Goal: Use online tool/utility: Utilize a website feature to perform a specific function

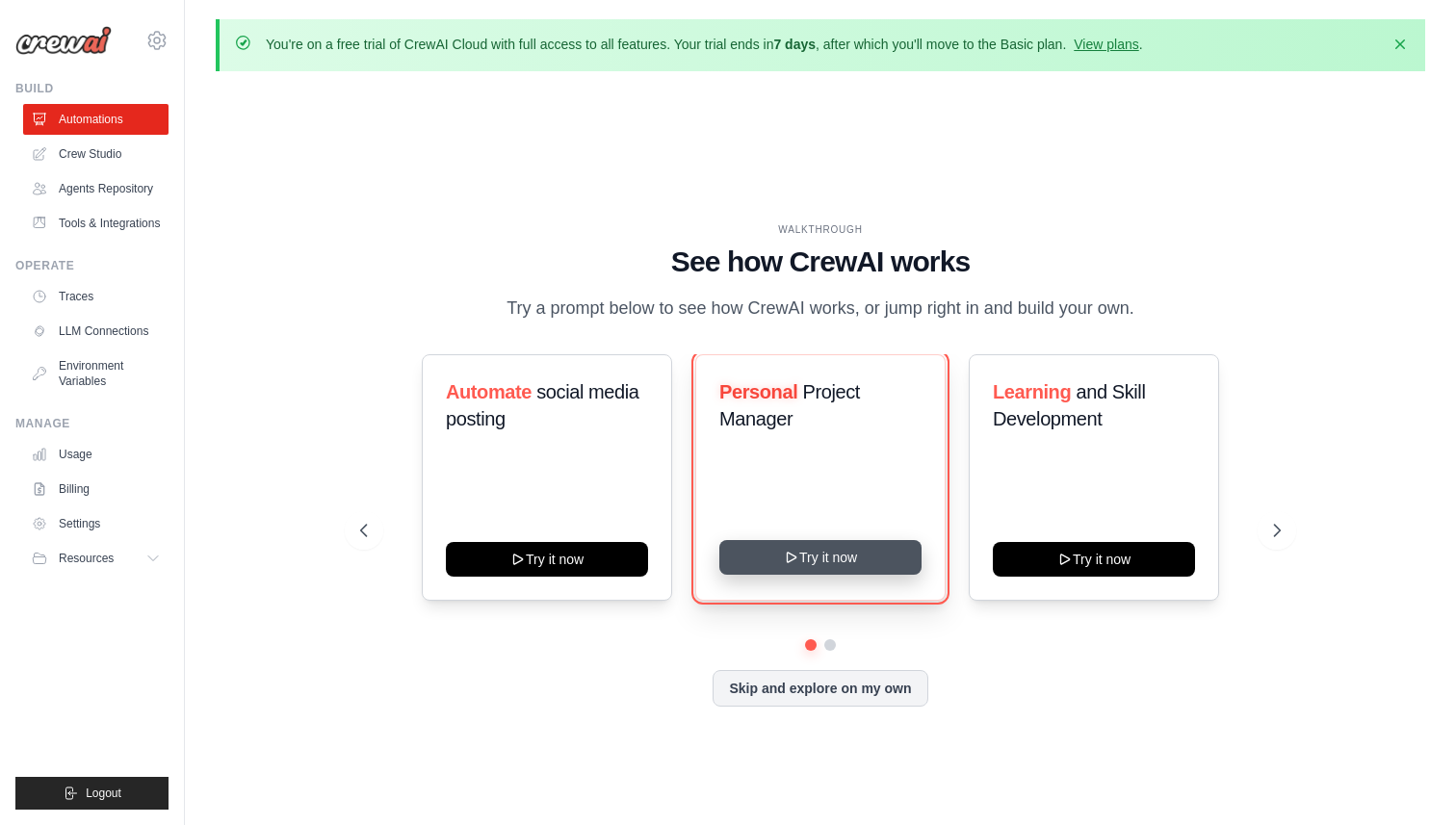
click at [821, 553] on button "Try it now" at bounding box center [820, 558] width 202 height 35
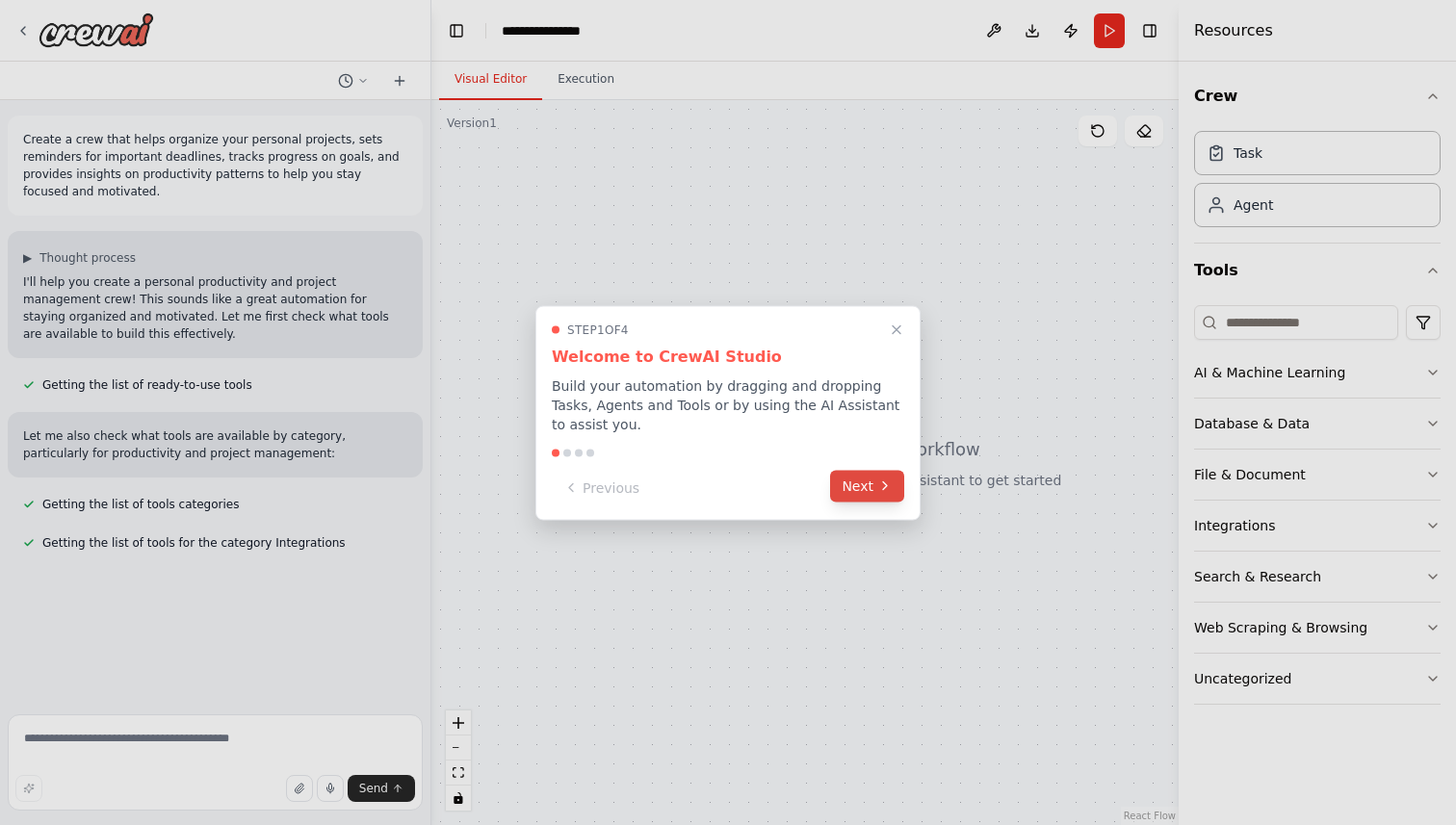
click at [877, 492] on icon at bounding box center [884, 486] width 16 height 16
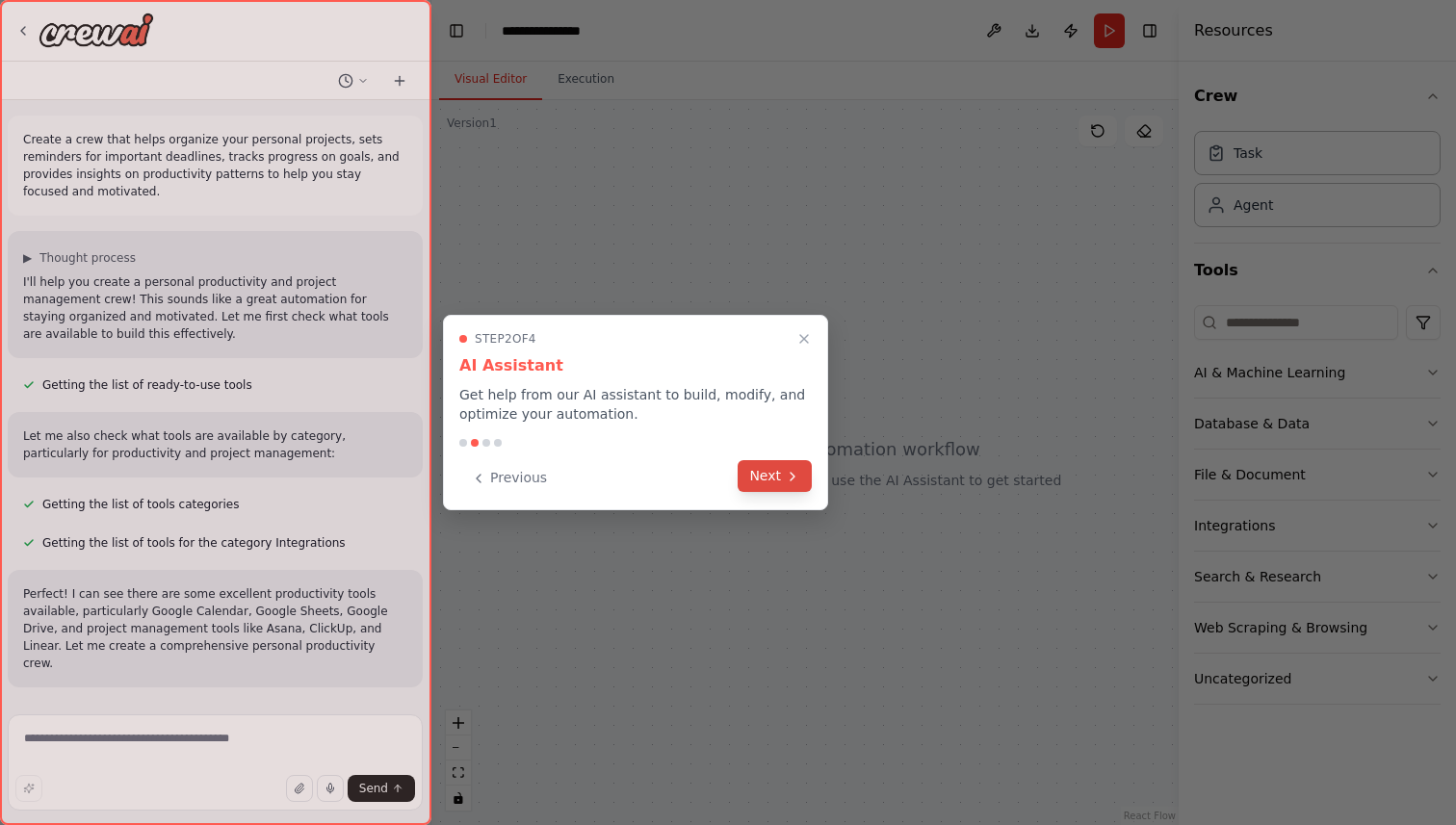
click at [778, 470] on button "Next" at bounding box center [775, 475] width 74 height 32
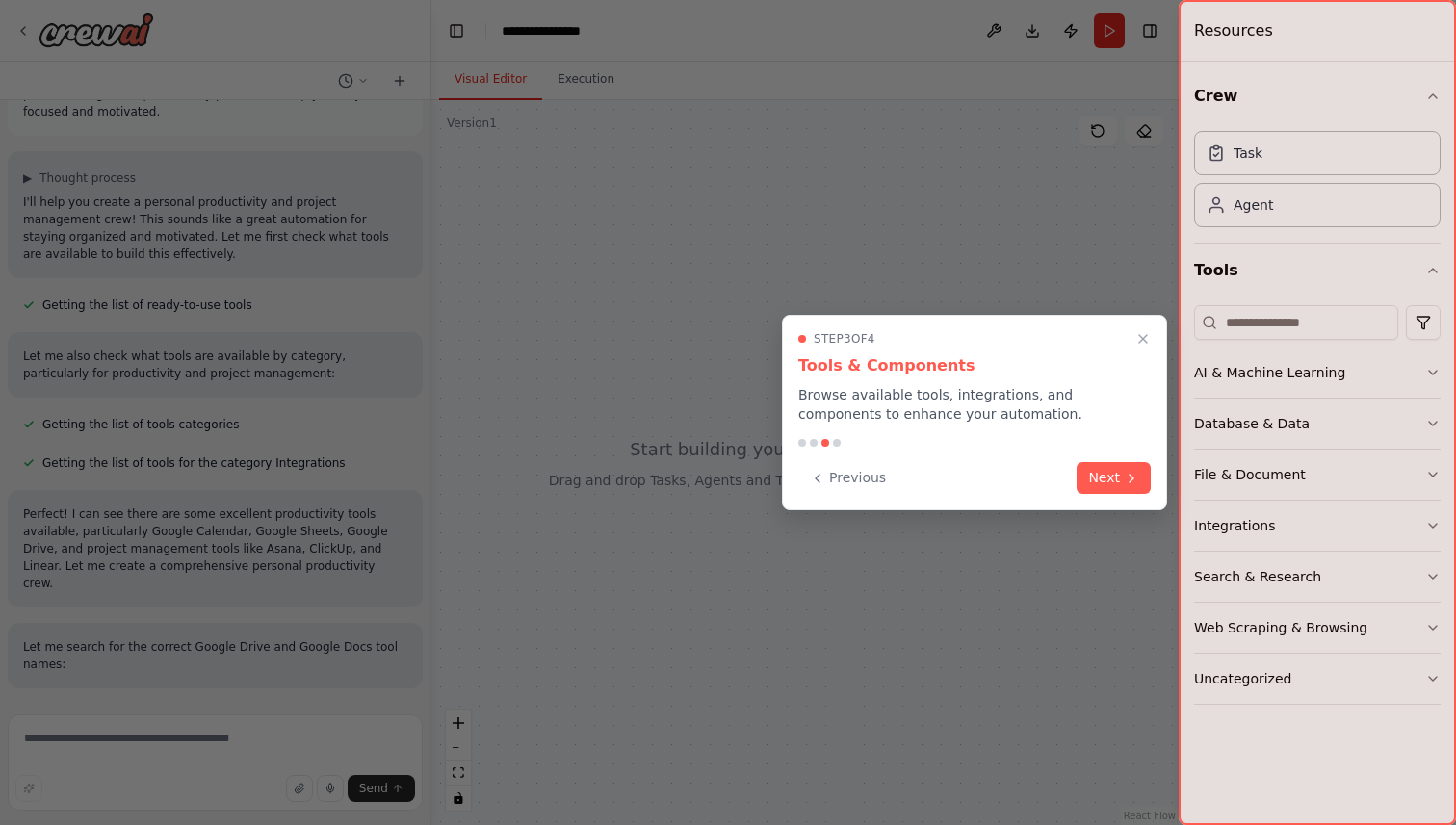
scroll to position [97, 0]
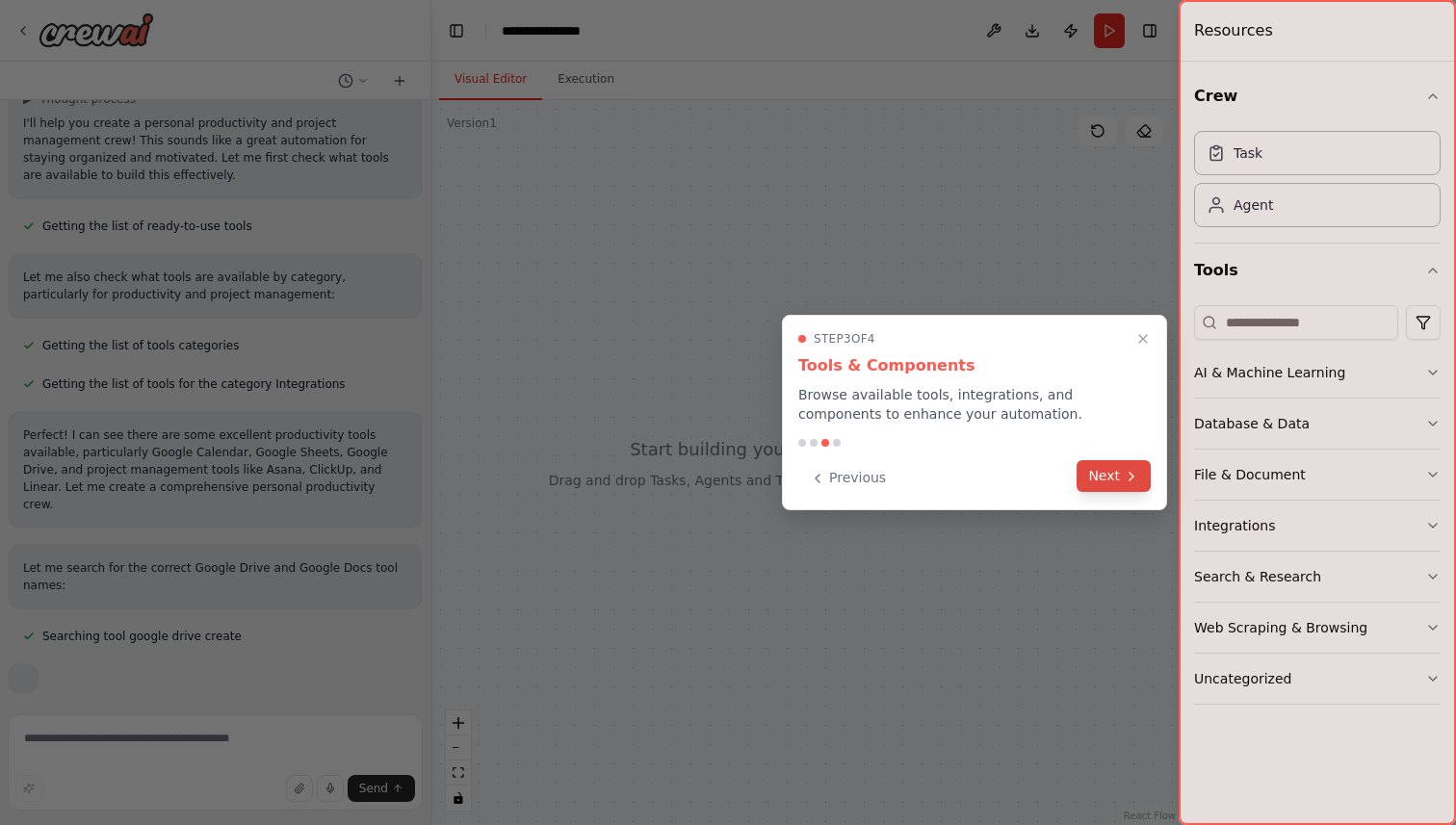
click at [1121, 475] on button "Next" at bounding box center [1113, 475] width 74 height 32
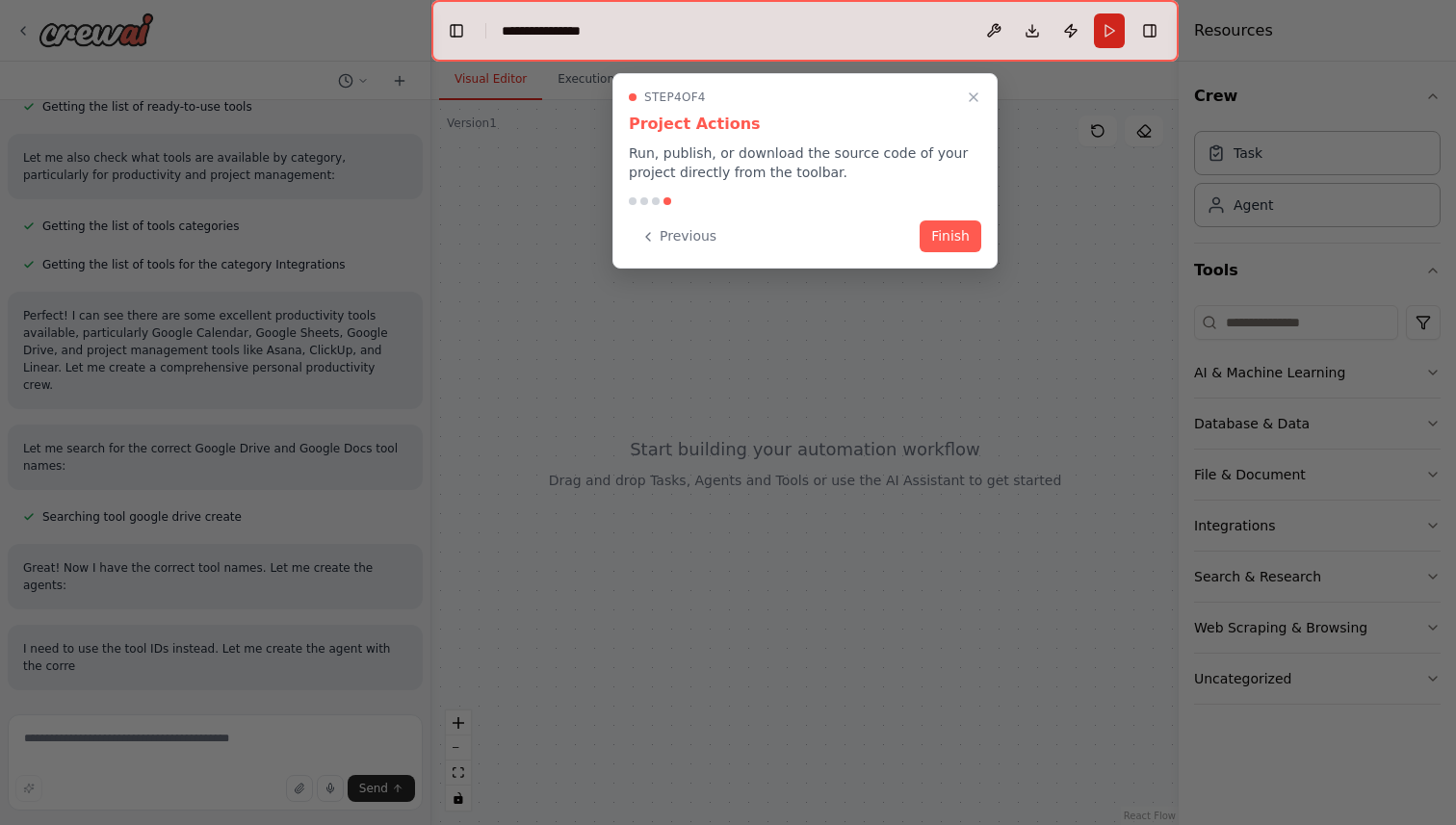
scroll to position [295, 0]
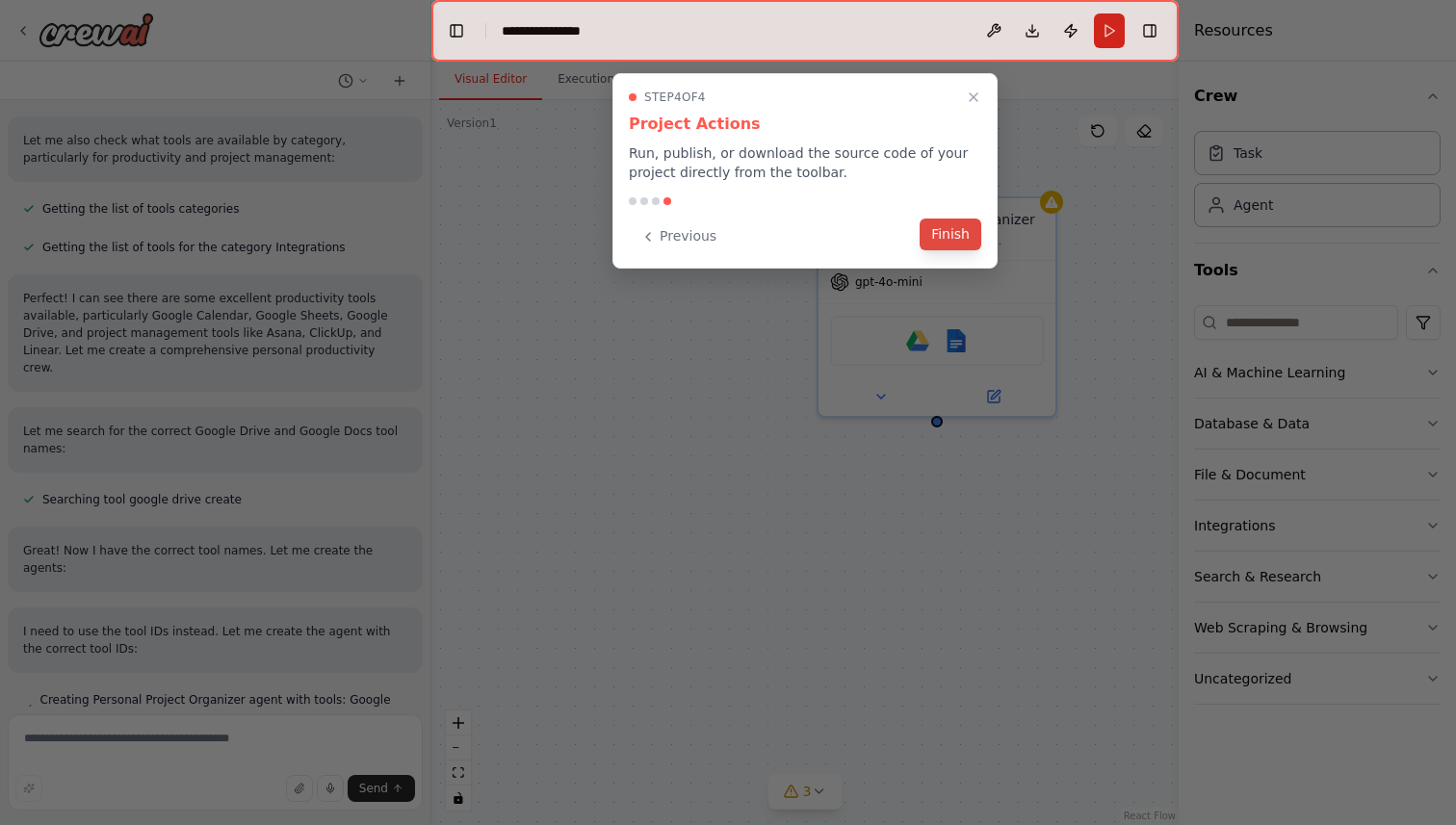
click at [949, 238] on button "Finish" at bounding box center [950, 234] width 61 height 32
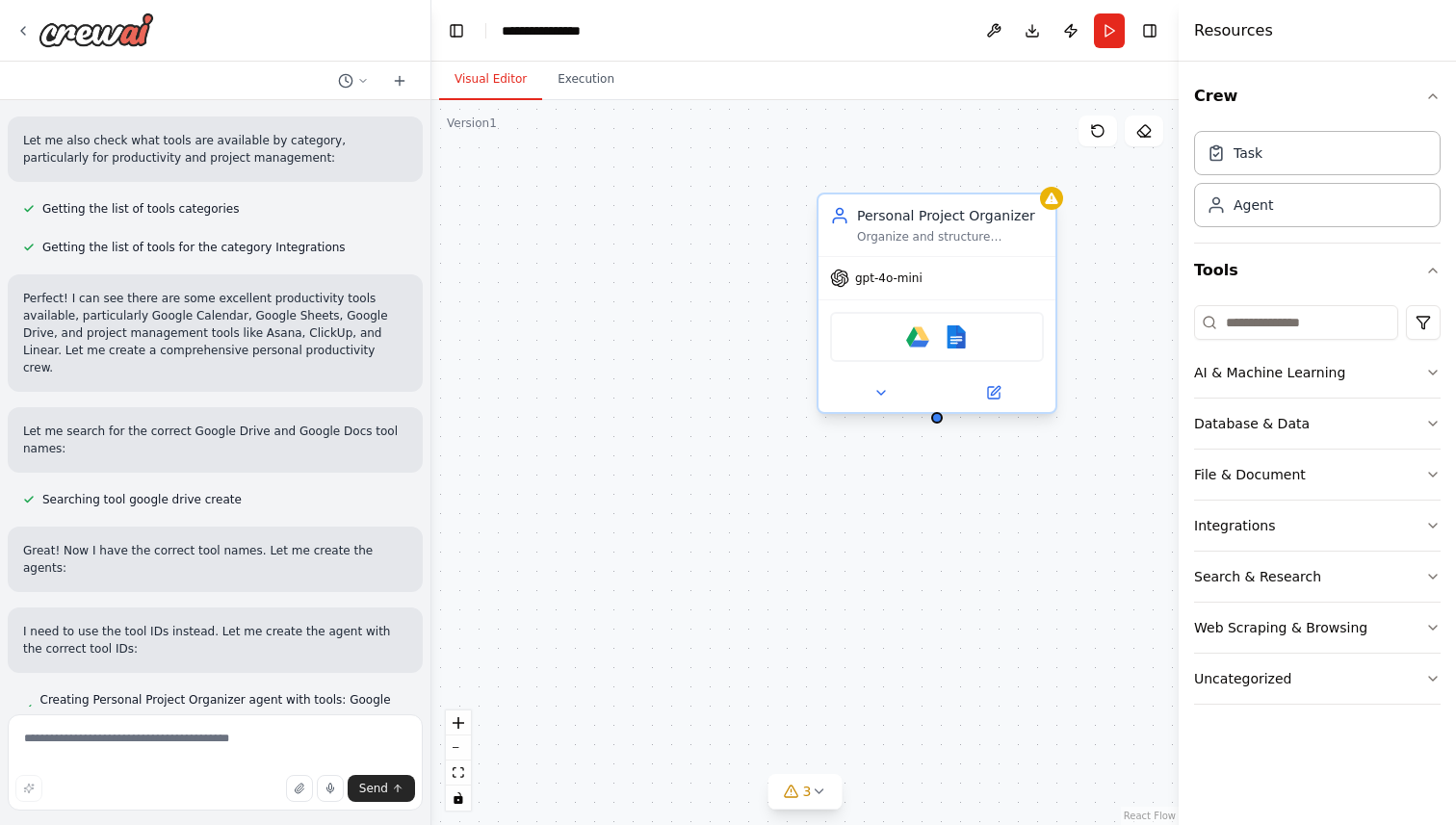
click at [941, 286] on div "gpt-4o-mini" at bounding box center [937, 278] width 237 height 43
click at [850, 166] on div "Personal Project Organizer Organize and structure {user_name}'s personal projec…" at bounding box center [805, 463] width 747 height 725
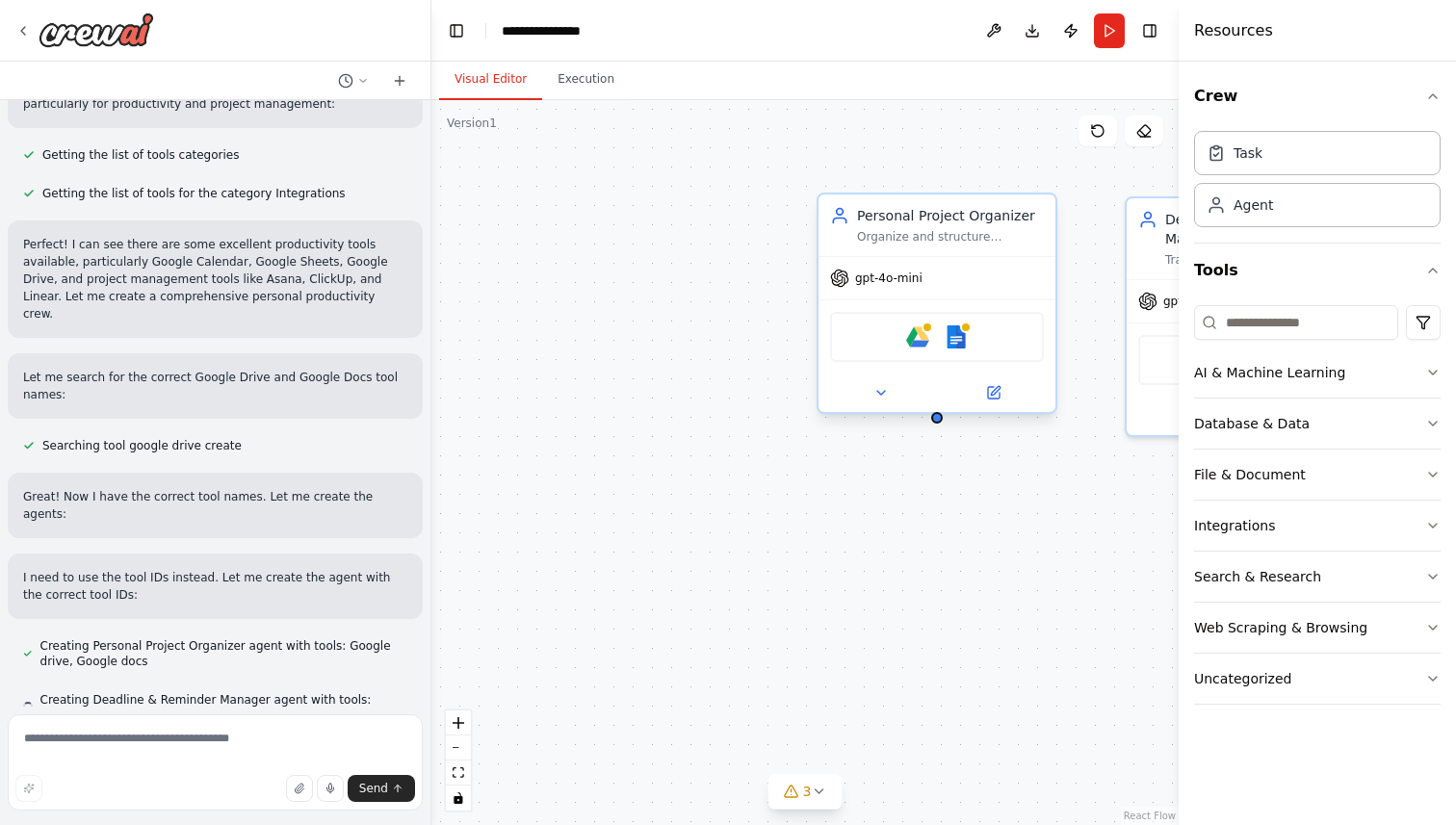
click at [915, 285] on span "gpt-4o-mini" at bounding box center [888, 278] width 67 height 16
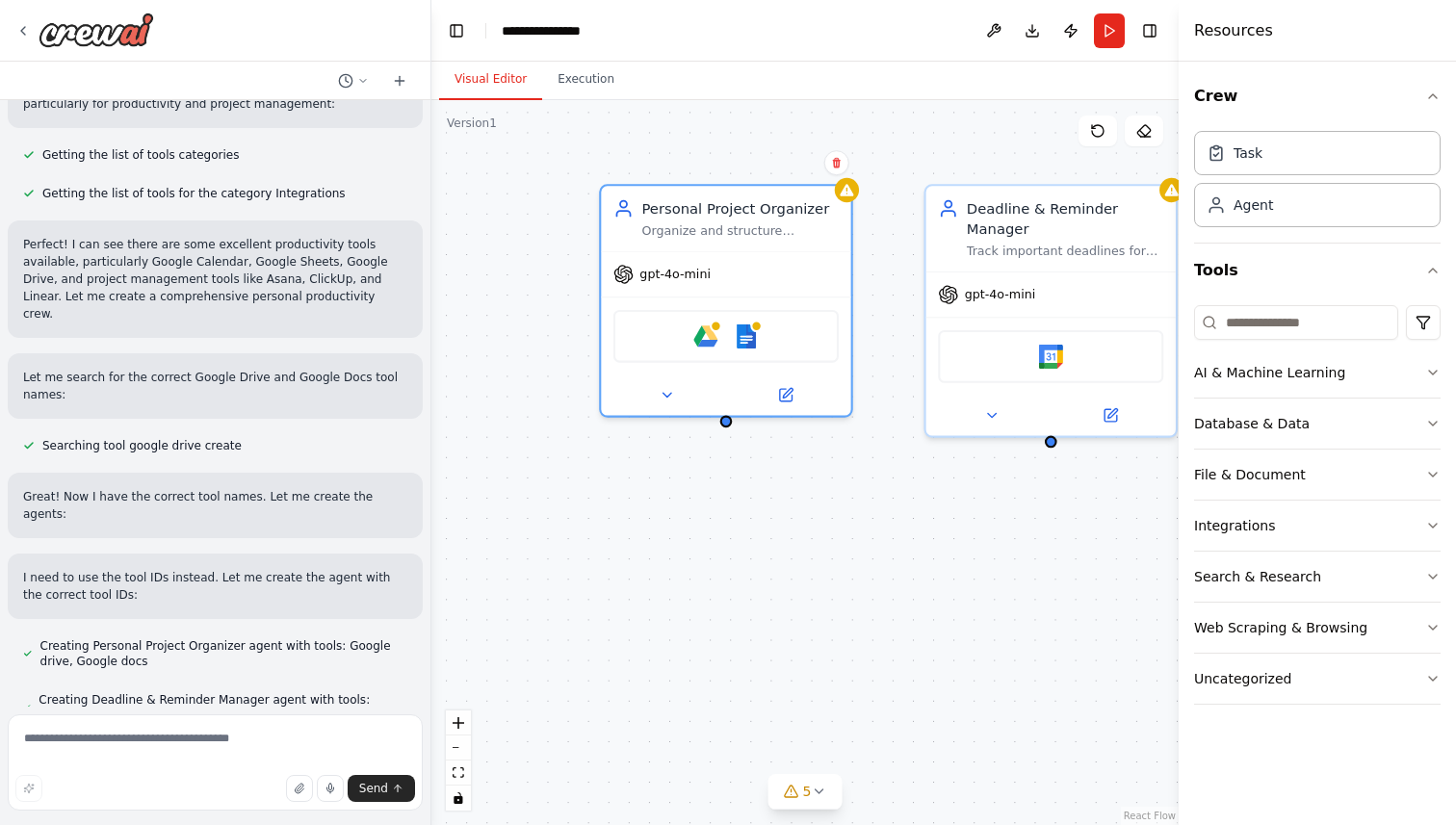
drag, startPoint x: 718, startPoint y: 295, endPoint x: 483, endPoint y: 302, distance: 235.1
click at [487, 299] on div "Personal Project Organizer Organize and structure {user_name}'s personal projec…" at bounding box center [805, 463] width 747 height 725
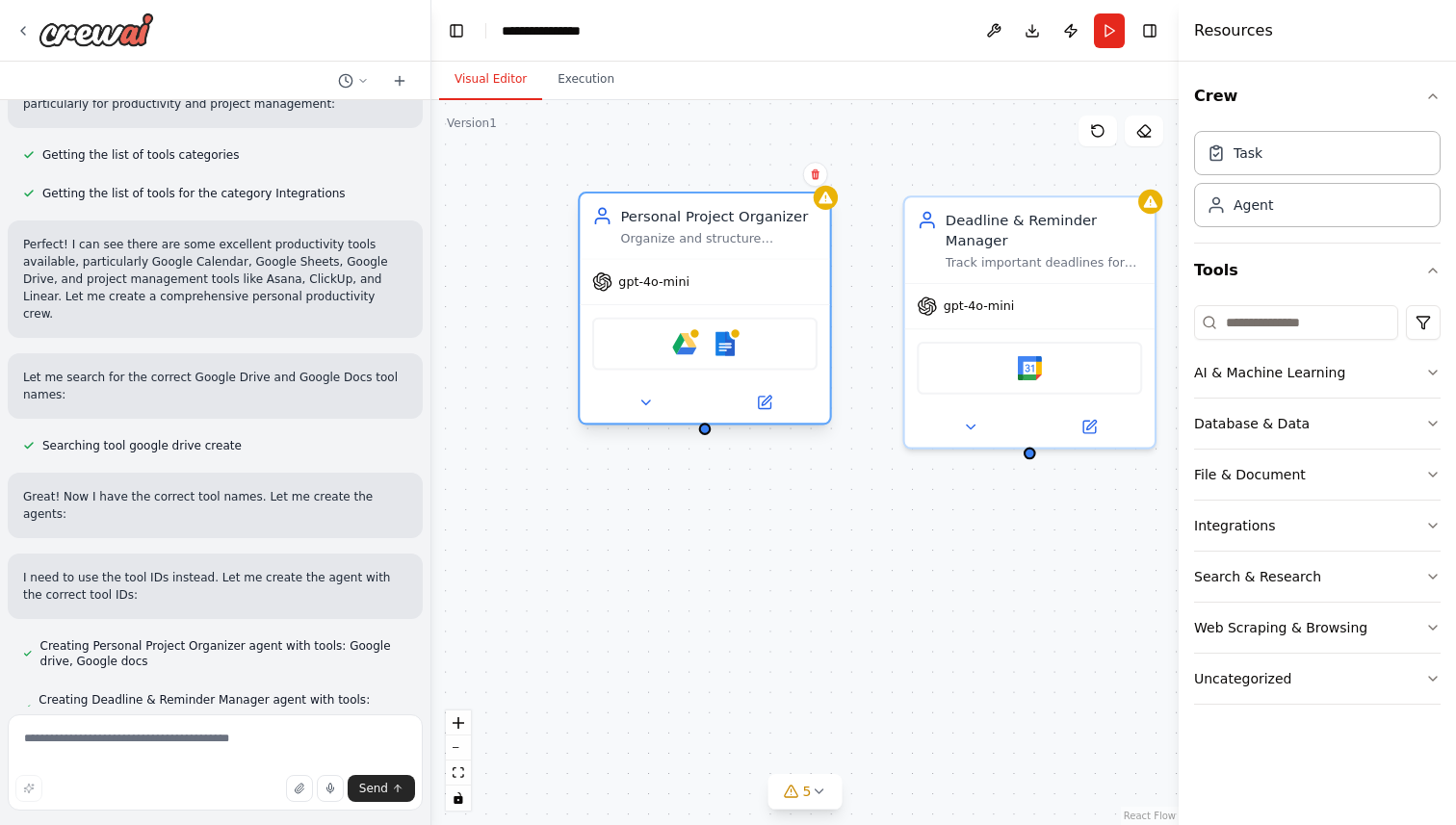
scroll to position [403, 0]
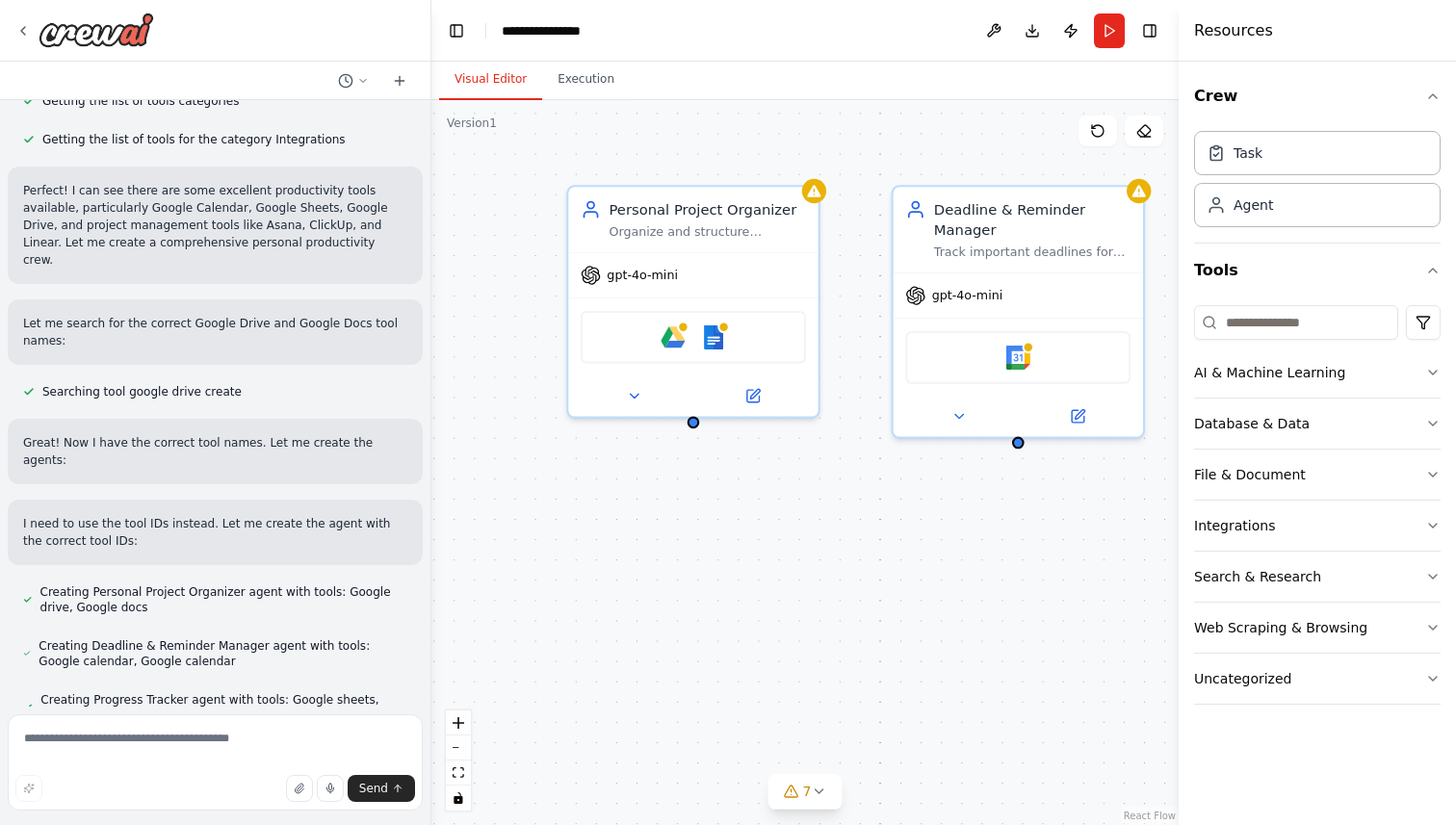
drag, startPoint x: 711, startPoint y: 437, endPoint x: 699, endPoint y: 427, distance: 15.6
click at [699, 427] on div "Personal Project Organizer Organize and structure {user_name}'s personal projec…" at bounding box center [805, 463] width 747 height 725
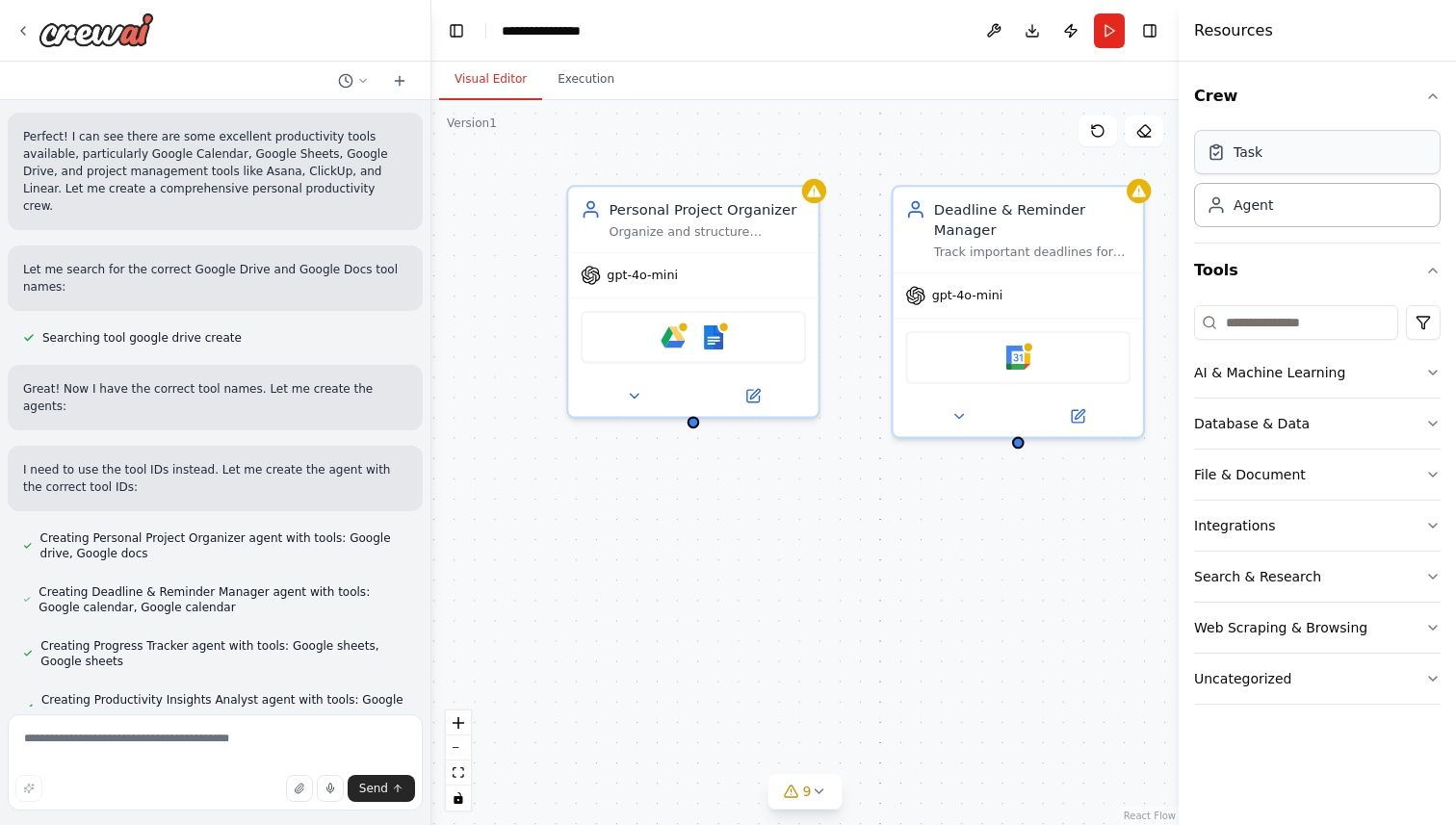
click at [1408, 156] on div "Task" at bounding box center [1317, 153] width 247 height 45
click at [1364, 203] on div "Agent" at bounding box center [1317, 204] width 247 height 45
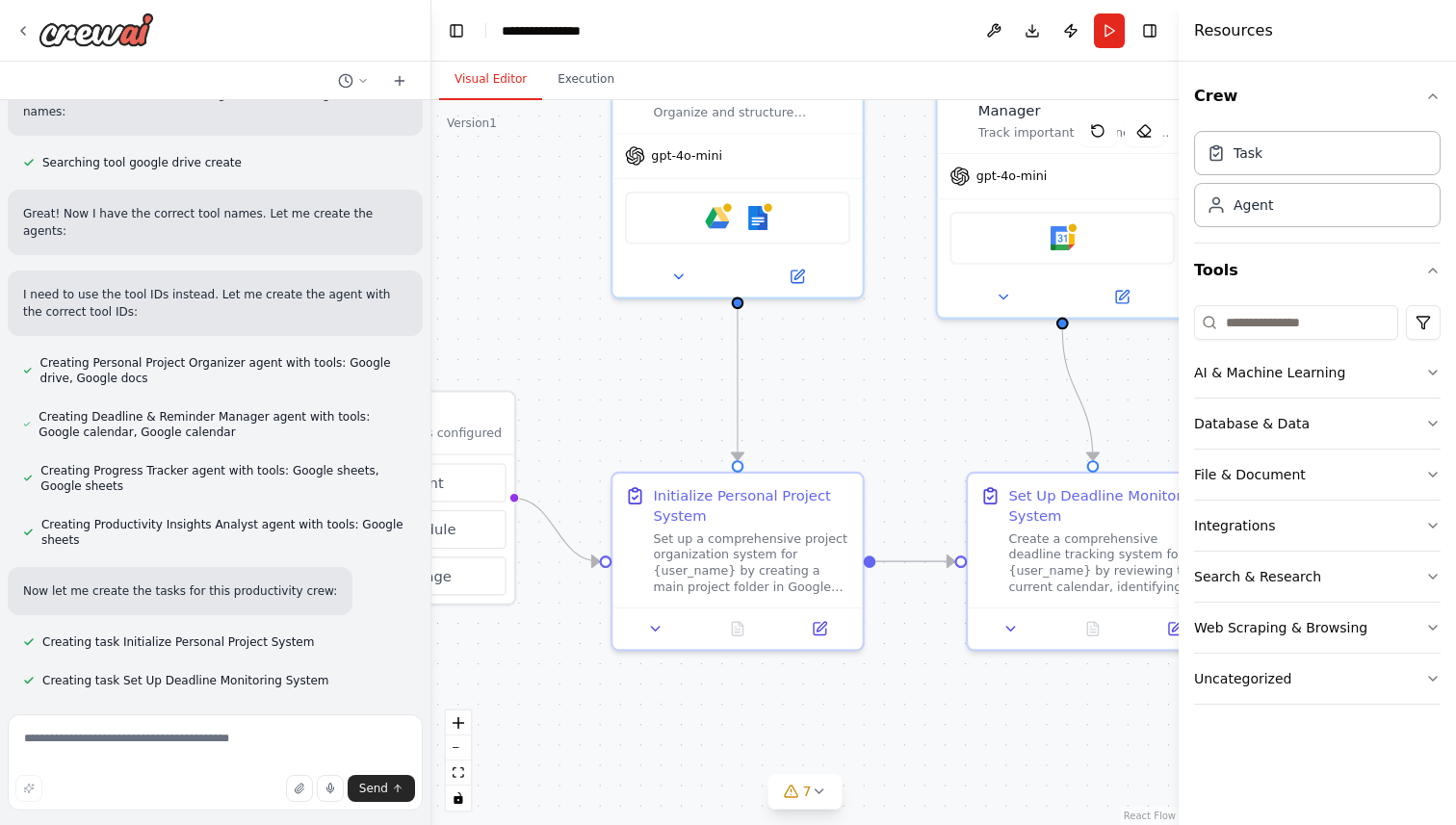
scroll to position [636, 0]
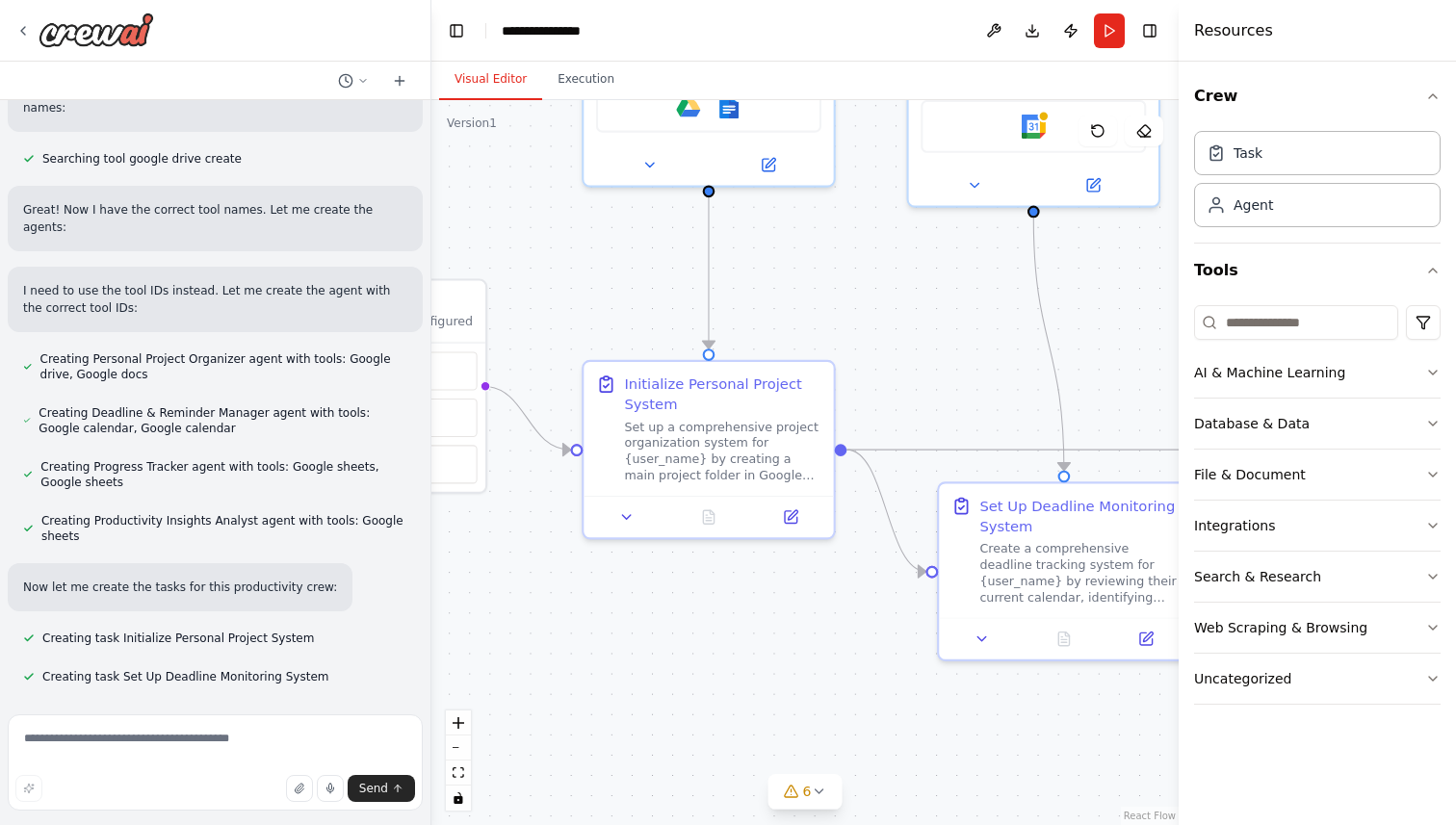
drag, startPoint x: 856, startPoint y: 555, endPoint x: 872, endPoint y: 323, distance: 232.6
click at [872, 323] on div ".deletable-edge-delete-btn { width: 20px; height: 20px; border: 0px solid #ffff…" at bounding box center [805, 463] width 747 height 725
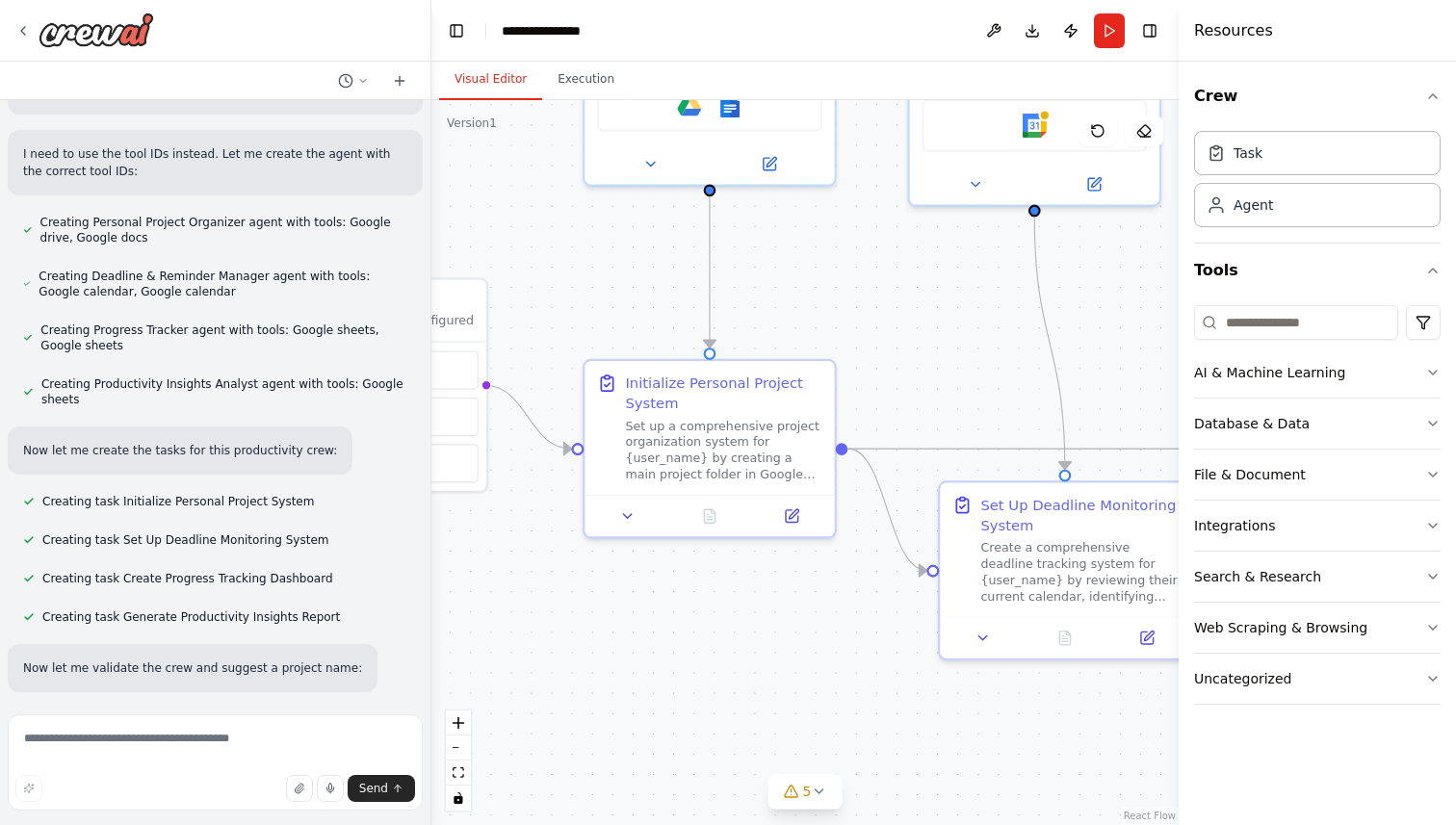
scroll to position [776, 0]
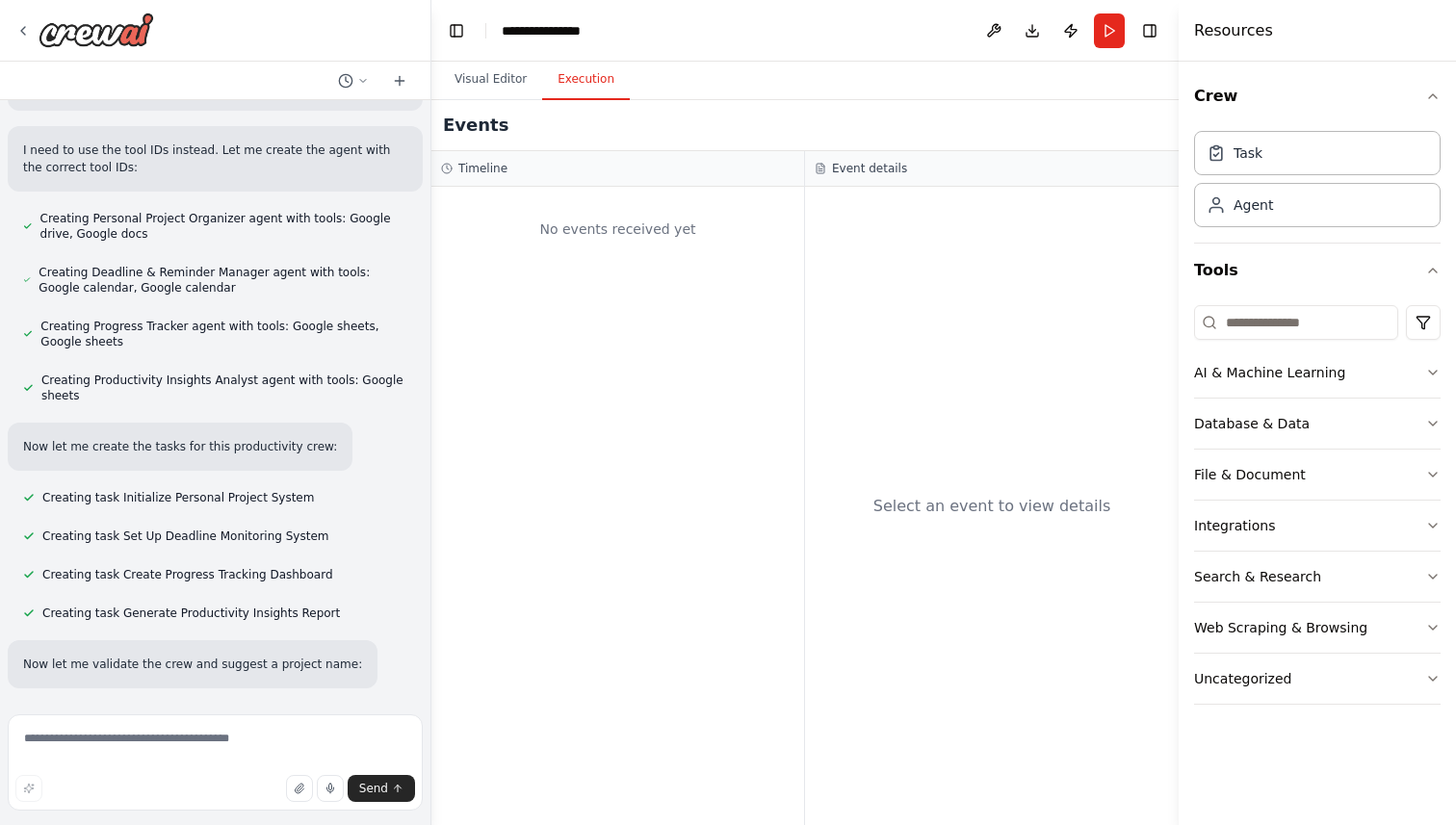
click at [584, 82] on button "Execution" at bounding box center [586, 80] width 87 height 41
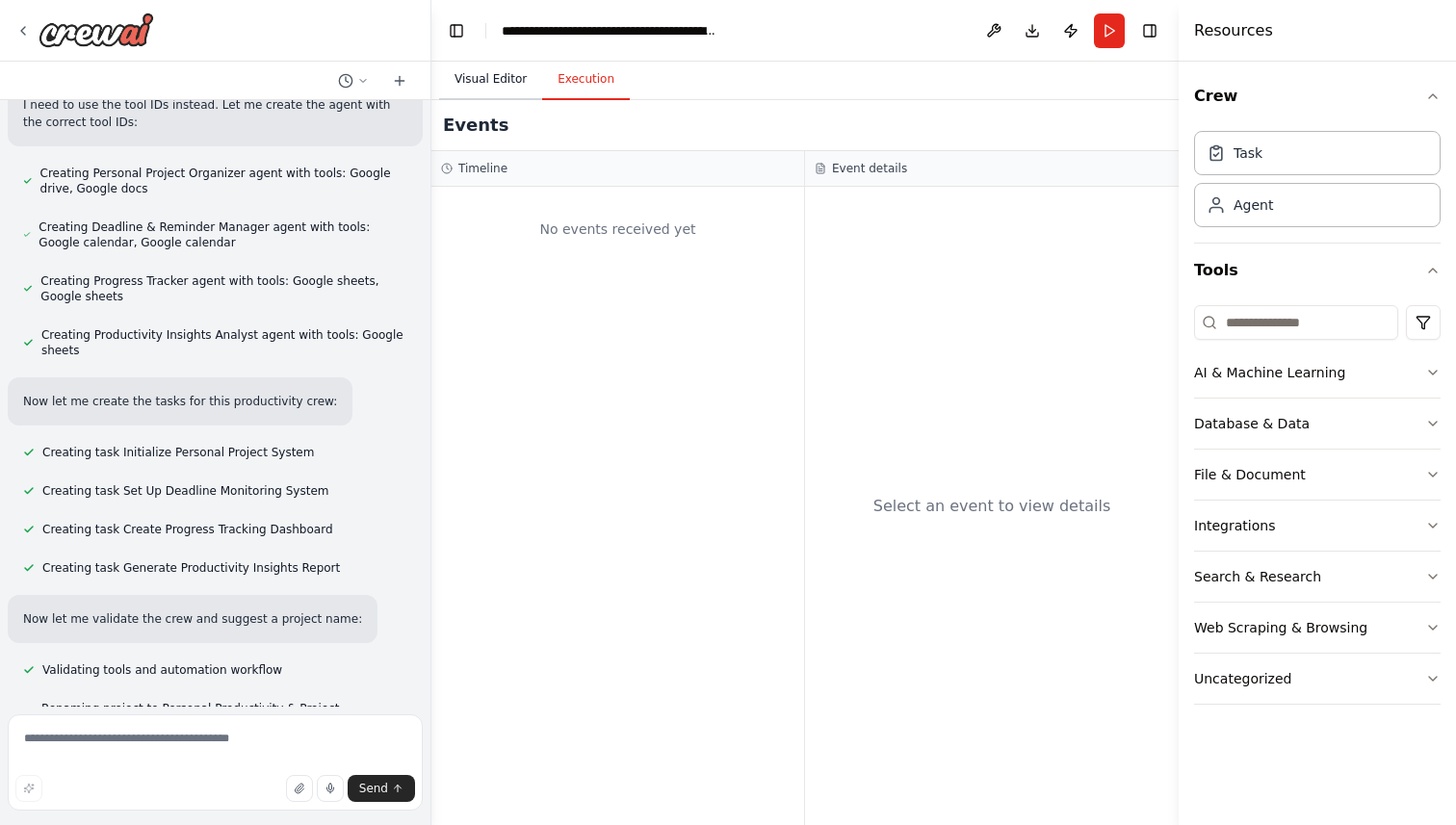
scroll to position [831, 0]
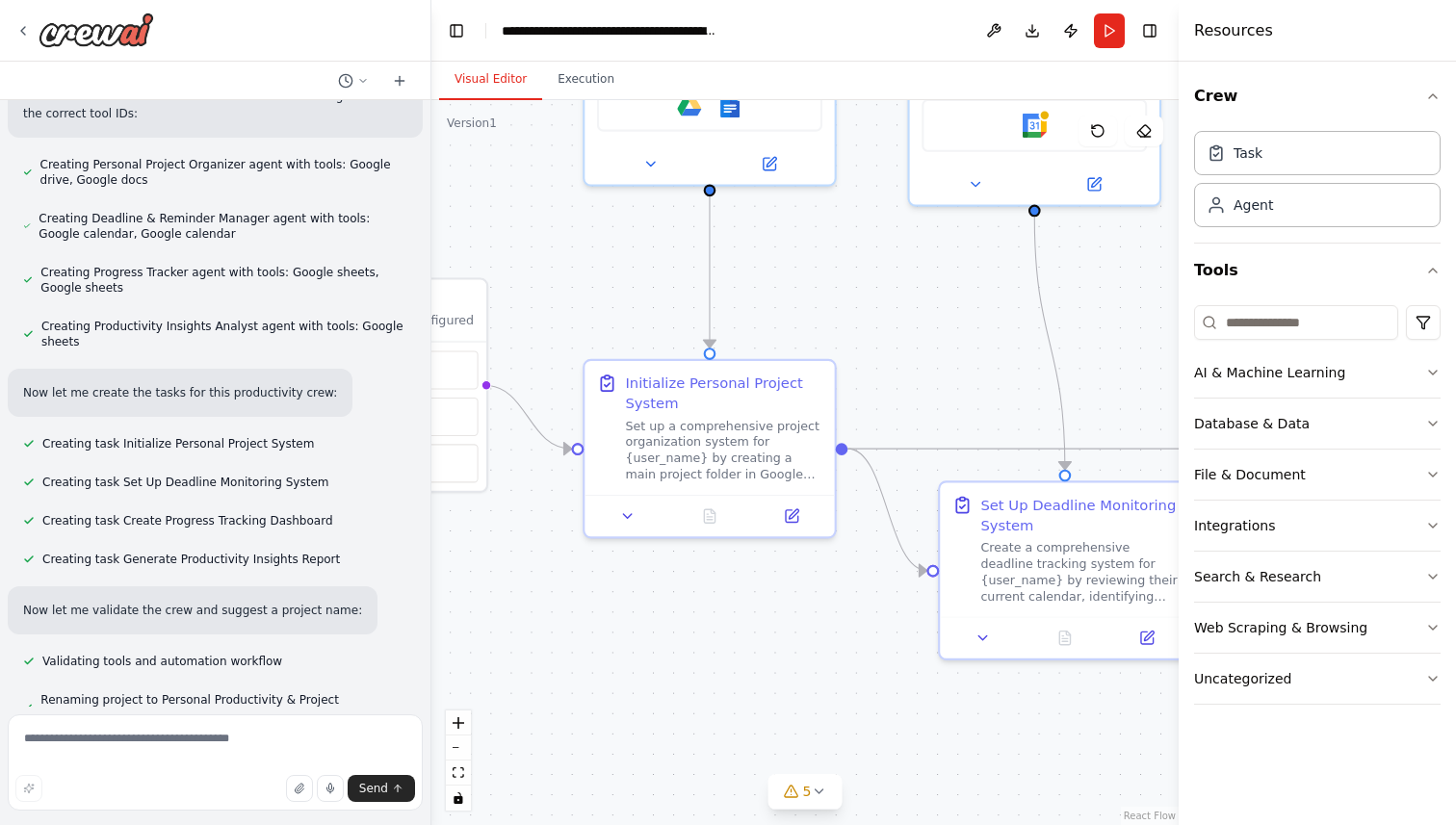
click at [496, 82] on button "Visual Editor" at bounding box center [491, 80] width 103 height 41
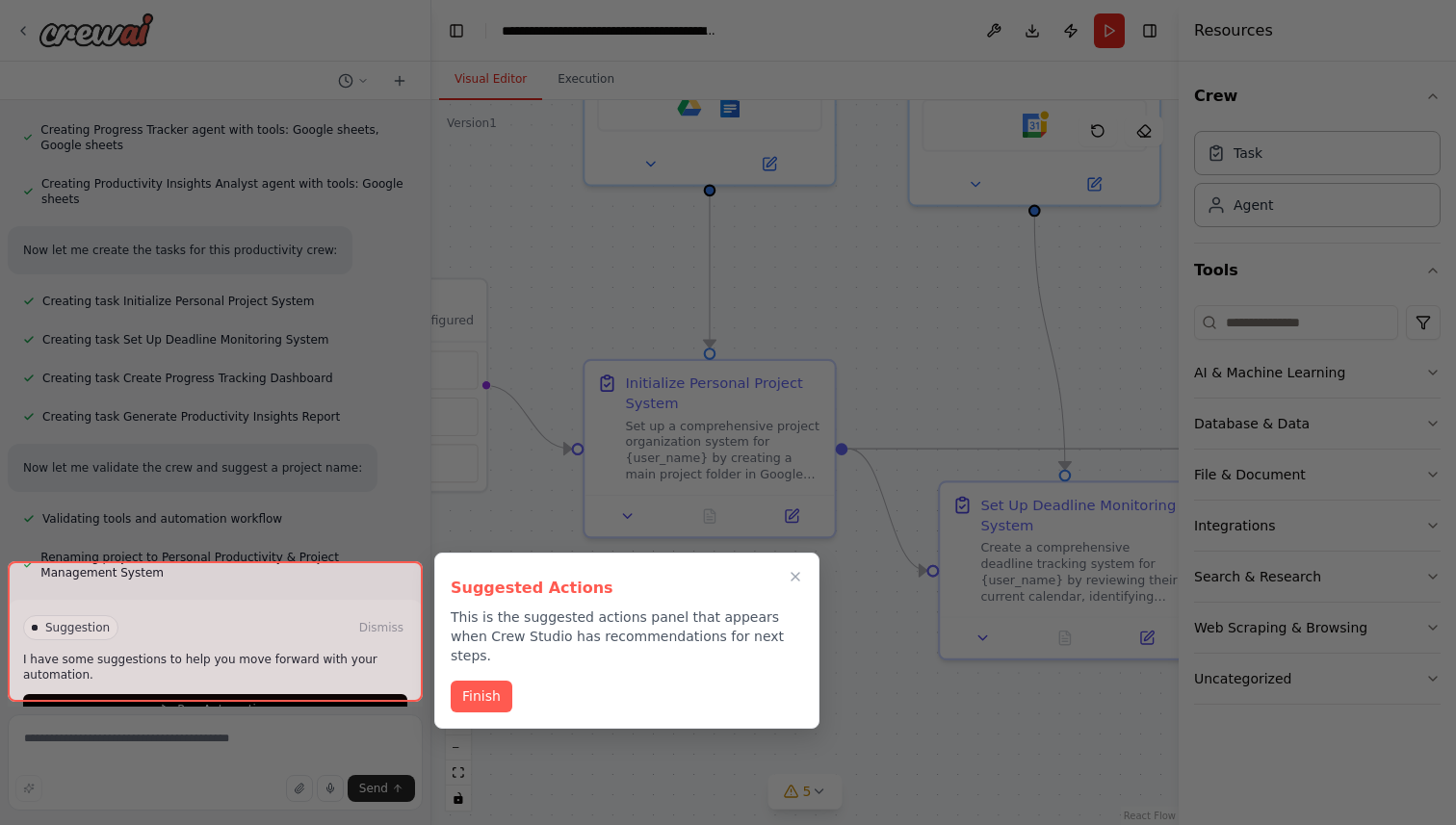
scroll to position [986, 0]
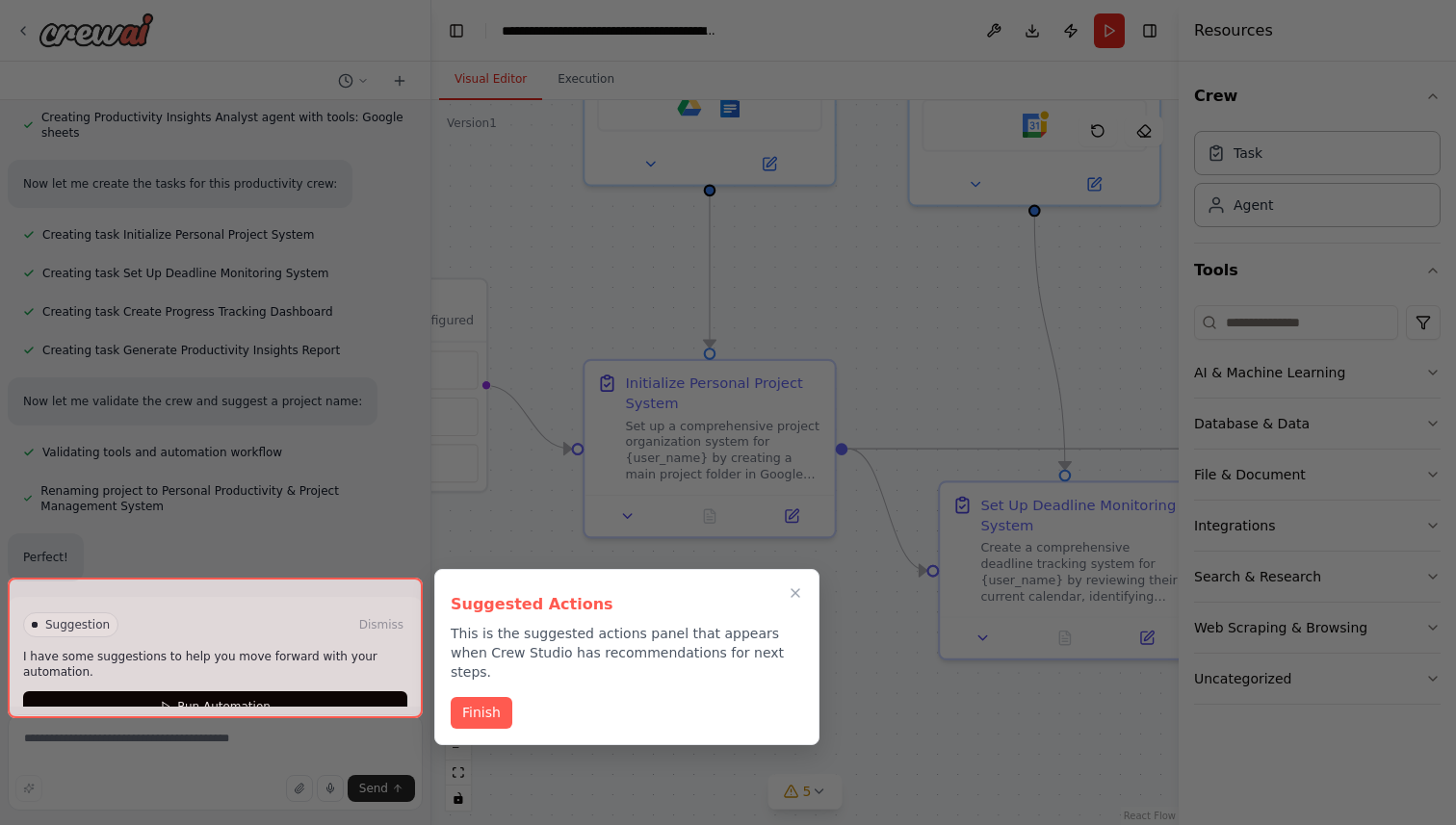
click at [265, 659] on div at bounding box center [215, 647] width 415 height 141
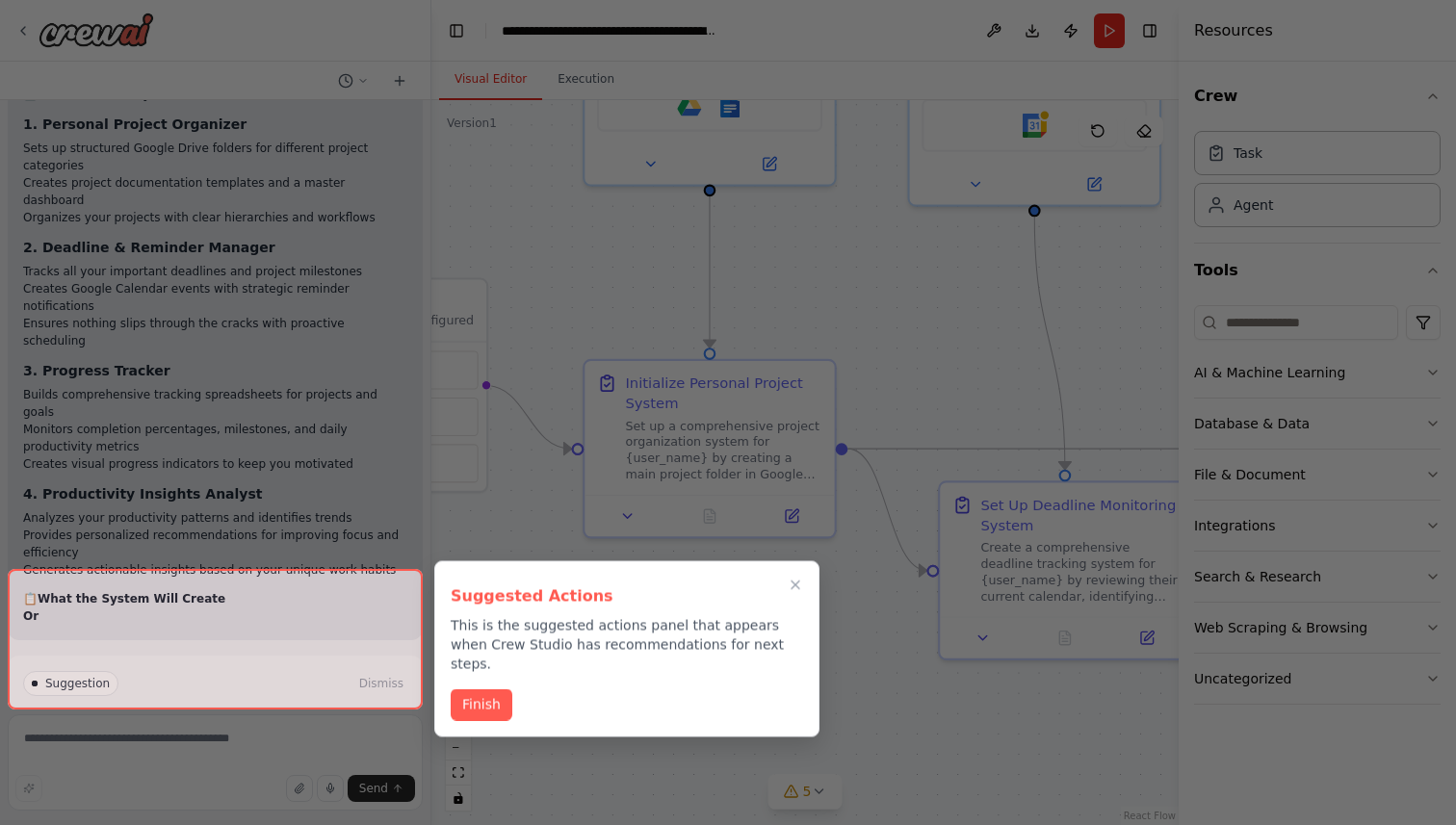
click at [383, 578] on div at bounding box center [215, 638] width 415 height 141
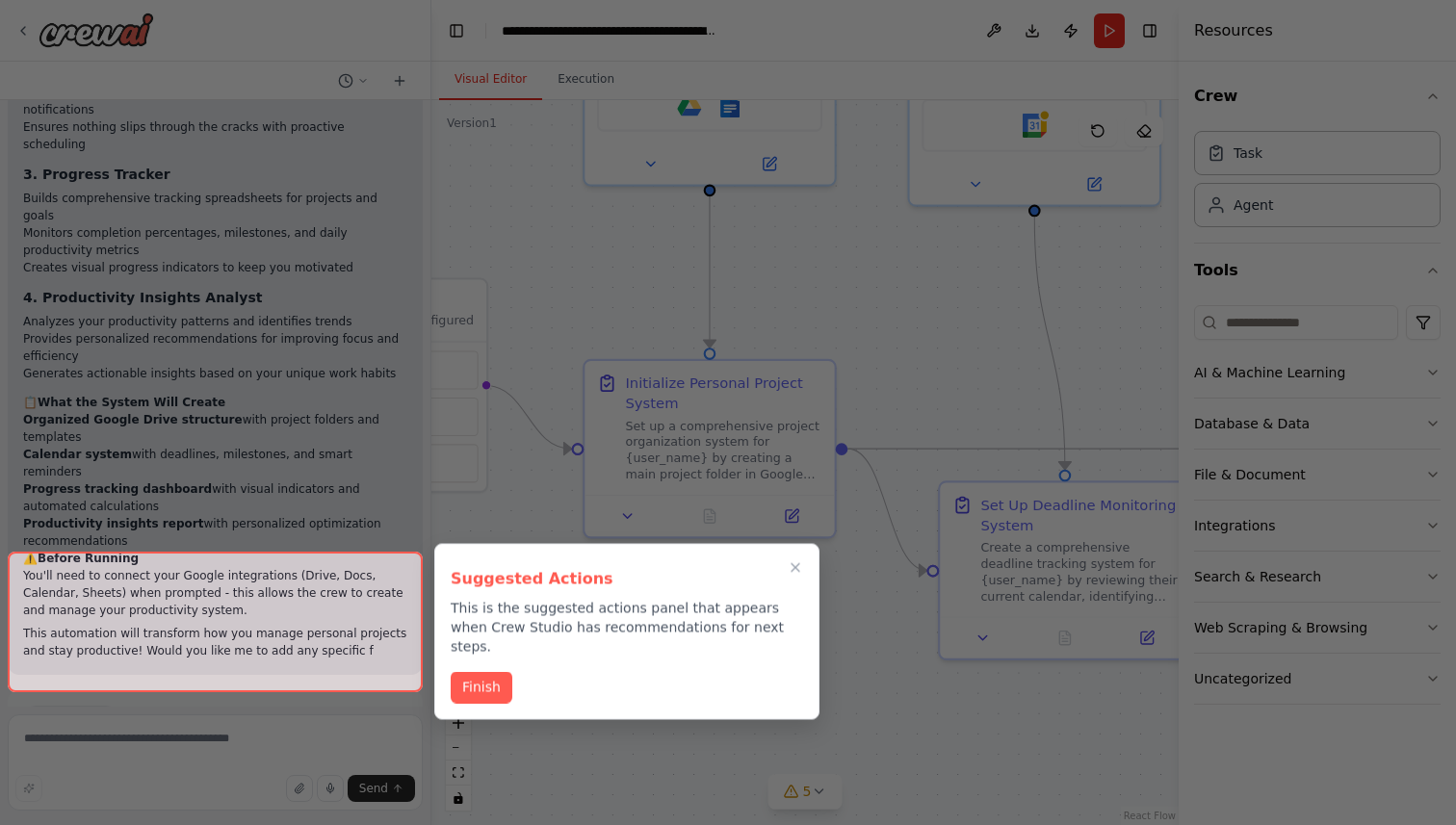
scroll to position [1791, 0]
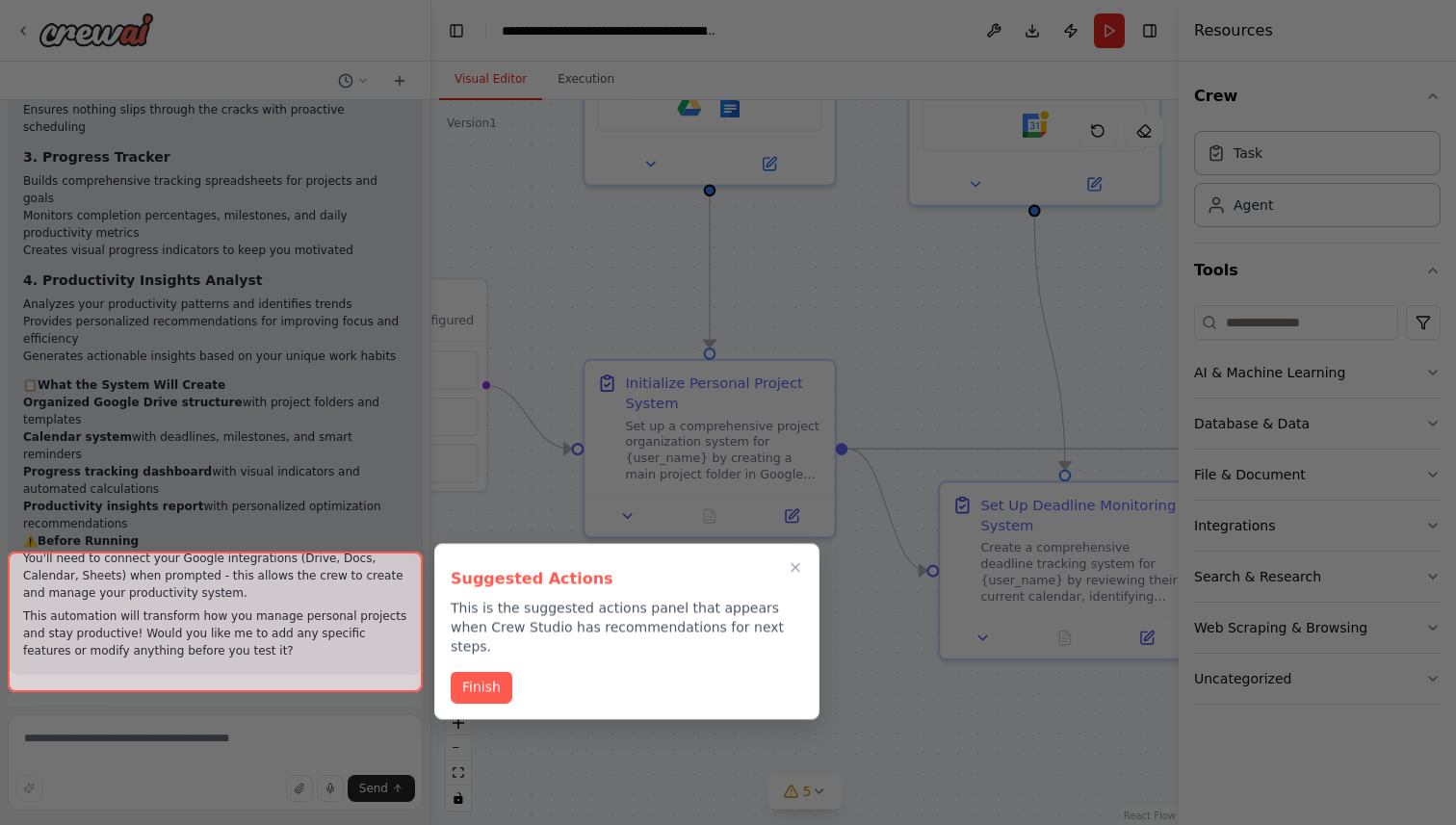
click at [385, 582] on div at bounding box center [215, 622] width 415 height 141
click at [388, 575] on div at bounding box center [215, 622] width 415 height 141
click at [384, 578] on div at bounding box center [215, 622] width 415 height 141
click at [483, 674] on button "Finish" at bounding box center [481, 685] width 61 height 32
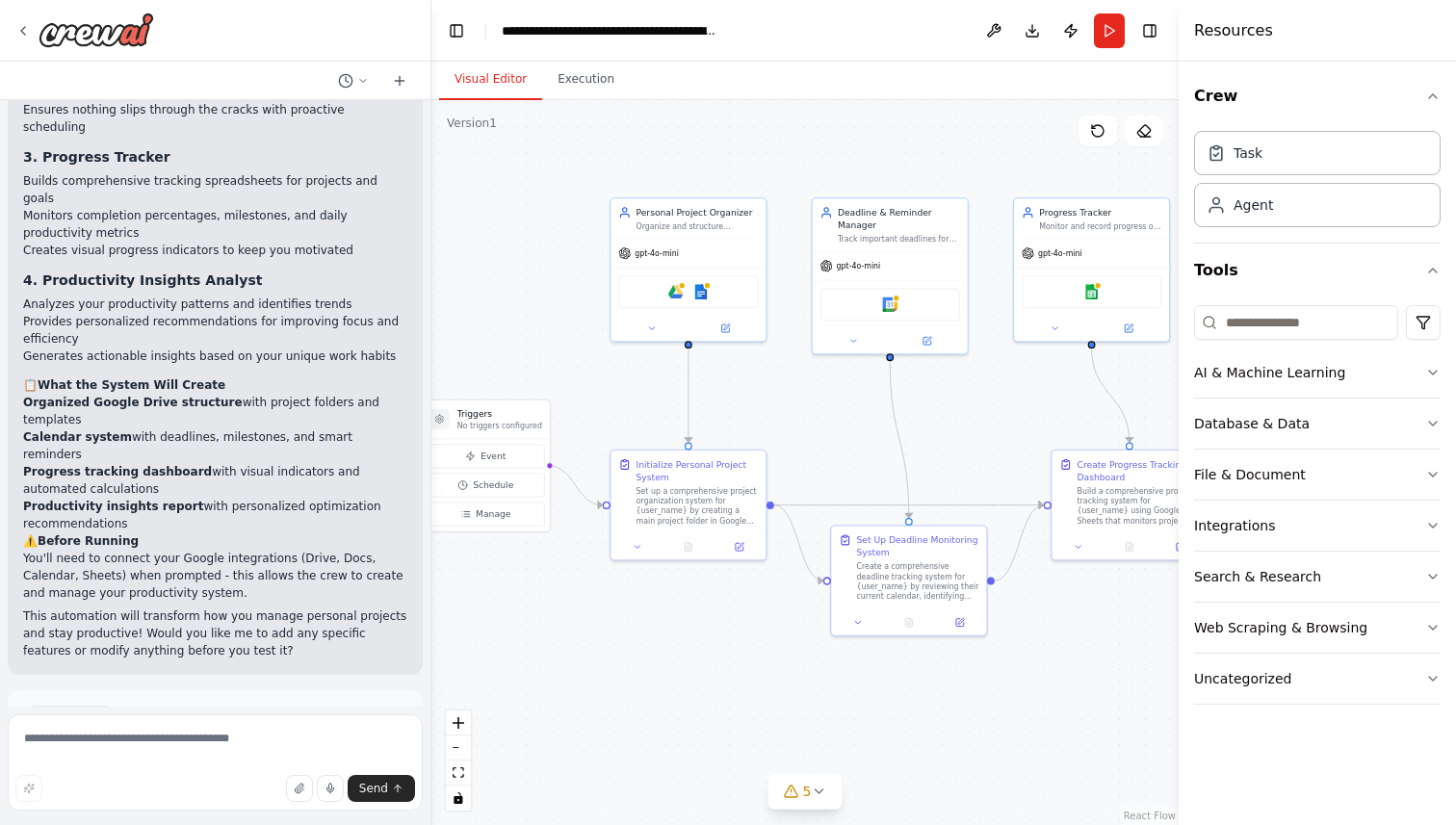
drag, startPoint x: 591, startPoint y: 613, endPoint x: 592, endPoint y: 628, distance: 15.0
click at [592, 628] on div ".deletable-edge-delete-btn { width: 20px; height: 20px; border: 0px solid #ffff…" at bounding box center [805, 463] width 747 height 725
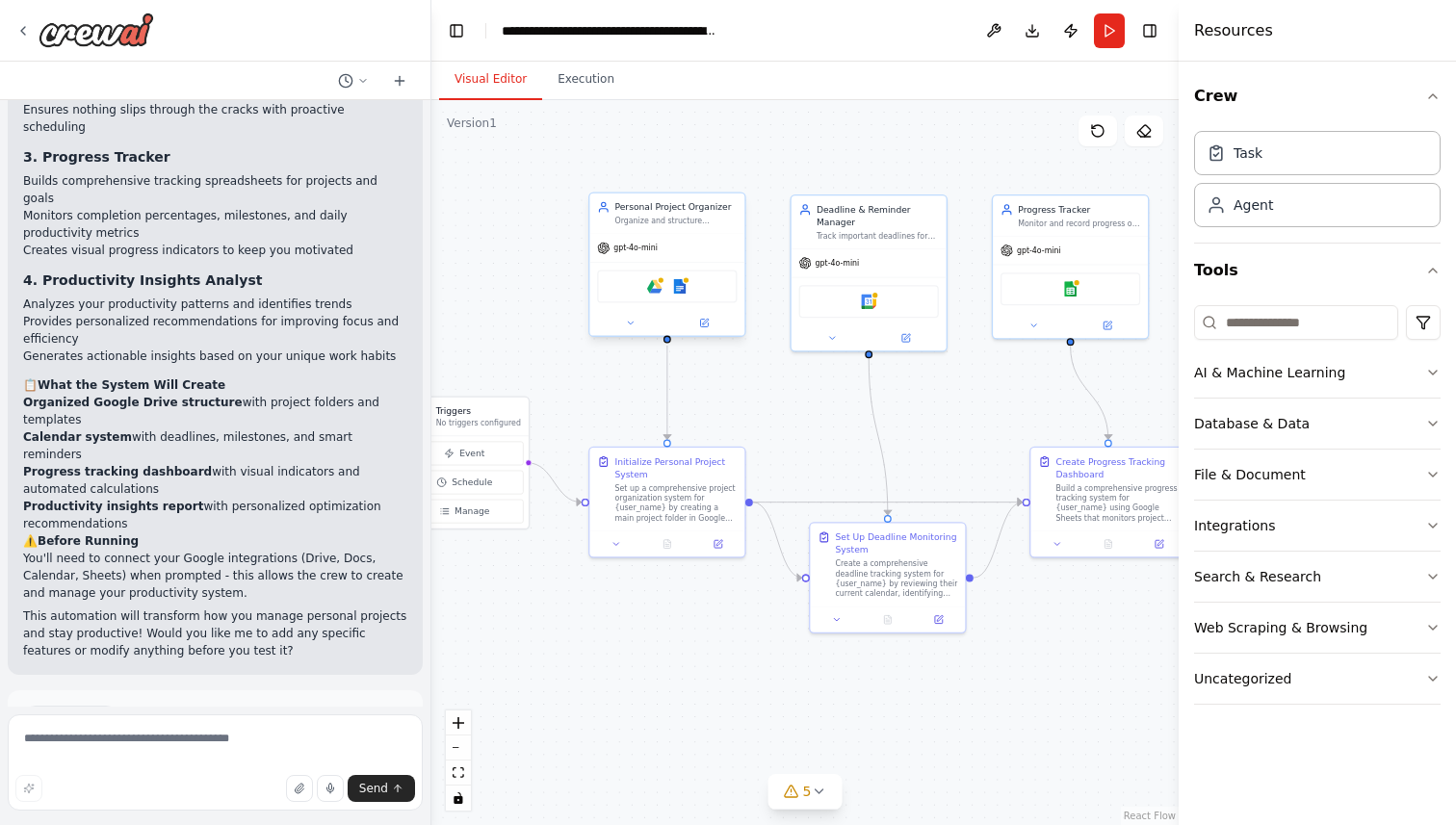
click at [644, 253] on div "gpt-4o-mini" at bounding box center [627, 248] width 60 height 13
click at [659, 246] on div "gpt-4o-mini" at bounding box center [666, 248] width 155 height 28
click at [696, 209] on div "Personal Project Organizer" at bounding box center [676, 207] width 122 height 13
click at [693, 213] on div "Personal Project Organizer" at bounding box center [676, 207] width 122 height 13
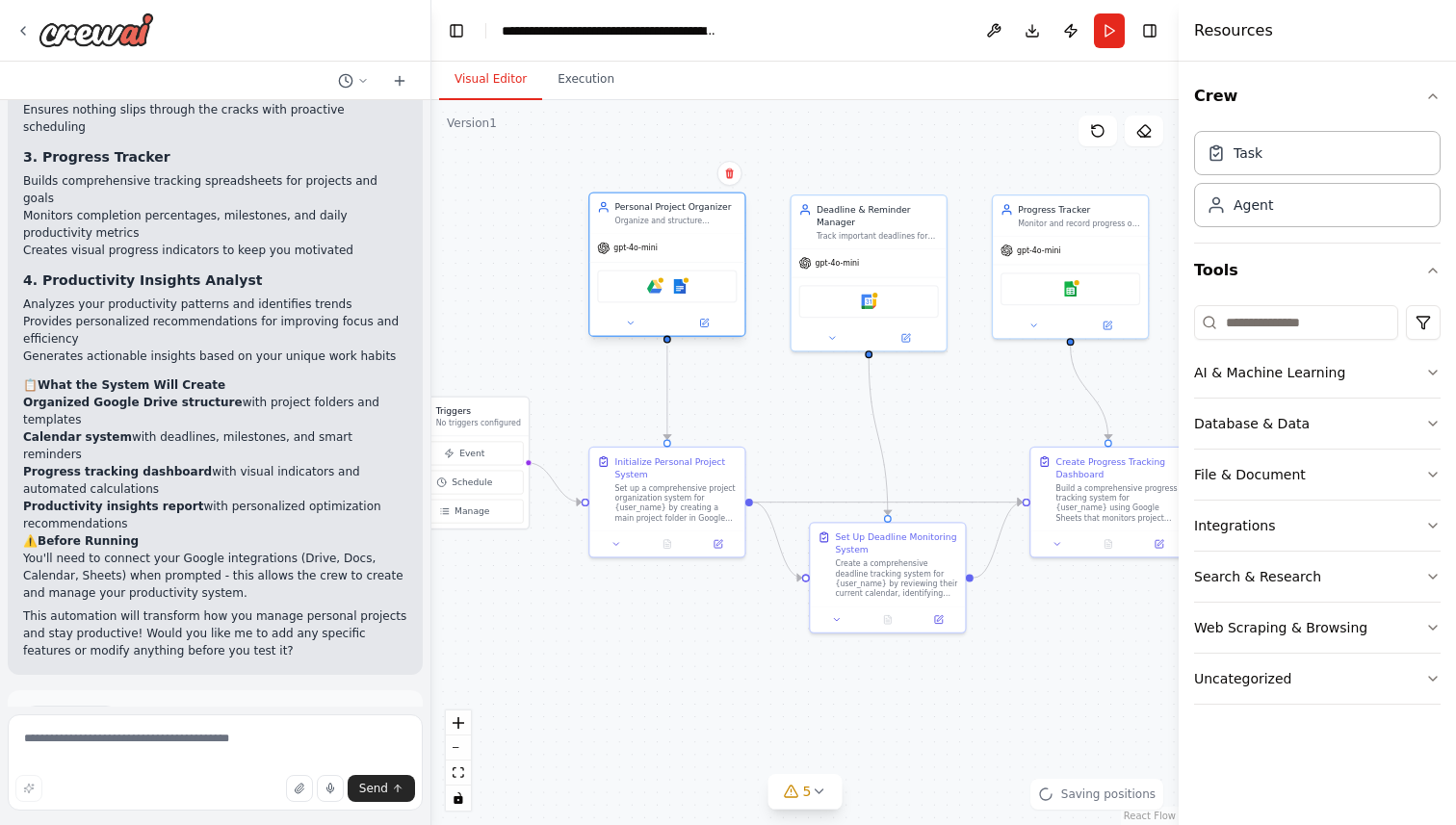
click at [639, 250] on span "gpt-4o-mini" at bounding box center [636, 248] width 45 height 10
click at [1431, 95] on icon "button" at bounding box center [1433, 96] width 8 height 4
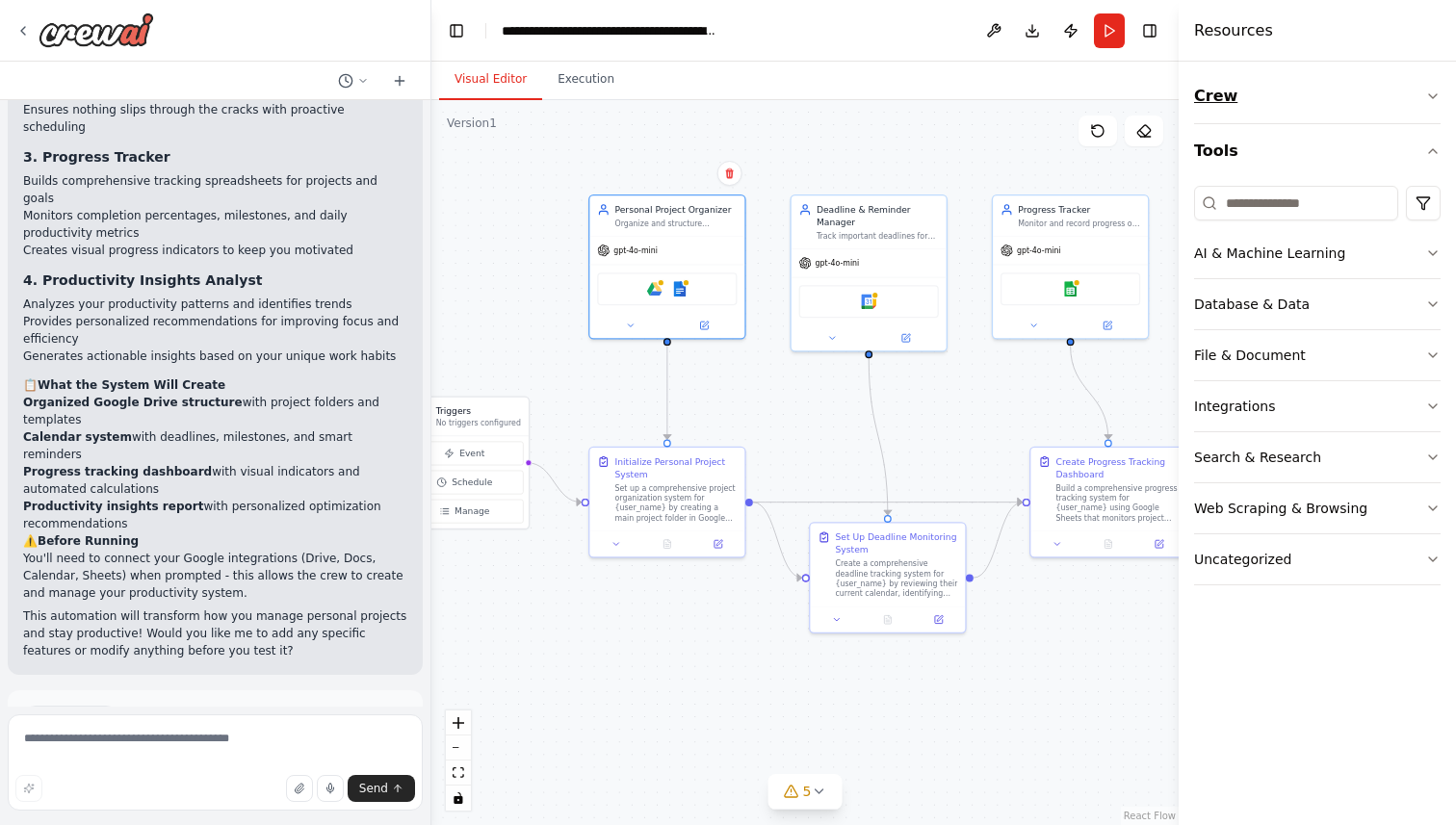
click at [1431, 95] on icon "button" at bounding box center [1433, 96] width 16 height 16
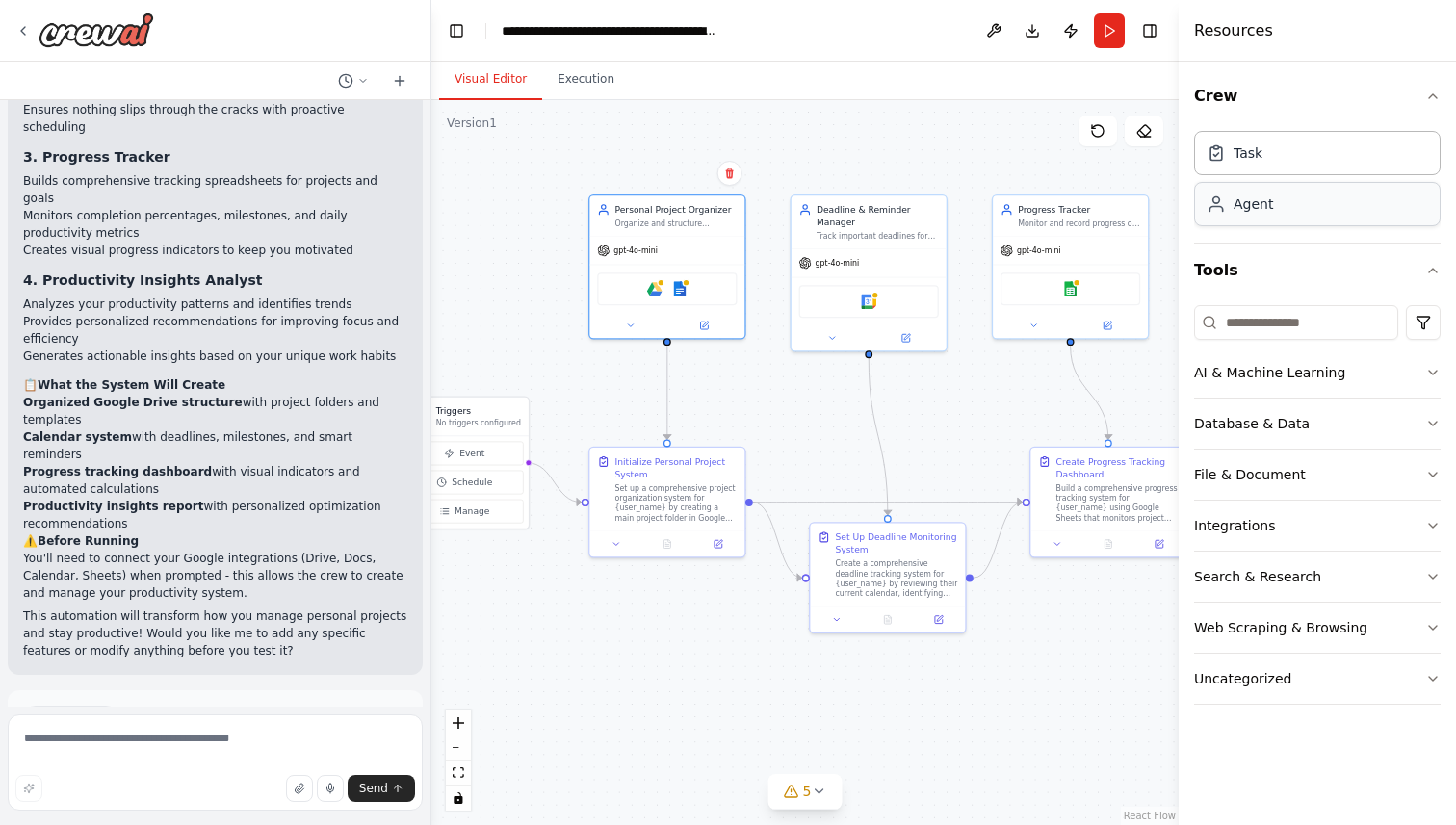
click at [1395, 216] on div "Agent" at bounding box center [1317, 204] width 247 height 45
click at [975, 161] on div "Role of the agent" at bounding box center [979, 156] width 122 height 13
click at [1035, 125] on icon at bounding box center [1032, 123] width 12 height 12
click at [985, 125] on button "Confirm" at bounding box center [977, 123] width 68 height 23
click at [681, 215] on div "Personal Project Organizer Organize and structure {user_name}'s personal projec…" at bounding box center [676, 214] width 122 height 25
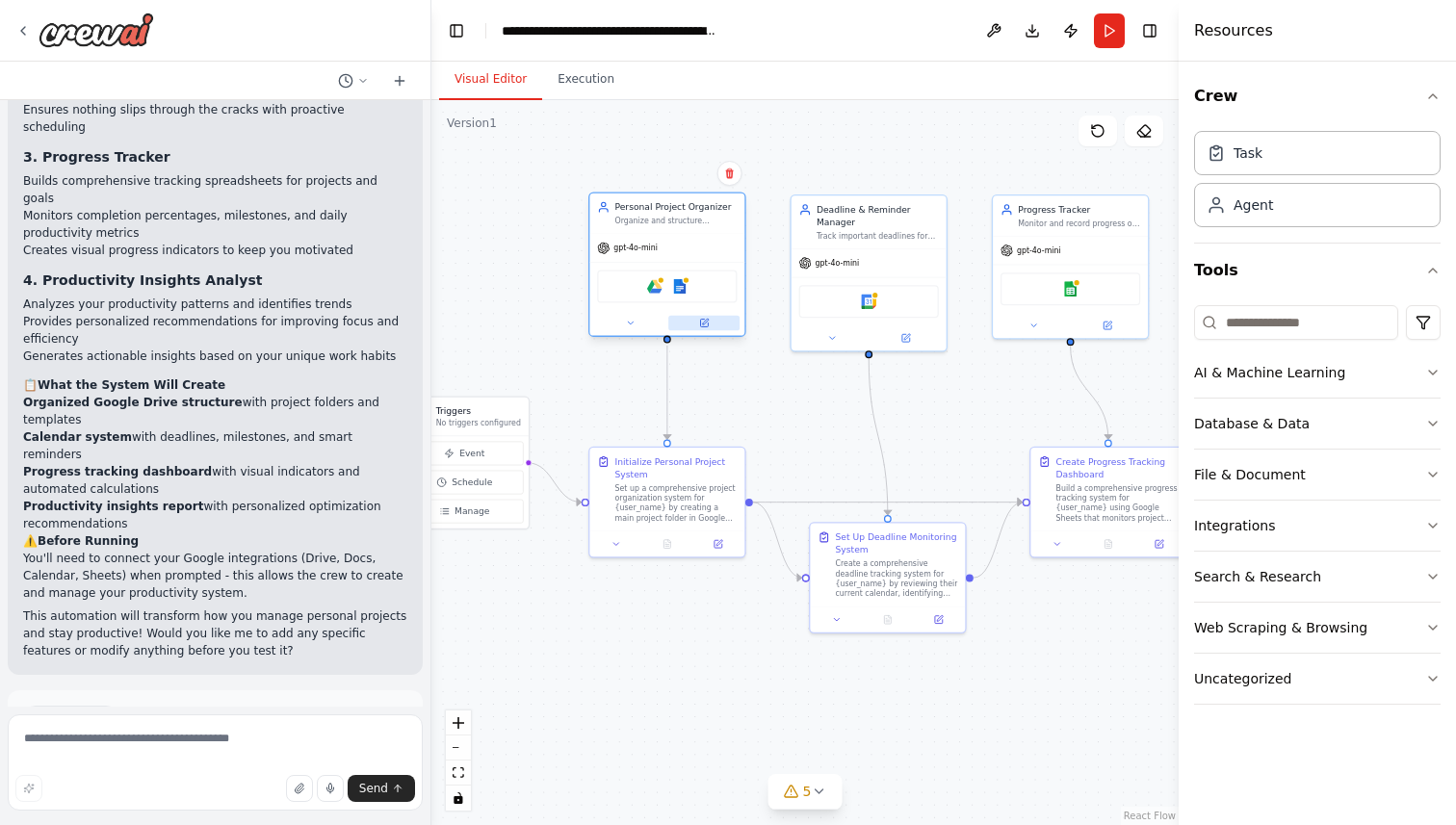
click at [711, 324] on button at bounding box center [703, 324] width 71 height 16
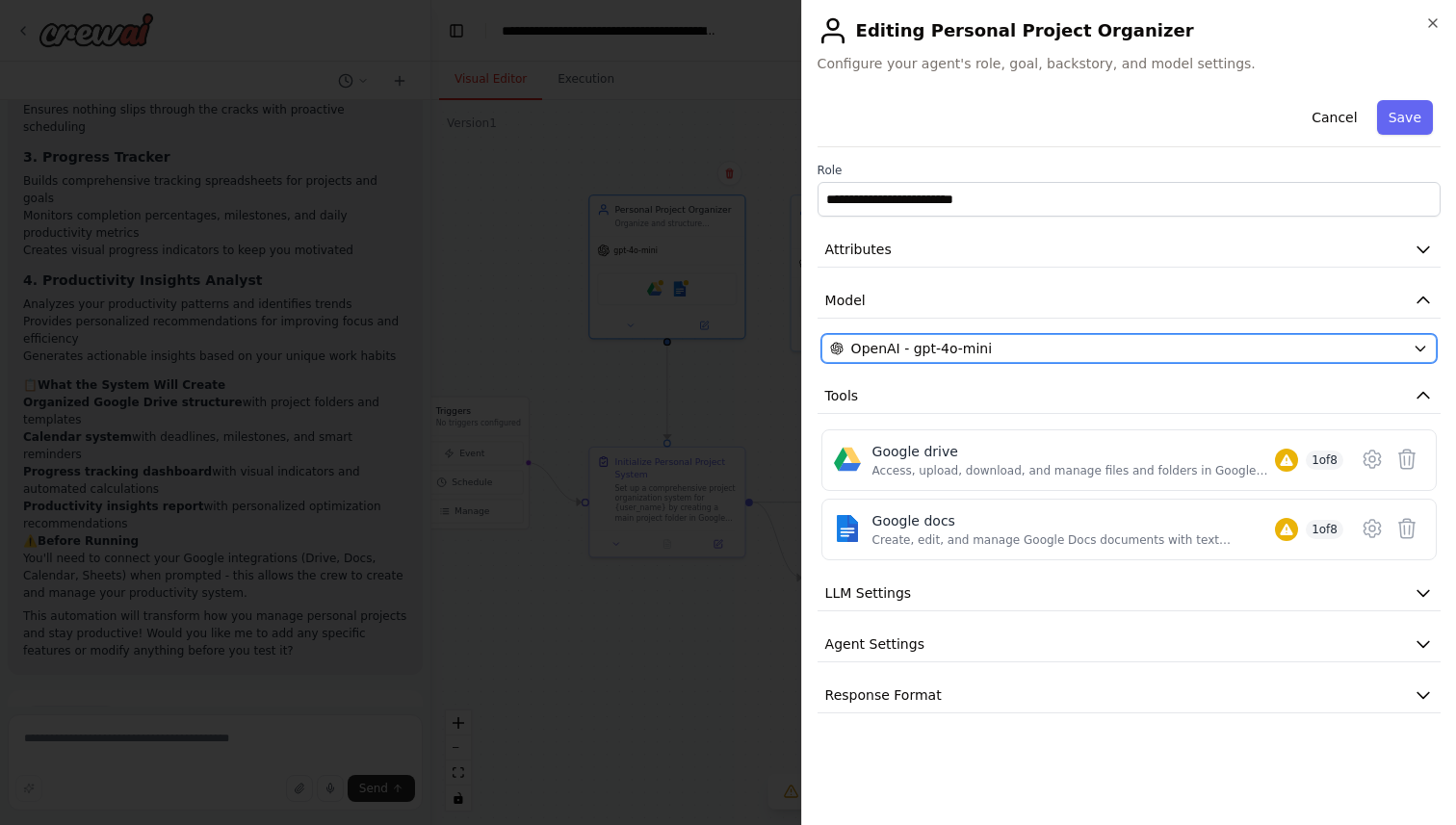
click at [1417, 350] on icon "button" at bounding box center [1420, 349] width 16 height 16
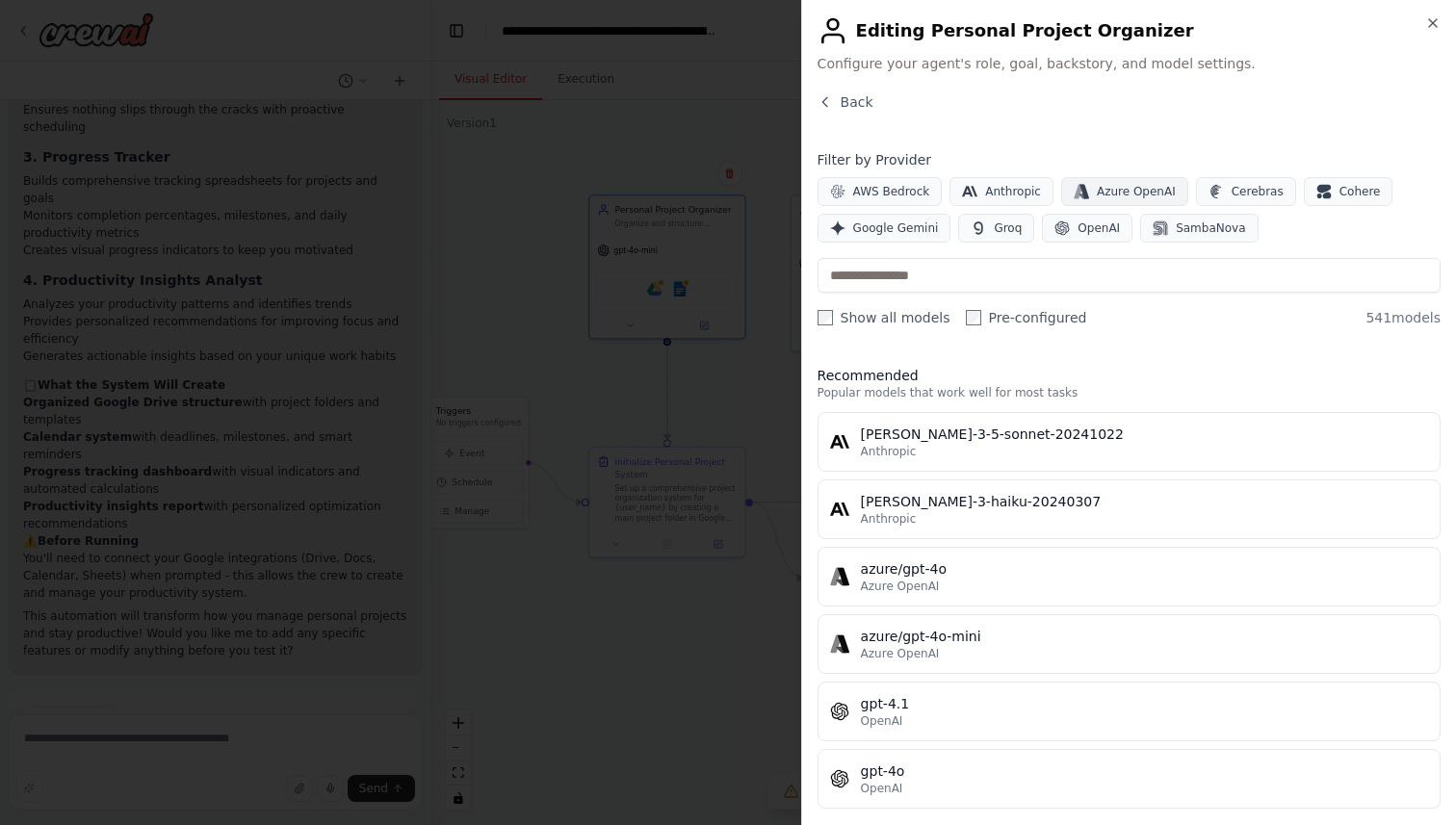
click at [1126, 195] on span "Azure OpenAI" at bounding box center [1135, 191] width 79 height 16
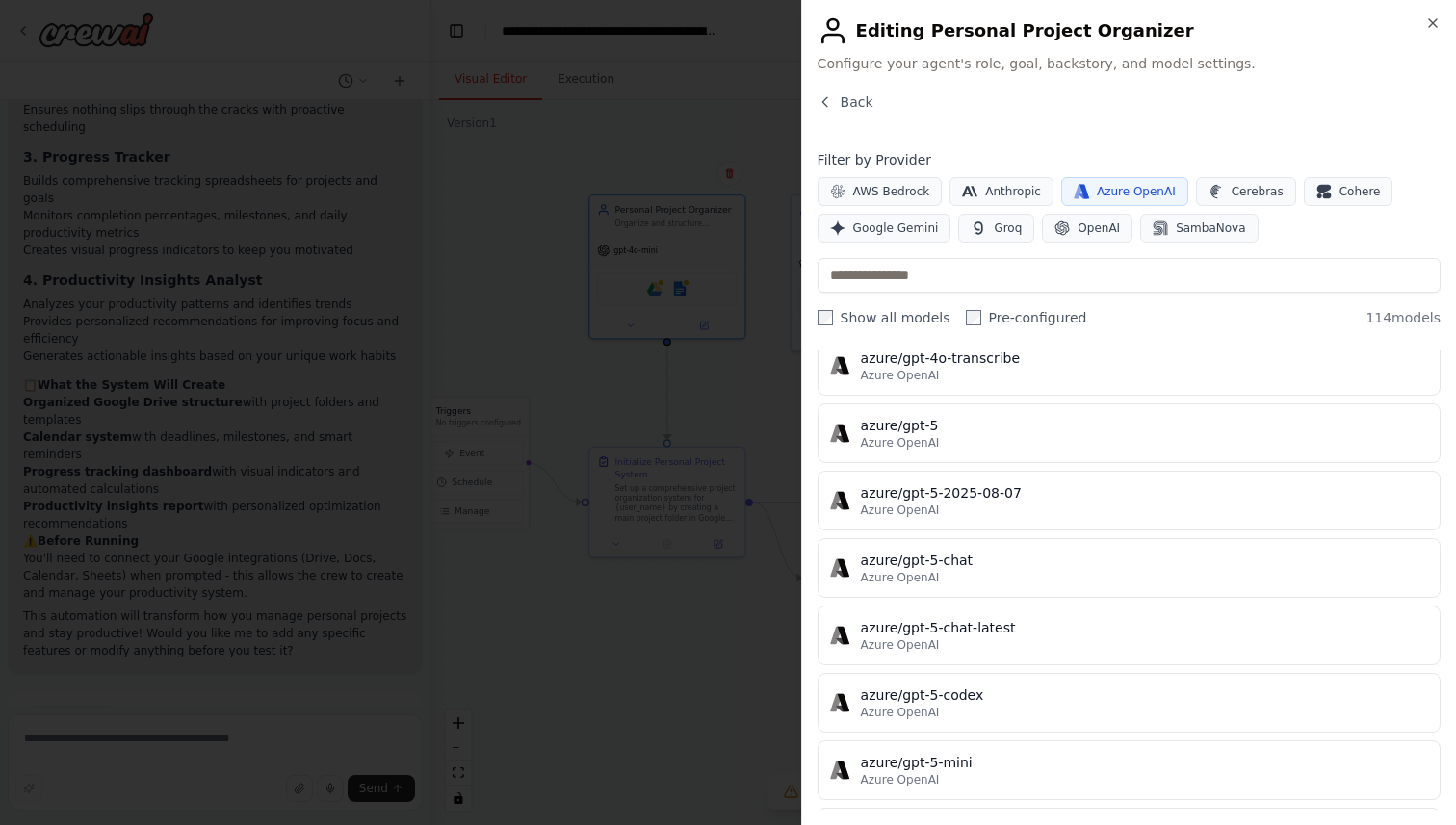
scroll to position [3879, 0]
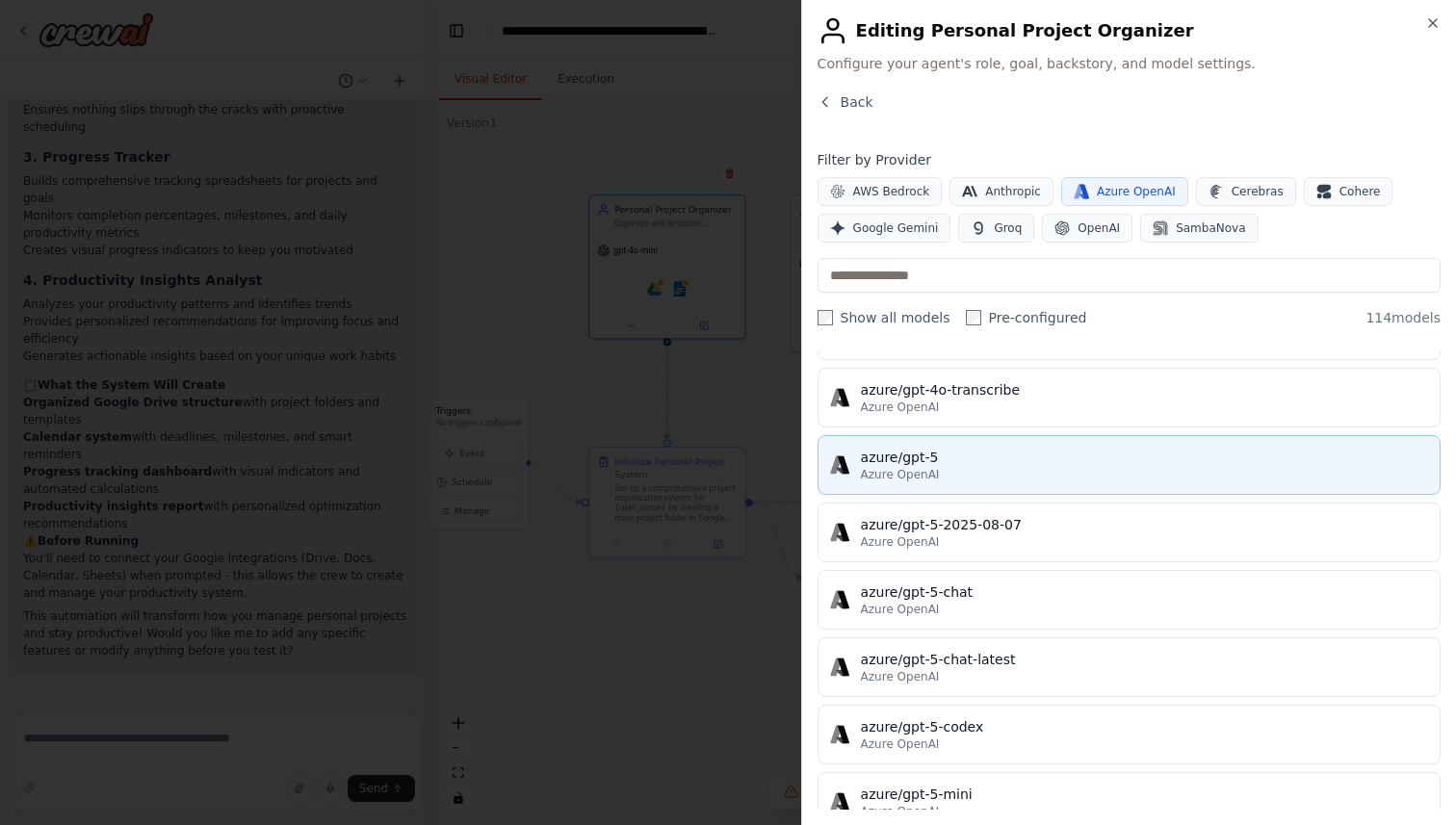
click at [949, 456] on div "azure/gpt-5" at bounding box center [1144, 458] width 567 height 19
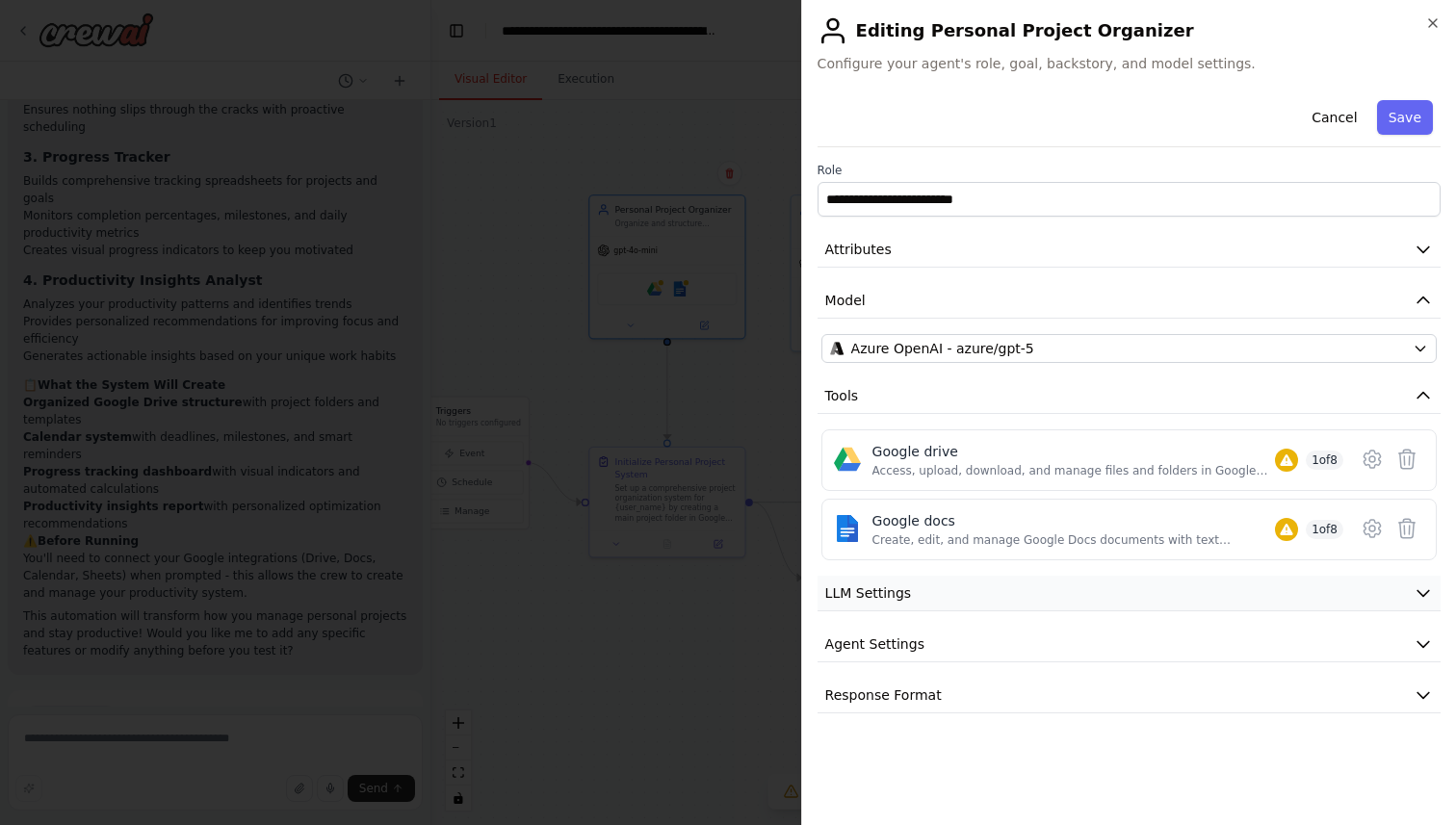
click at [1387, 587] on button "LLM Settings" at bounding box center [1128, 593] width 623 height 36
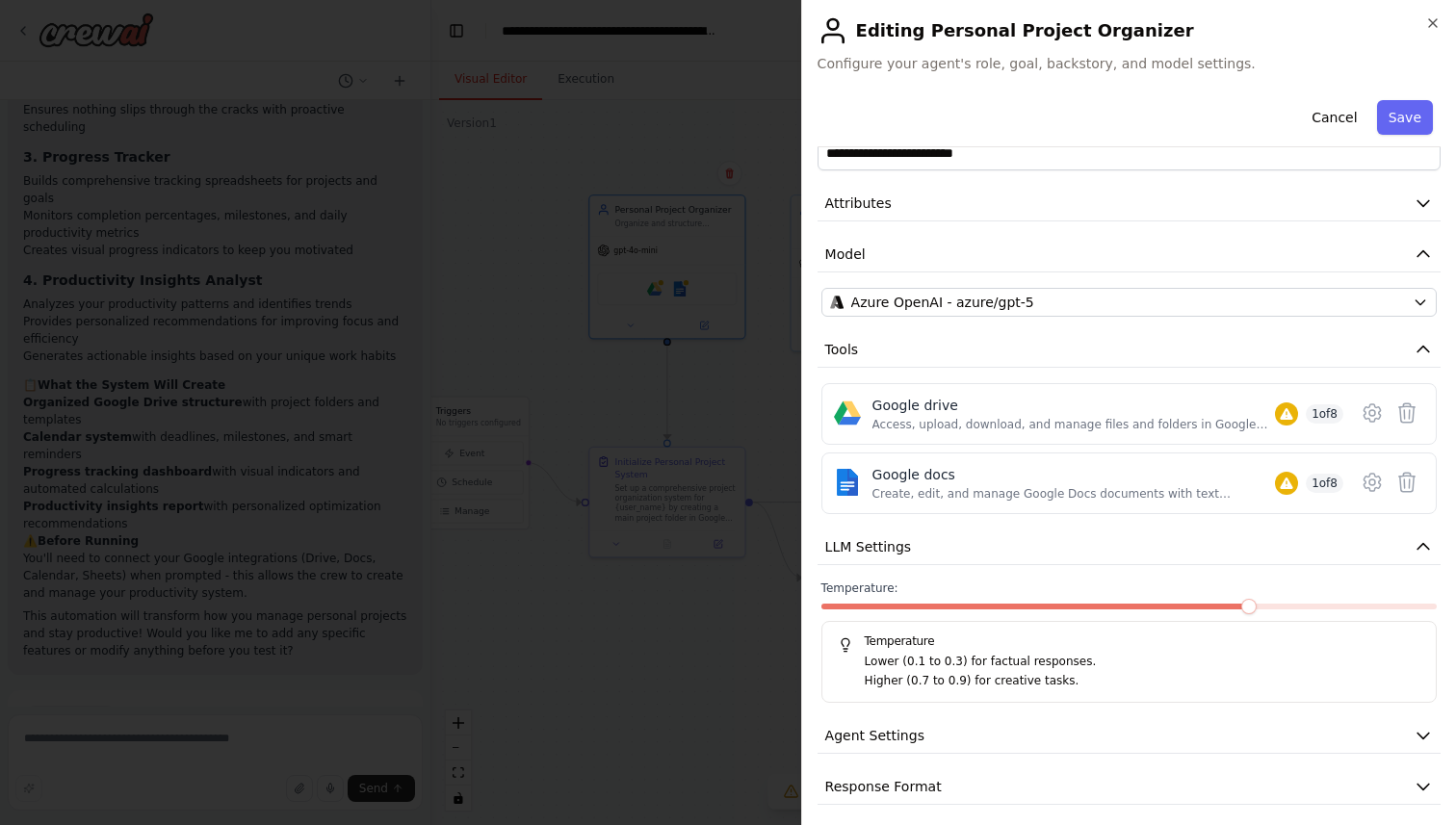
scroll to position [56, 0]
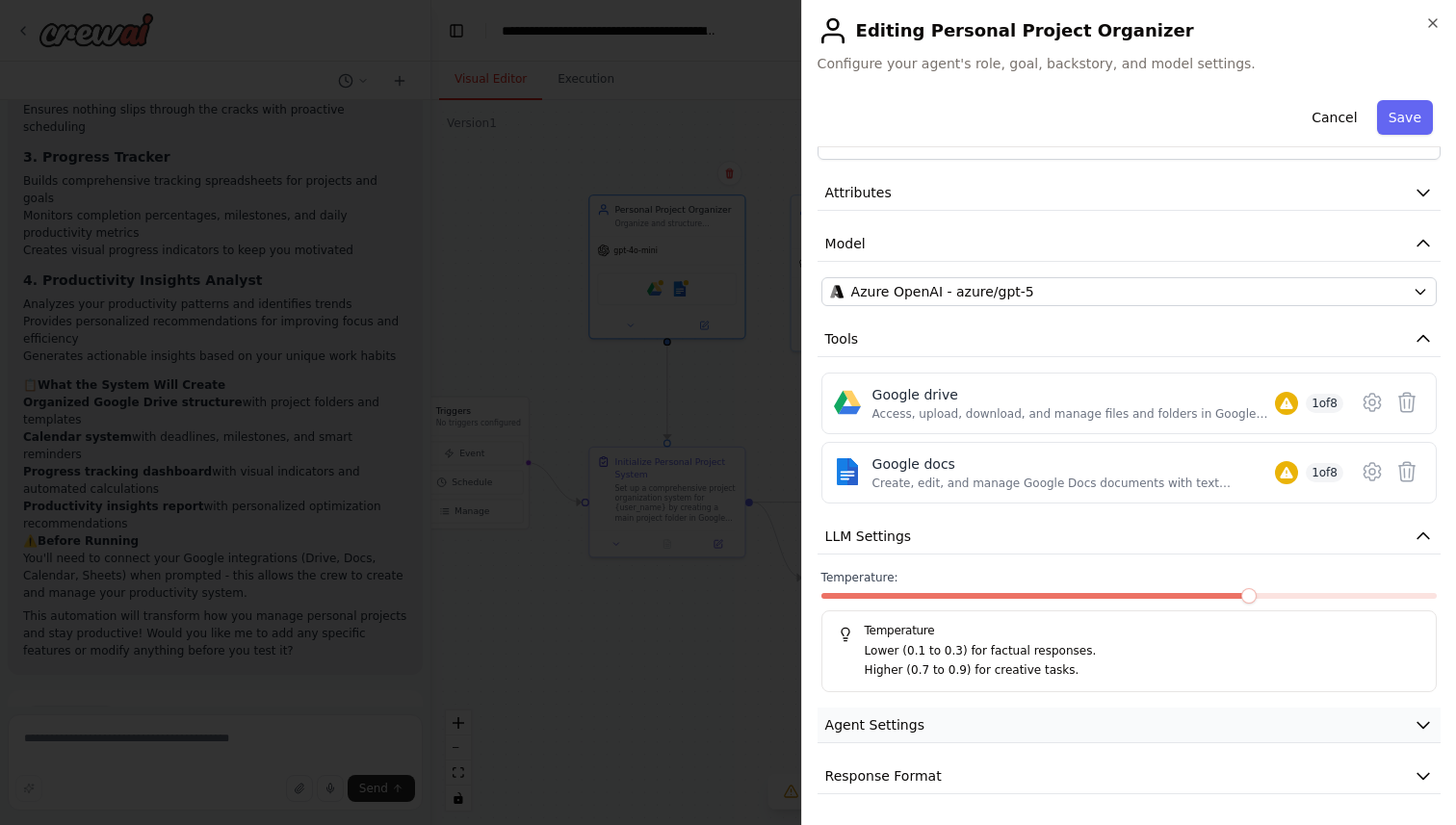
click at [1415, 732] on icon "button" at bounding box center [1423, 725] width 19 height 19
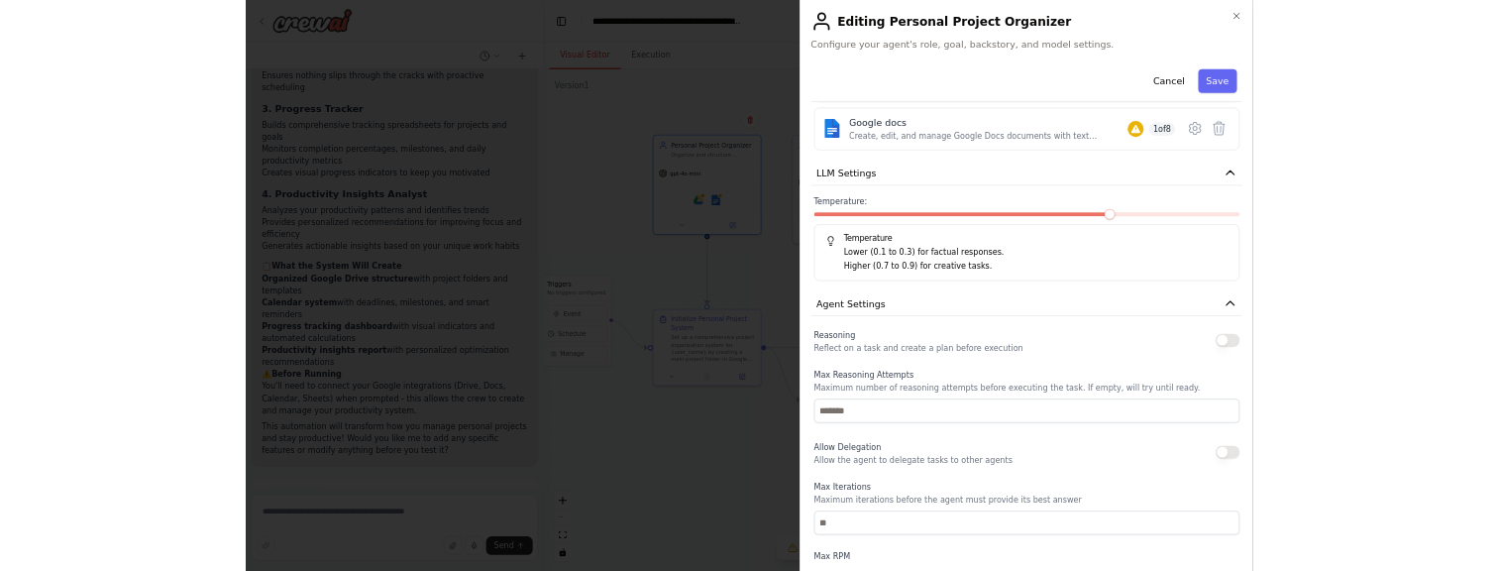
scroll to position [360, 0]
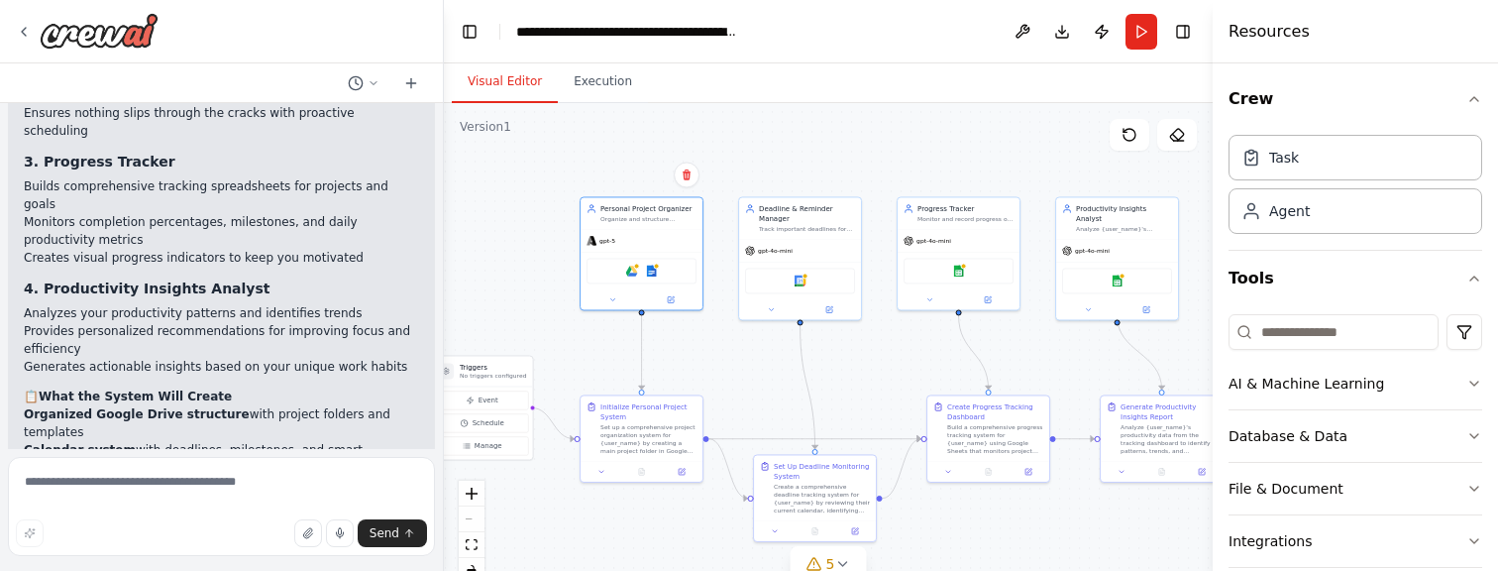
drag, startPoint x: 965, startPoint y: 399, endPoint x: 902, endPoint y: 356, distance: 76.1
click at [900, 356] on div ".deletable-edge-delete-btn { width: 20px; height: 20px; border: 0px solid #ffff…" at bounding box center [828, 350] width 769 height 495
click at [670, 414] on div "Initialize Personal Project System" at bounding box center [654, 407] width 96 height 20
click at [692, 473] on div at bounding box center [647, 467] width 122 height 21
click at [684, 469] on icon at bounding box center [688, 468] width 8 height 8
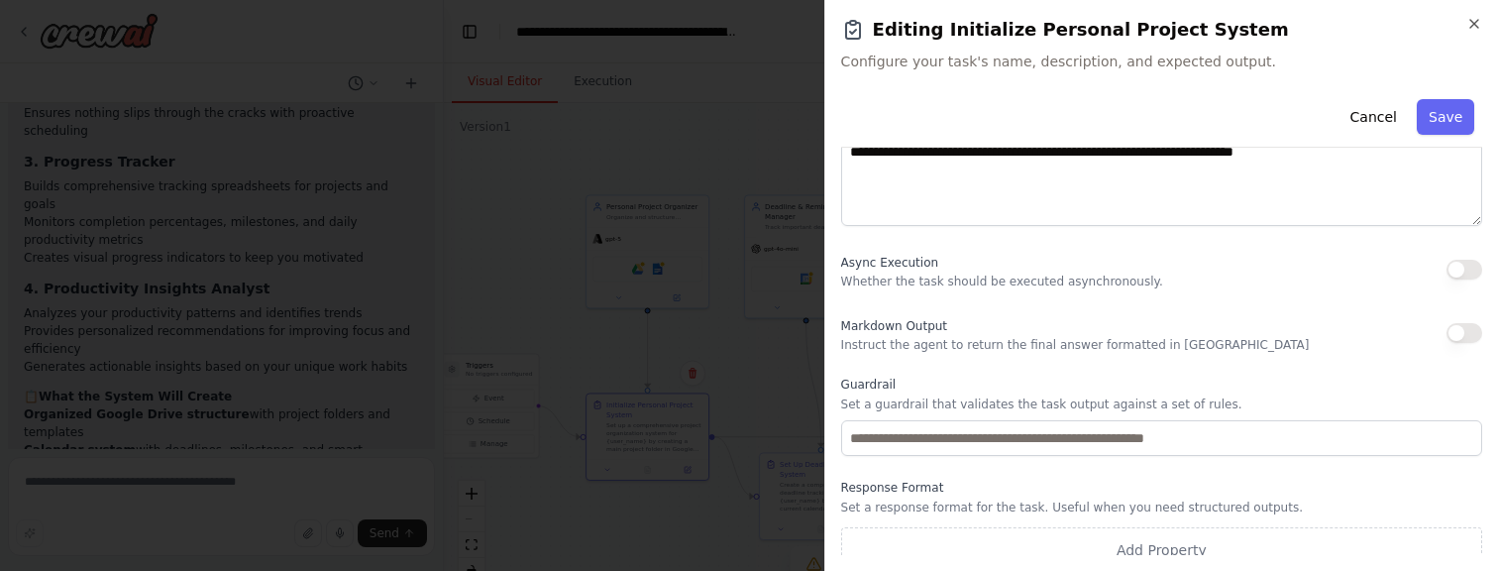
scroll to position [324, 0]
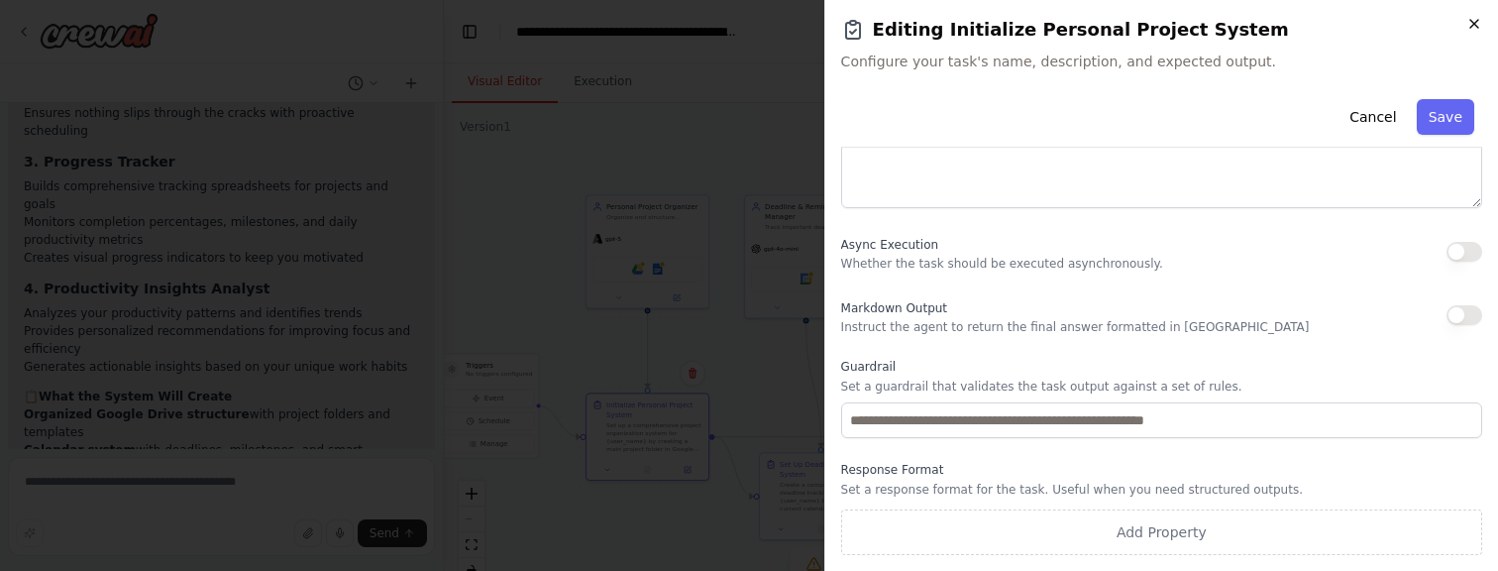
click at [1471, 21] on icon "button" at bounding box center [1474, 24] width 16 height 16
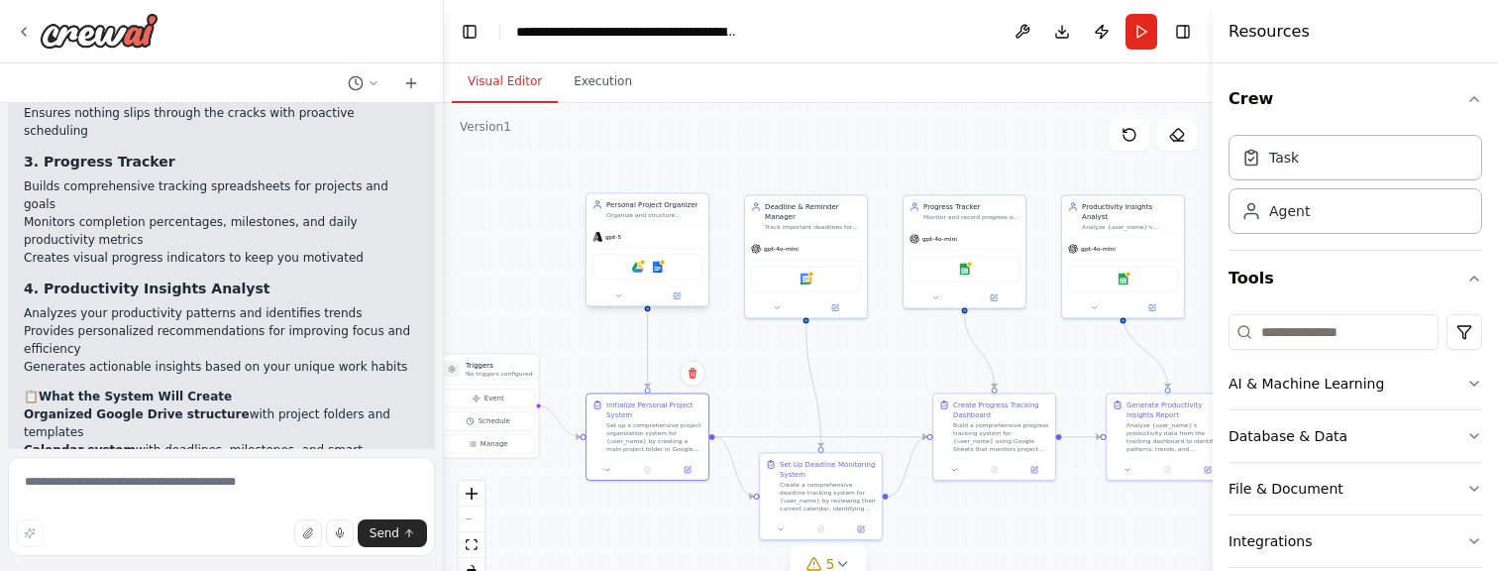
click at [679, 301] on div at bounding box center [647, 295] width 122 height 20
click at [684, 297] on button at bounding box center [677, 295] width 56 height 12
click at [675, 297] on icon at bounding box center [677, 295] width 6 height 6
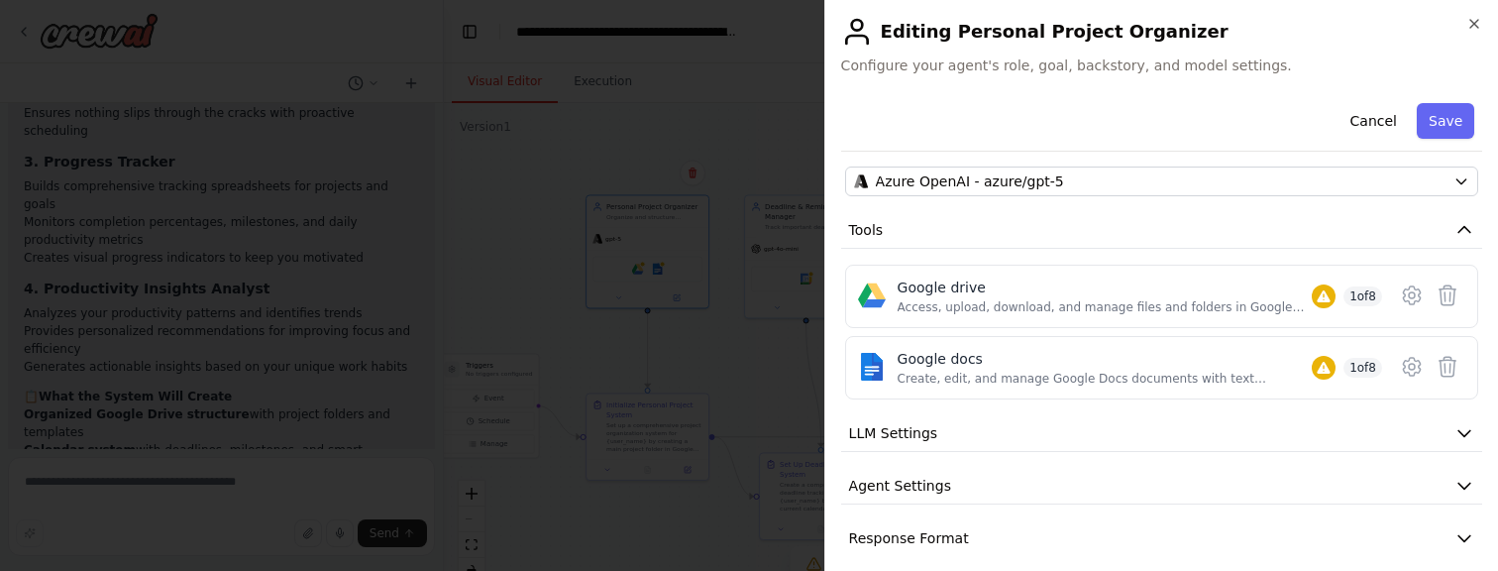
scroll to position [195, 0]
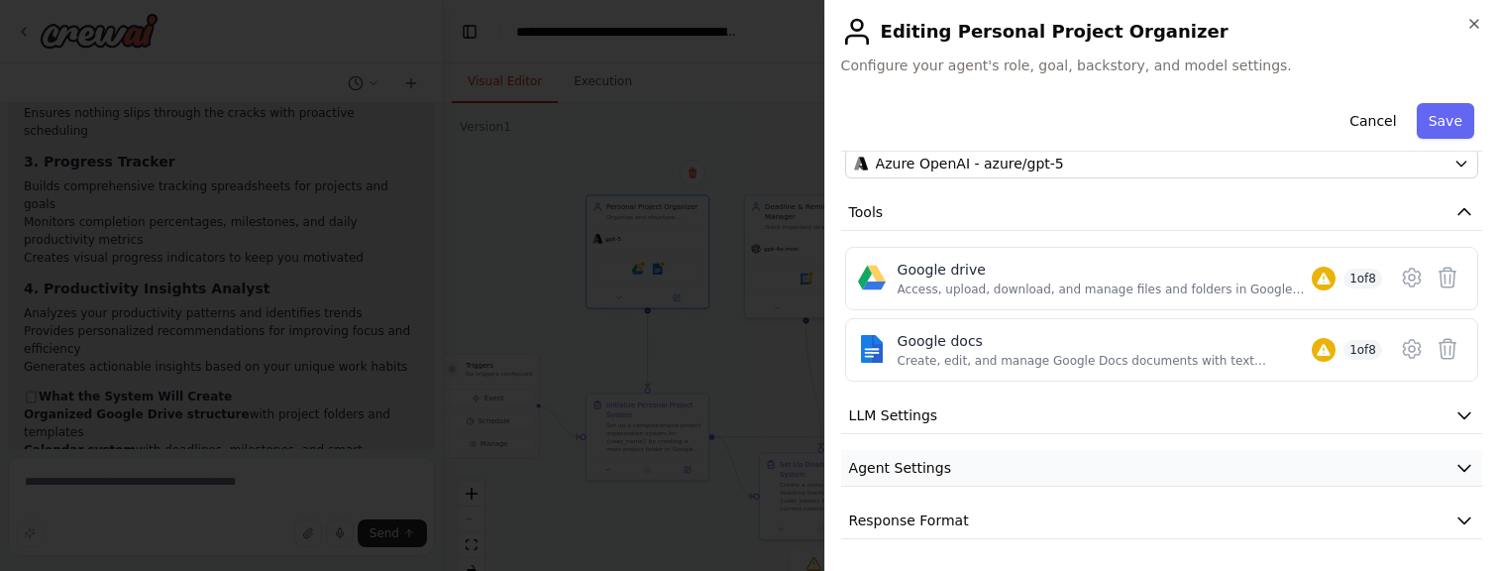
click at [1460, 465] on icon "button" at bounding box center [1464, 468] width 20 height 20
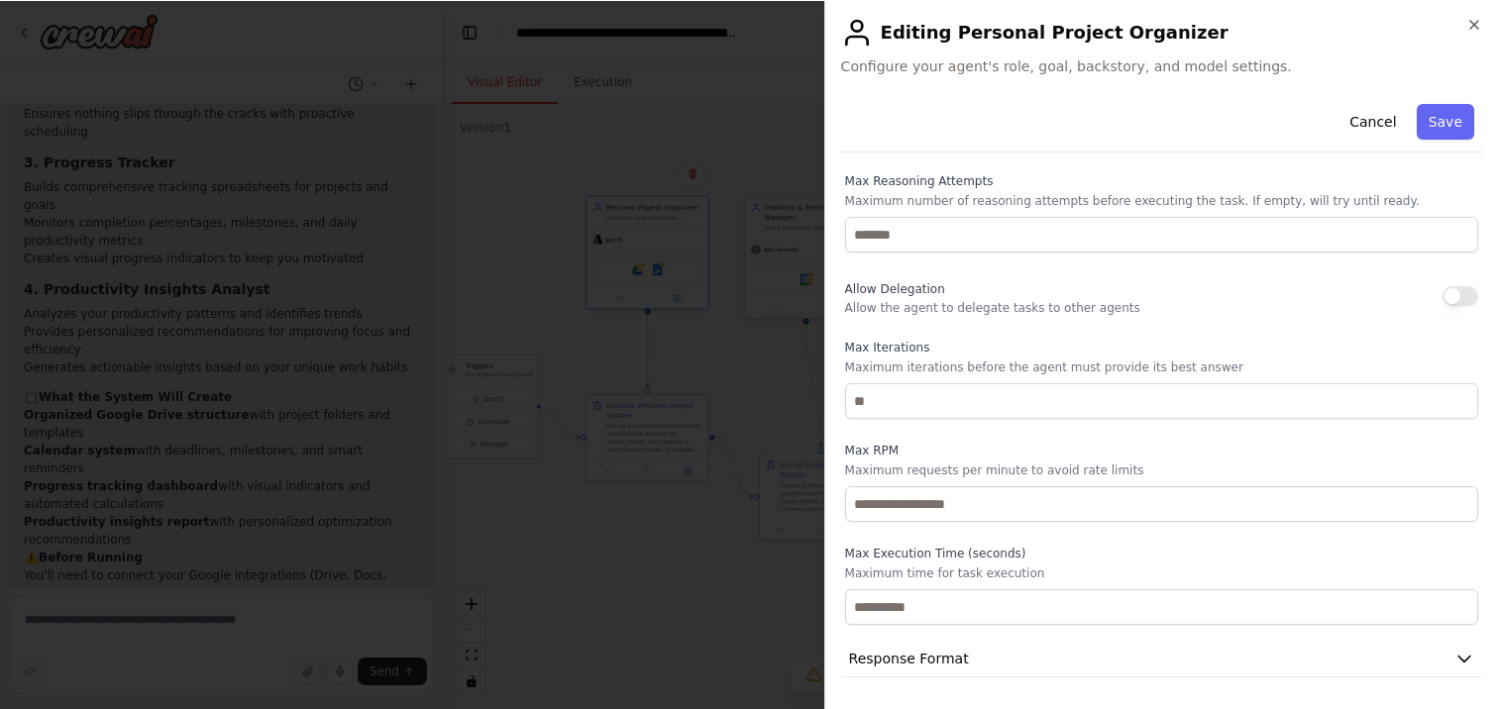
scroll to position [587, 0]
click at [1456, 658] on icon "button" at bounding box center [1464, 659] width 20 height 20
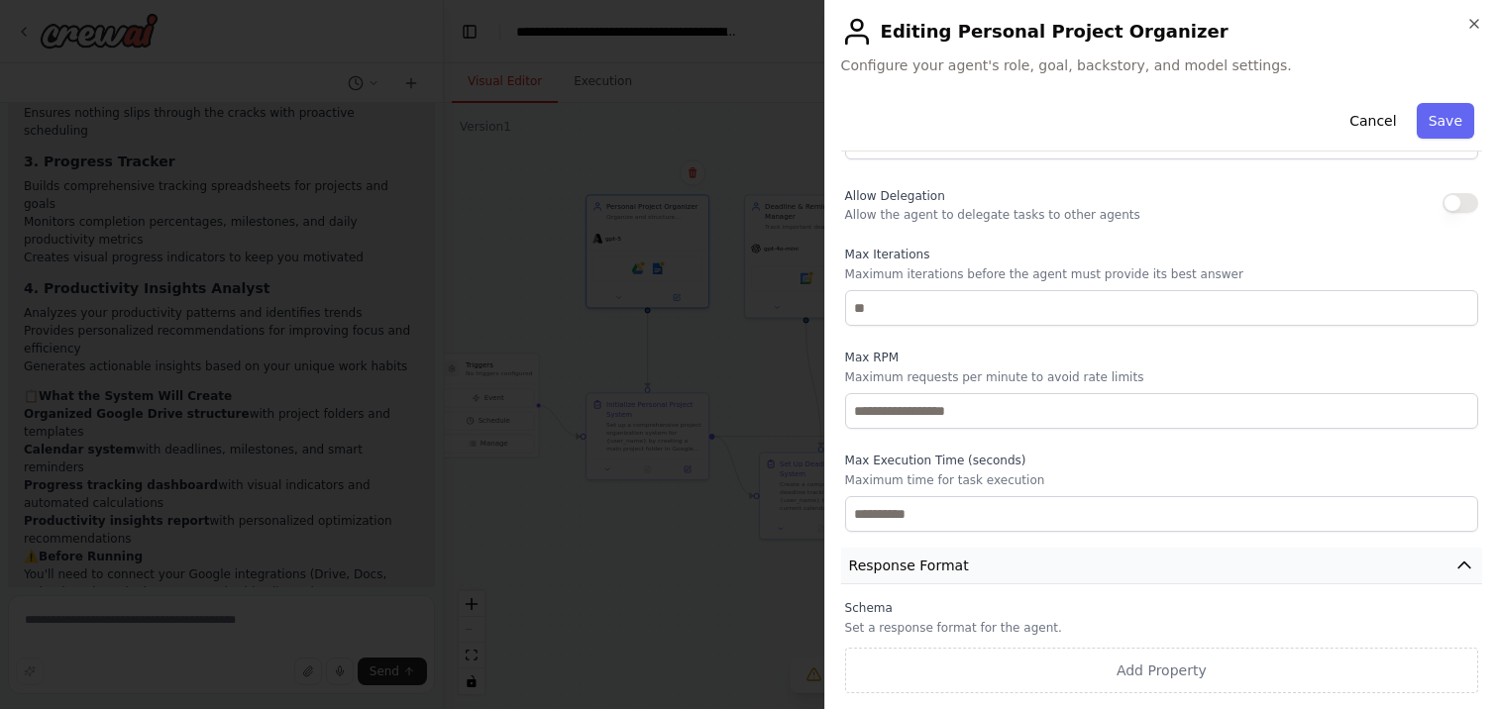
click at [1462, 565] on icon "button" at bounding box center [1464, 566] width 20 height 20
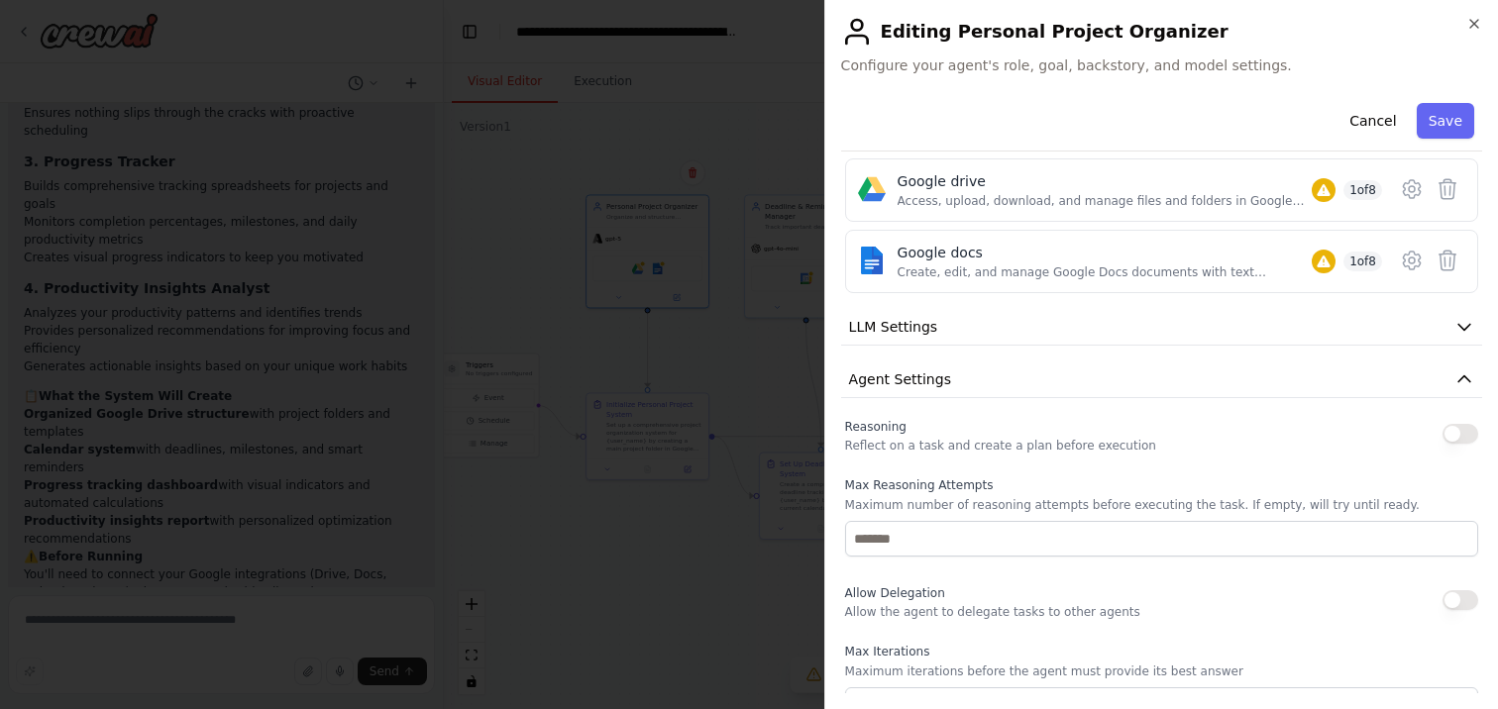
scroll to position [274, 0]
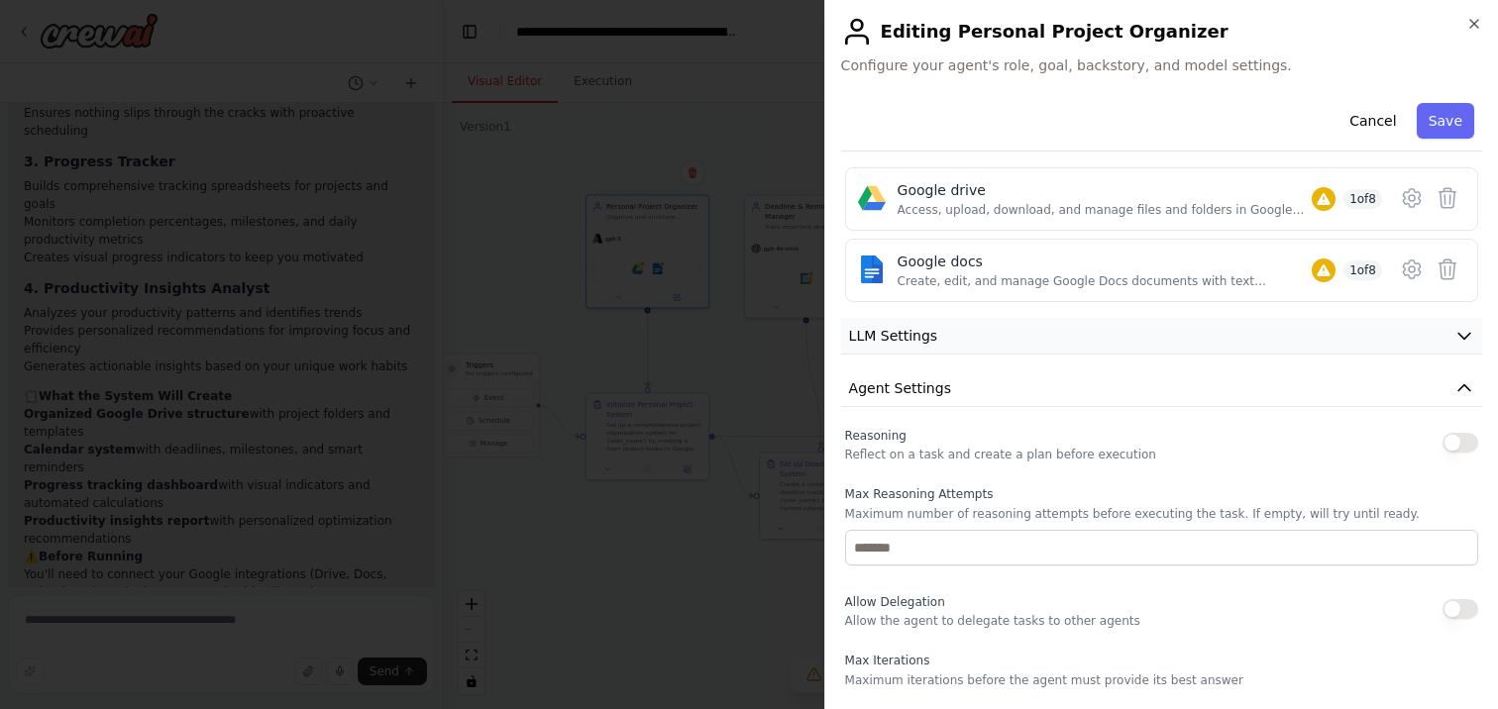
click at [1455, 337] on icon "button" at bounding box center [1464, 336] width 20 height 20
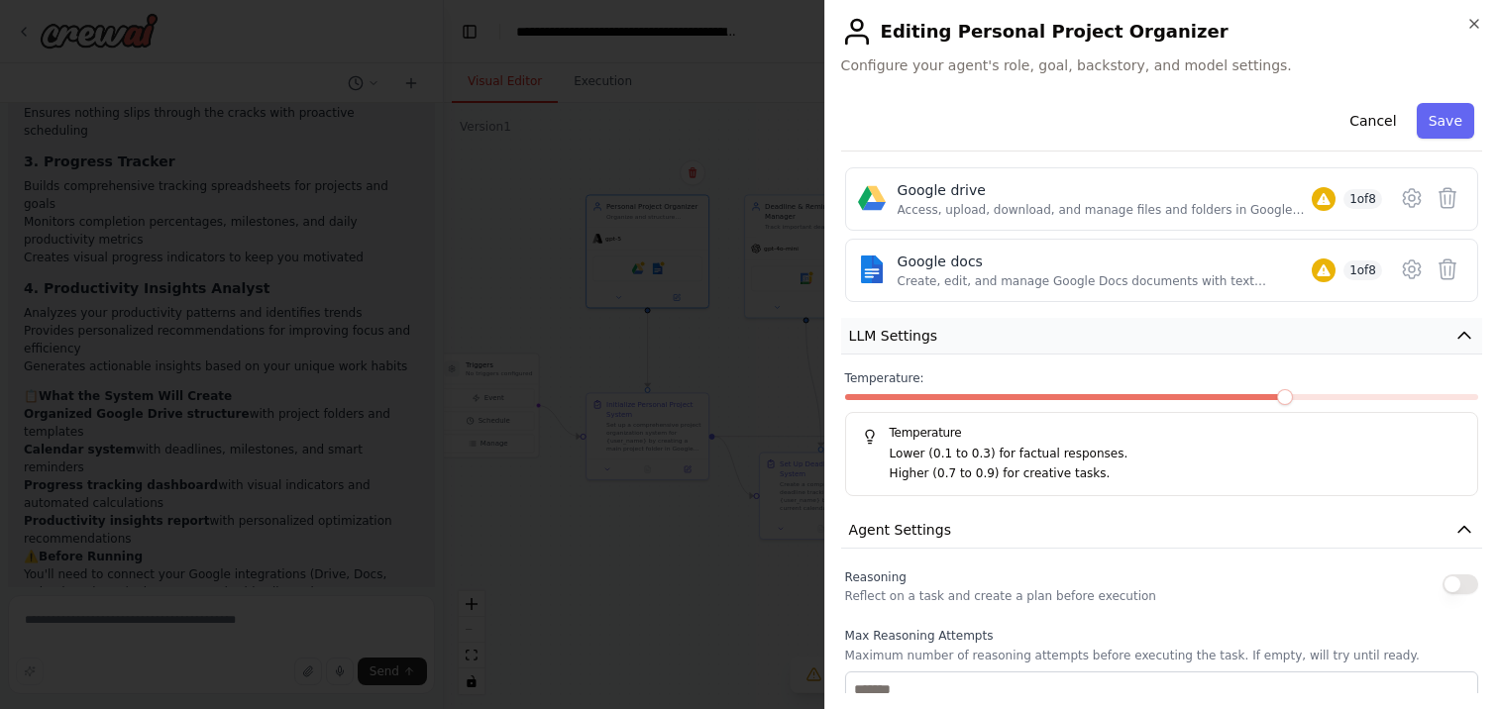
click at [1455, 337] on icon "button" at bounding box center [1464, 336] width 20 height 20
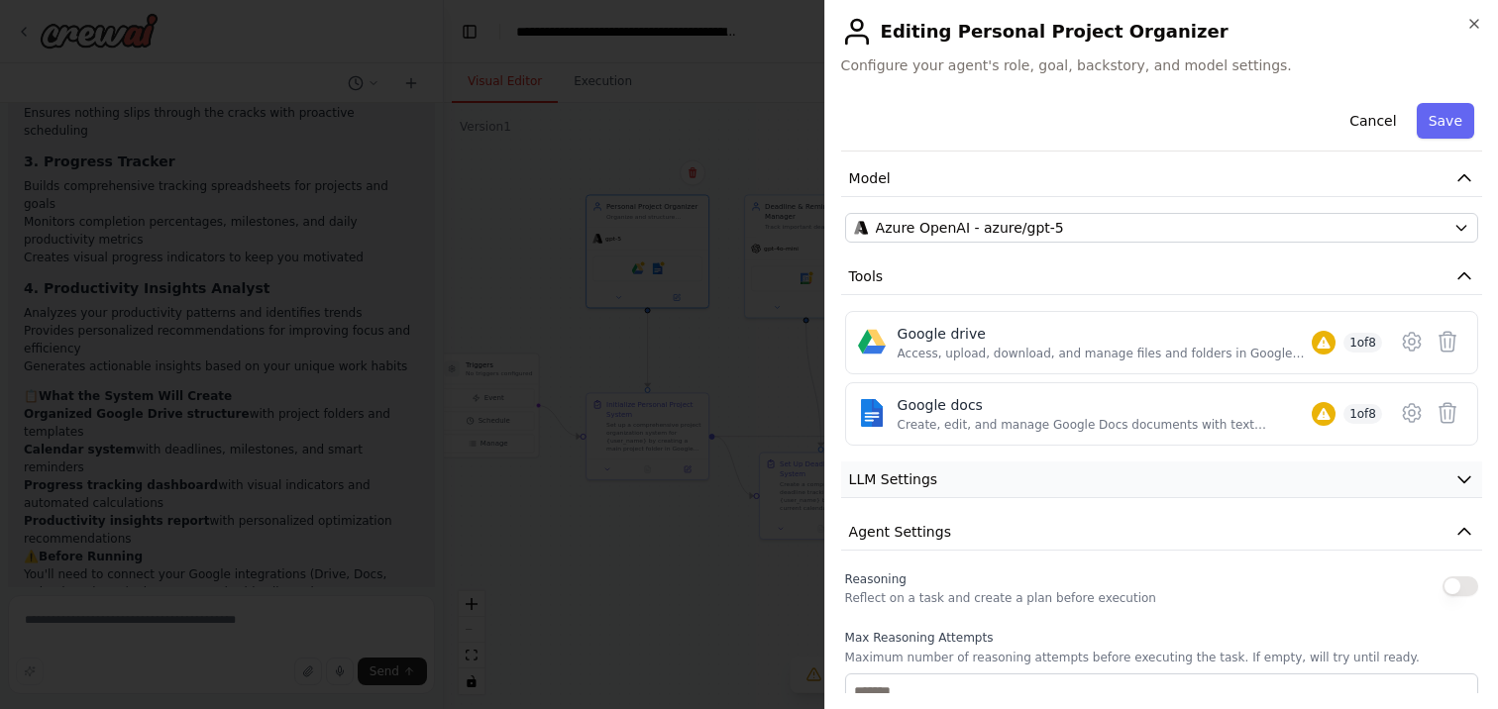
scroll to position [0, 0]
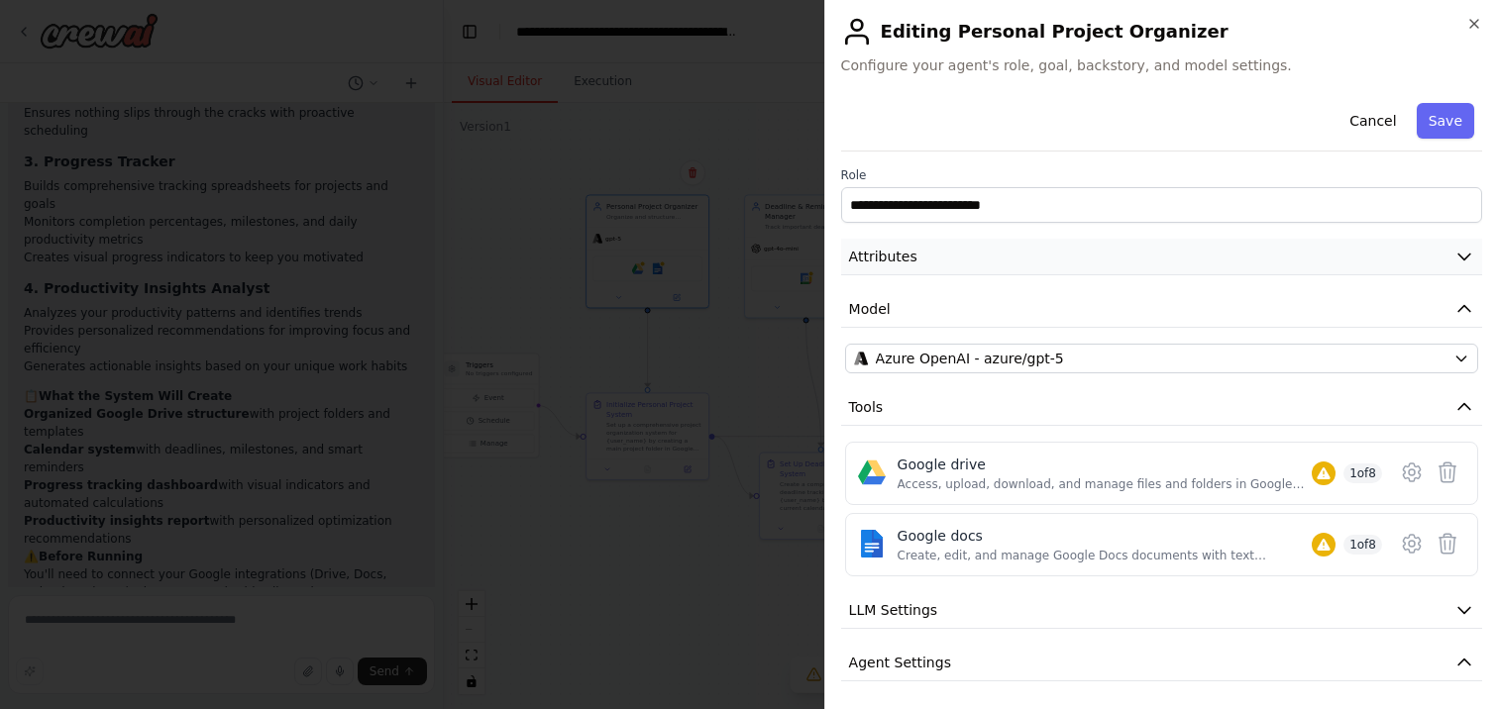
click at [1466, 258] on icon "button" at bounding box center [1464, 258] width 12 height 6
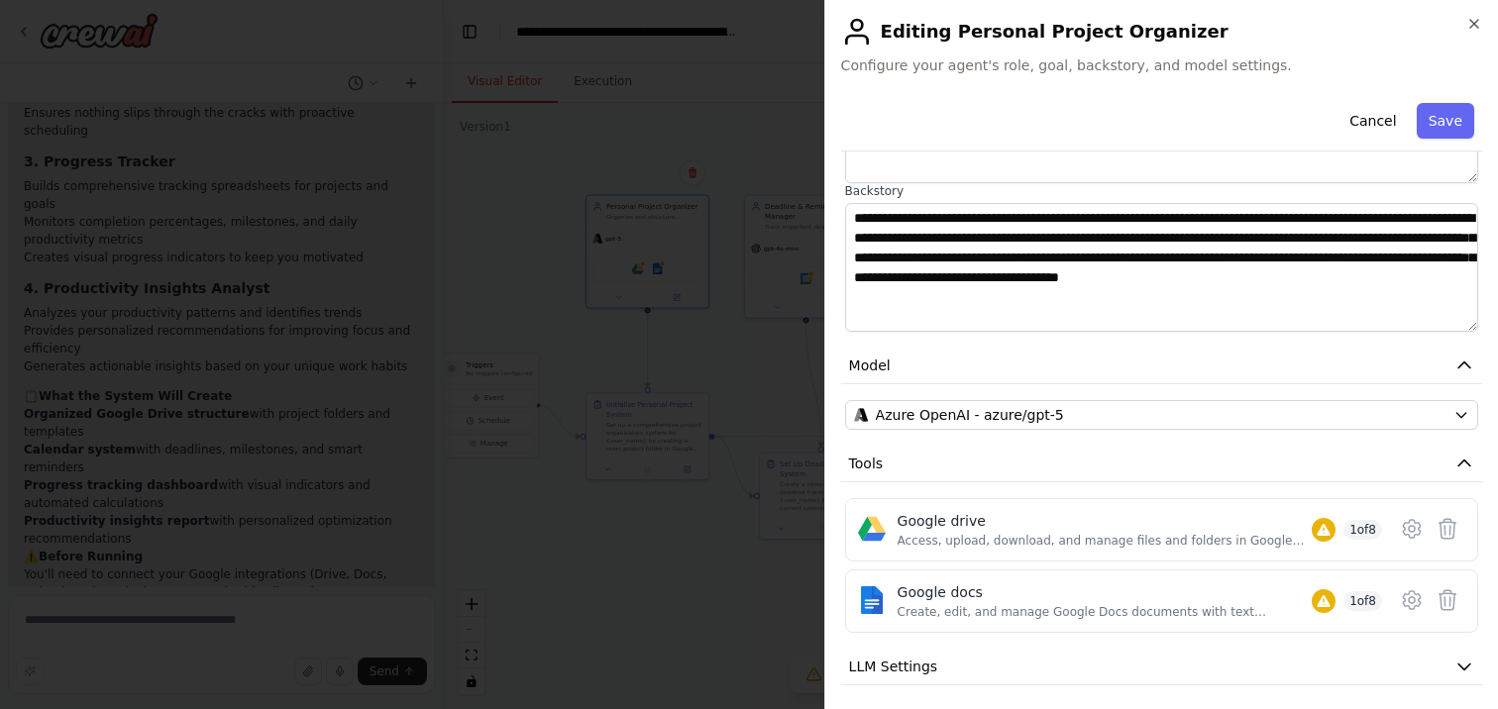
scroll to position [259, 0]
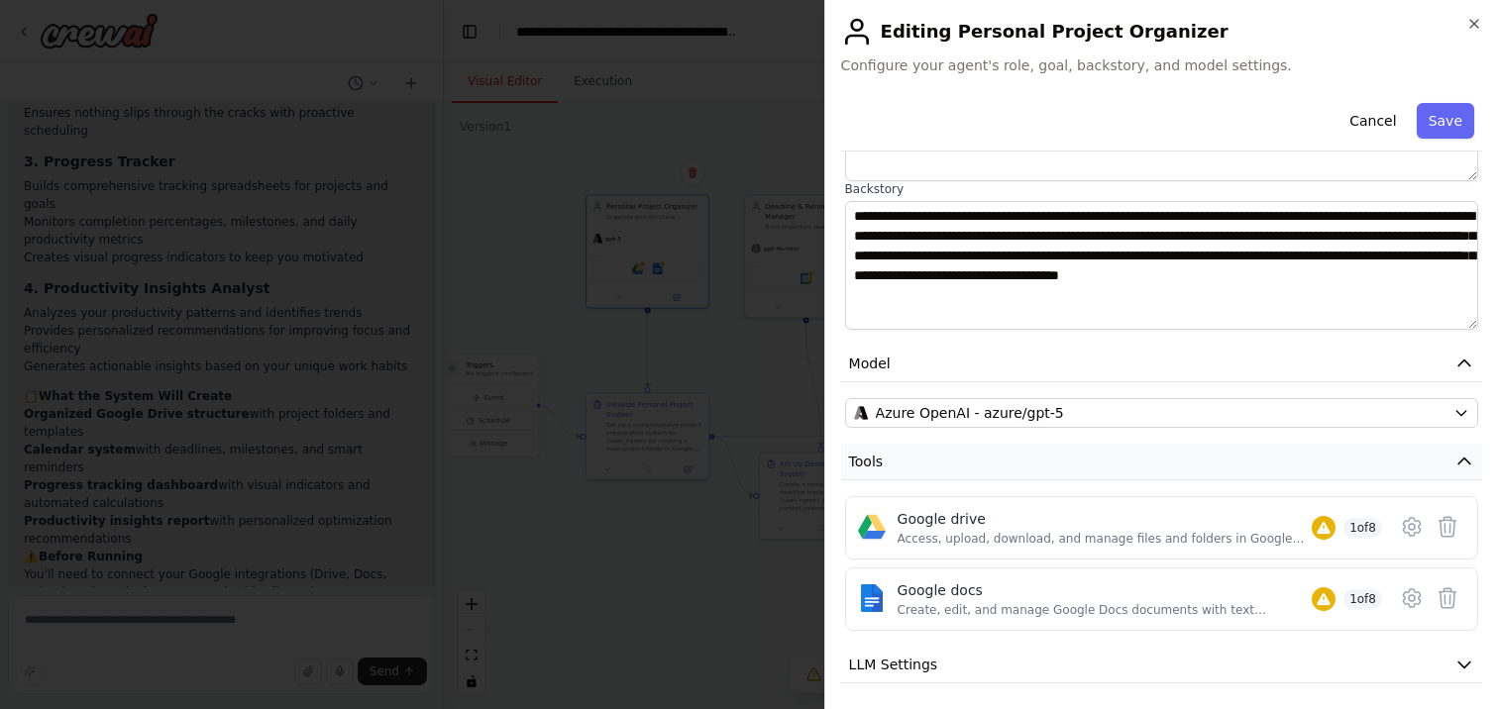
click at [1460, 459] on icon "button" at bounding box center [1464, 462] width 20 height 20
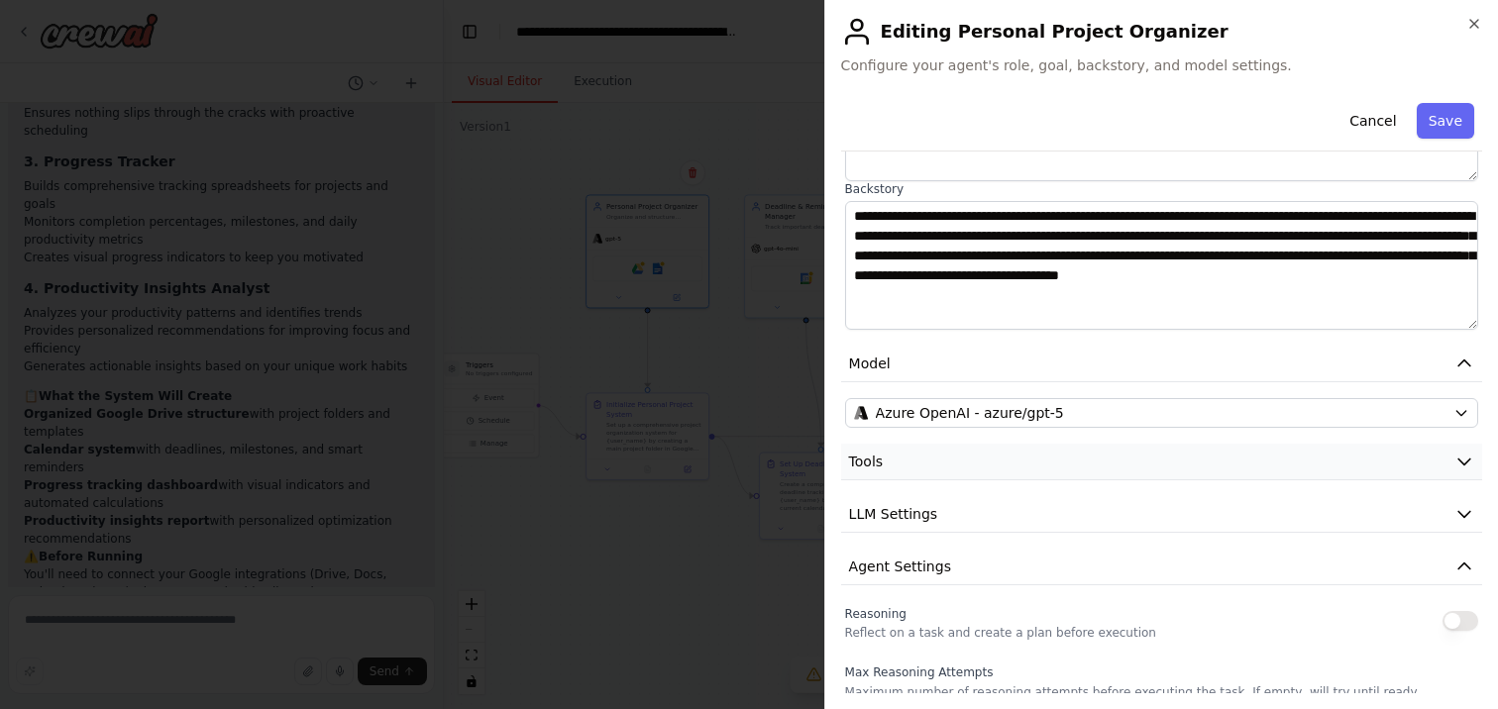
click at [1460, 459] on icon "button" at bounding box center [1464, 462] width 20 height 20
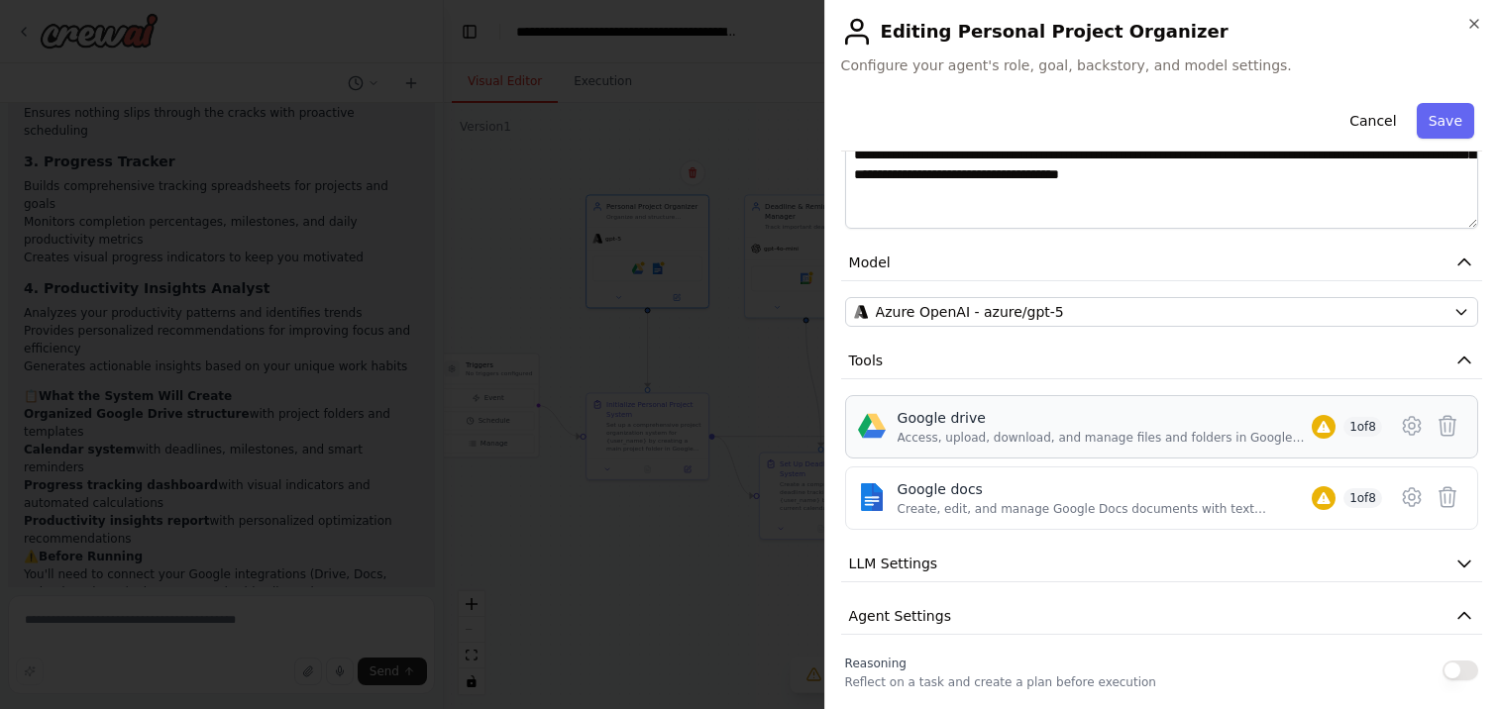
scroll to position [371, 0]
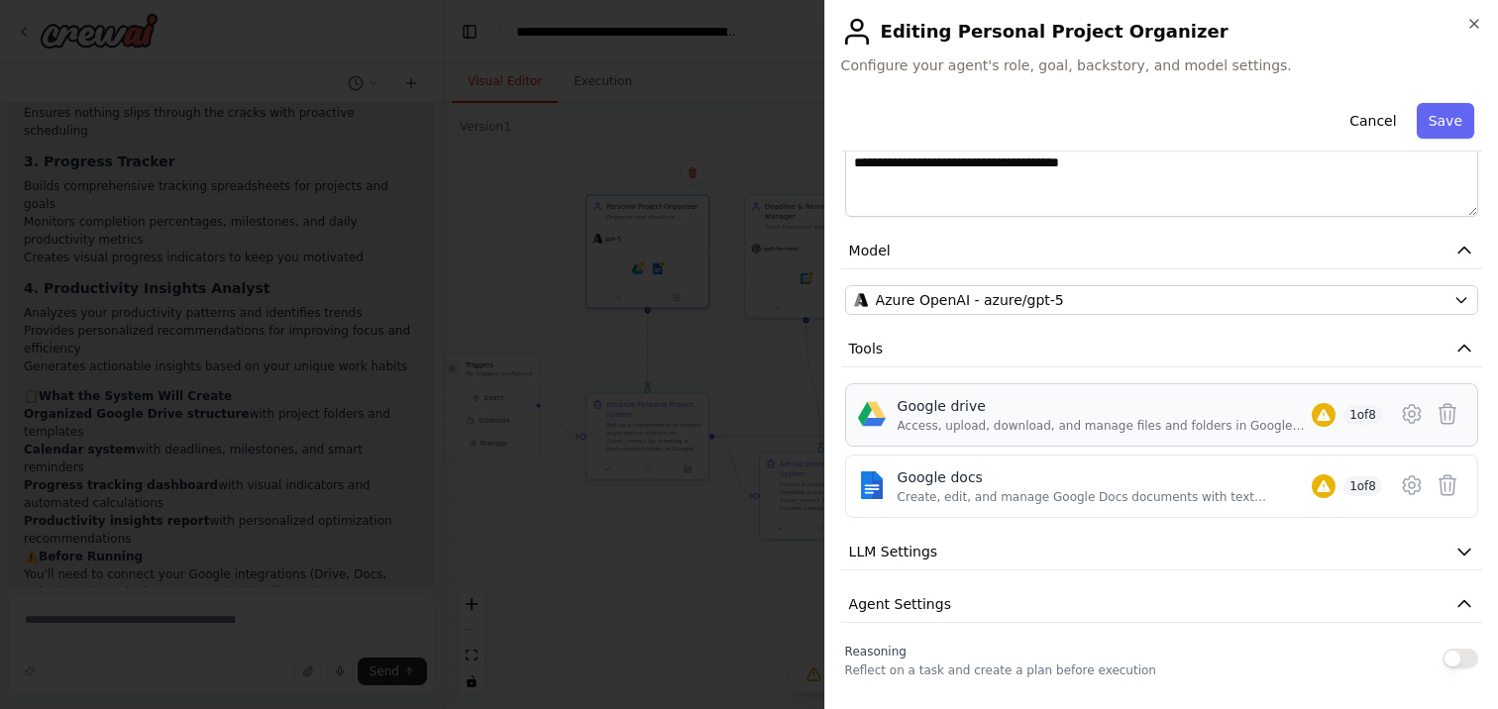
click at [1358, 417] on span "1 of 8" at bounding box center [1362, 415] width 39 height 20
click at [1461, 348] on icon "button" at bounding box center [1464, 349] width 12 height 6
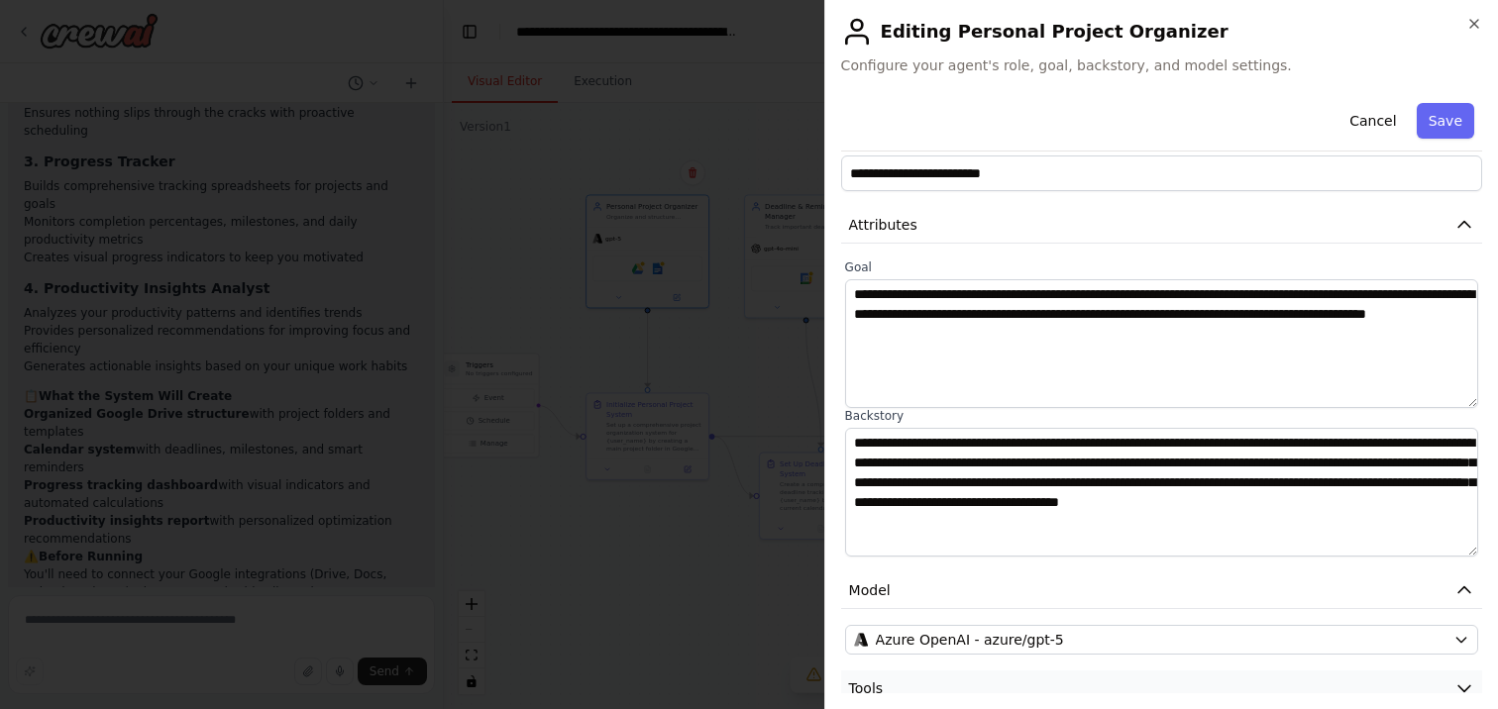
scroll to position [0, 0]
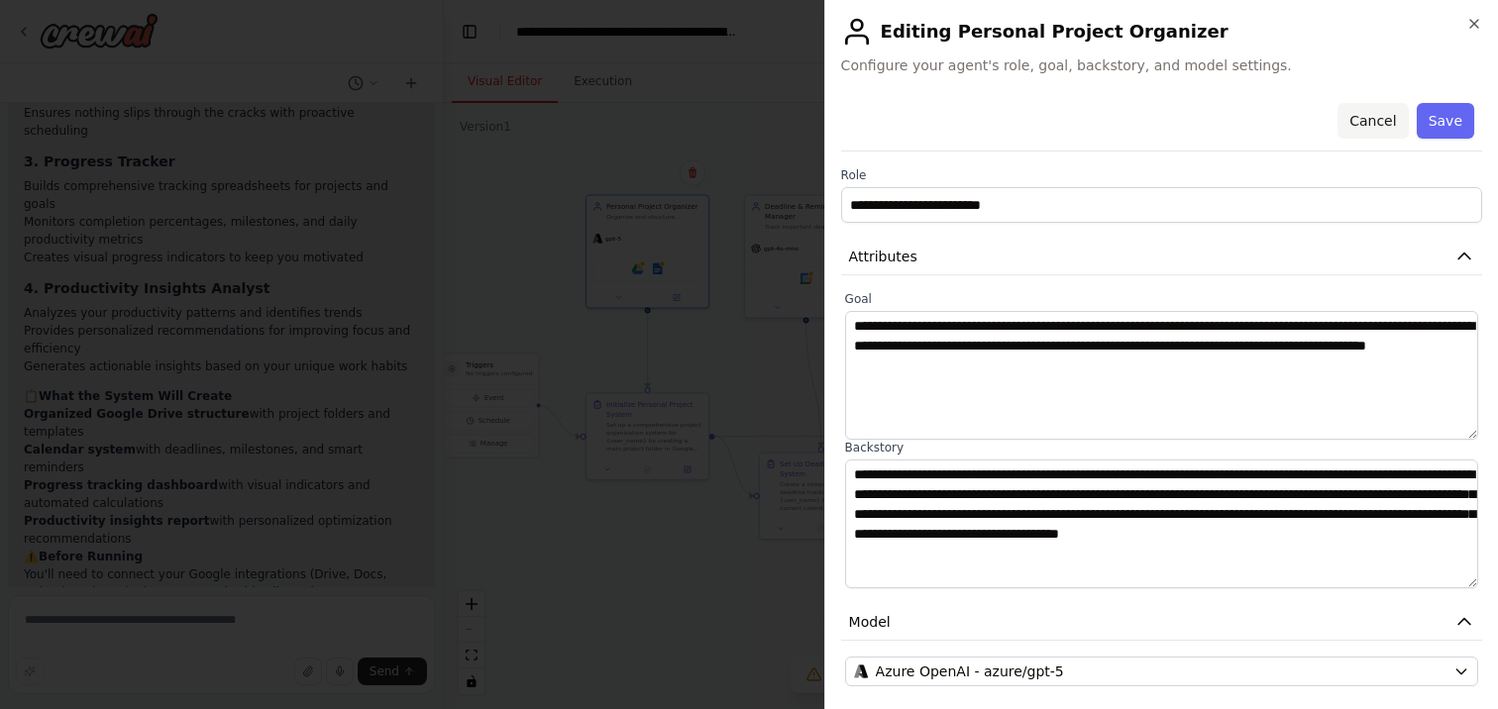
click at [1366, 117] on button "Cancel" at bounding box center [1372, 121] width 70 height 36
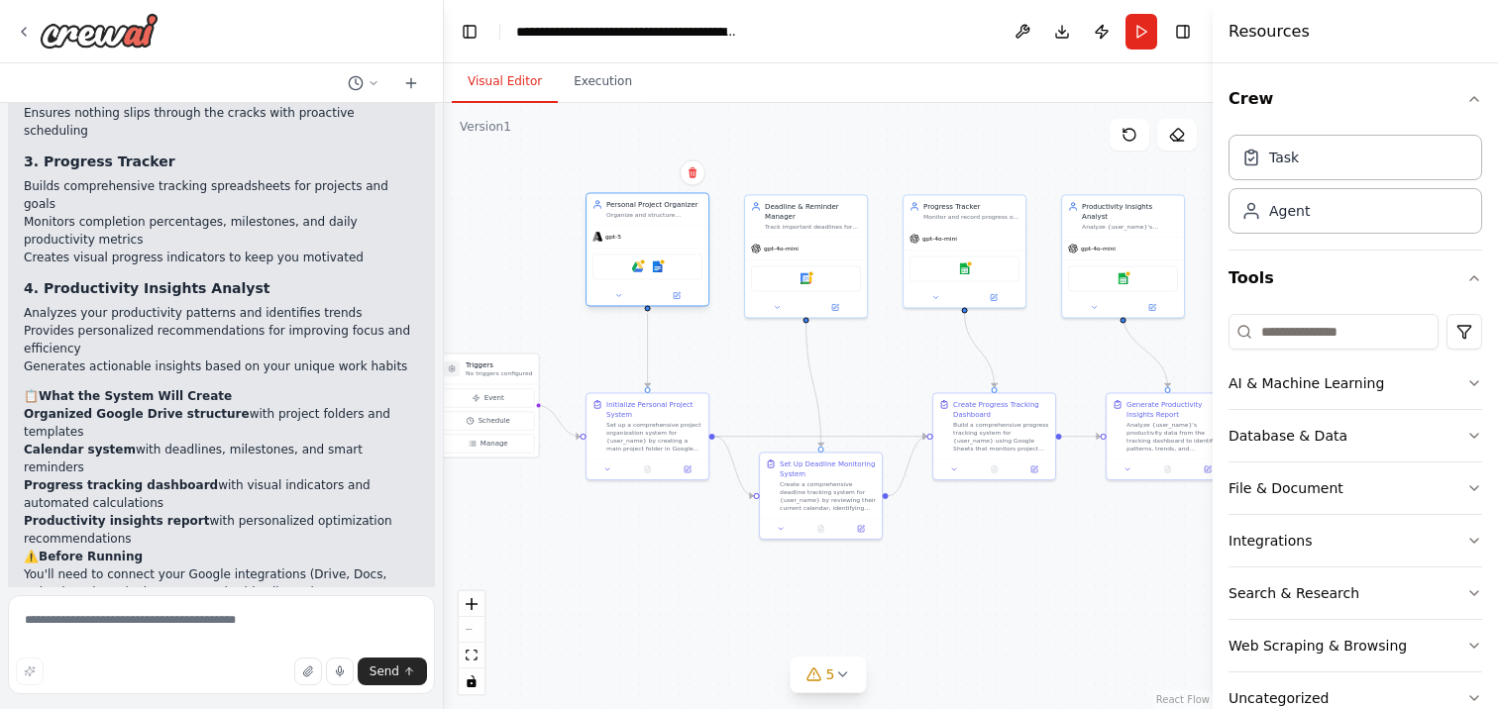
click at [623, 302] on div at bounding box center [647, 295] width 122 height 20
click at [613, 293] on button at bounding box center [618, 295] width 56 height 12
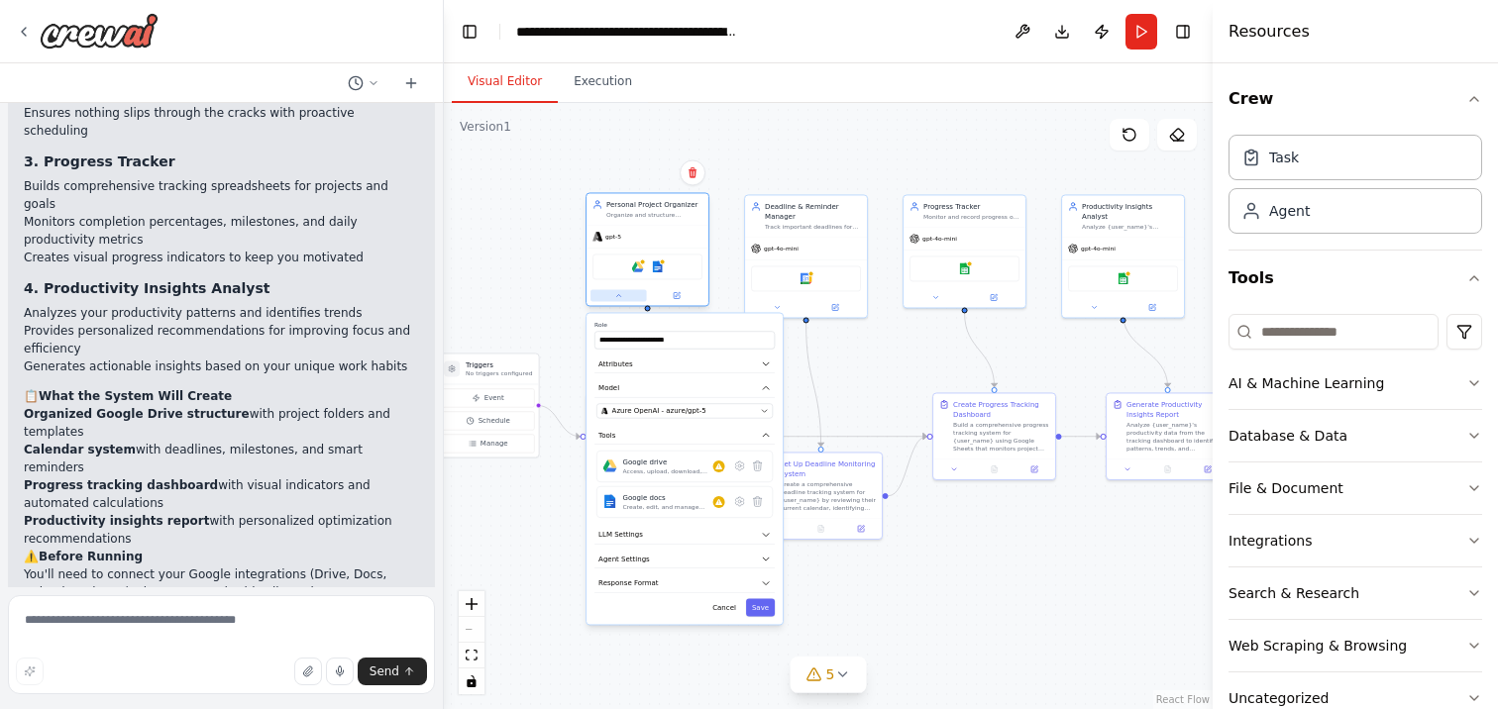
click at [613, 293] on button at bounding box center [618, 295] width 56 height 12
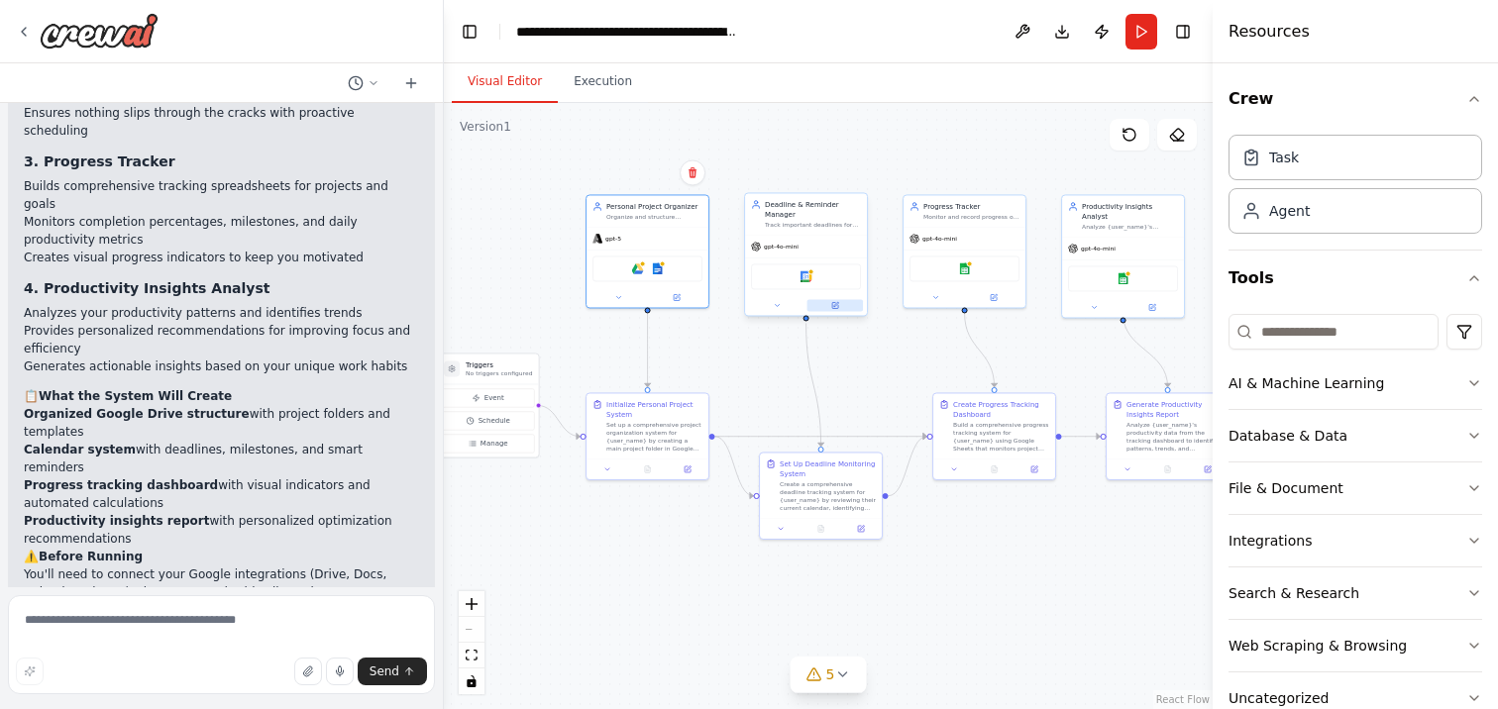
click at [840, 304] on button at bounding box center [835, 305] width 56 height 12
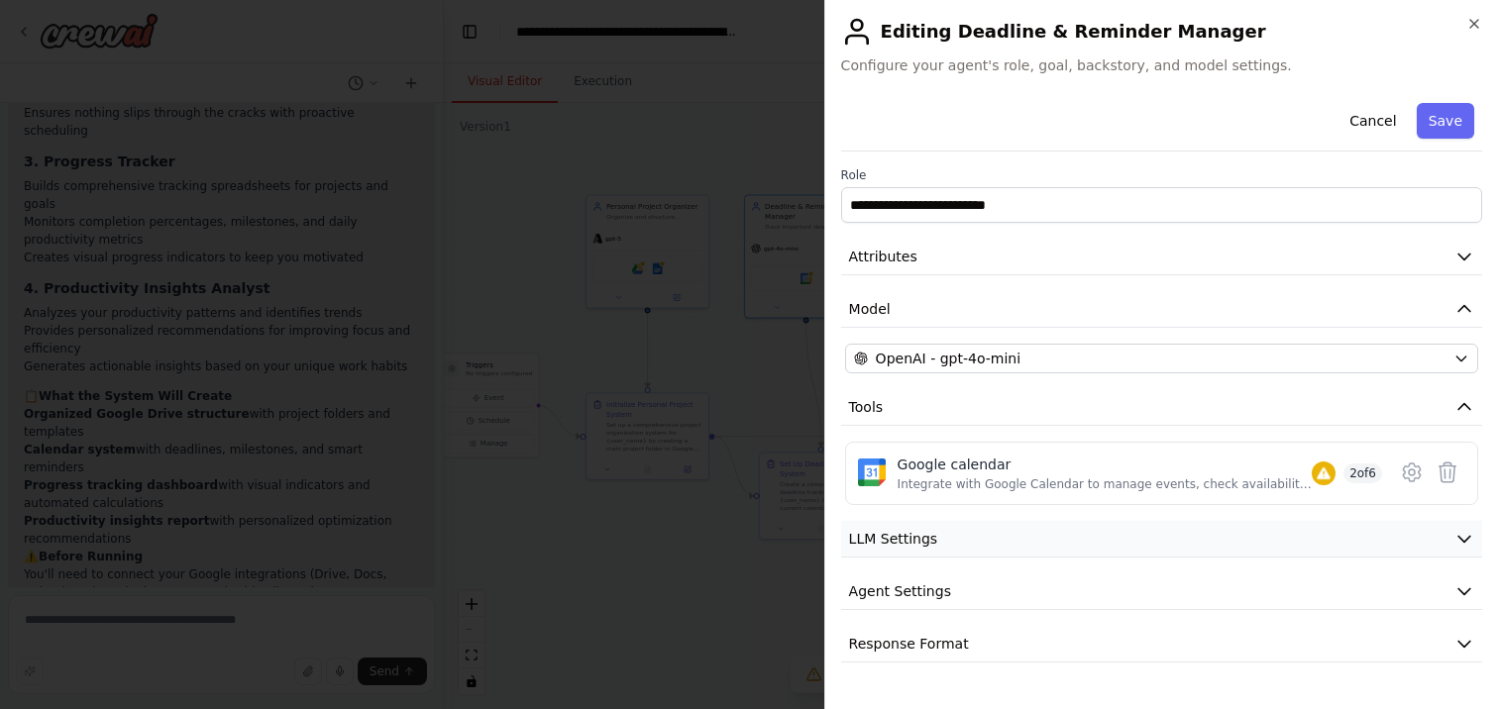
click at [1461, 532] on icon "button" at bounding box center [1464, 539] width 20 height 20
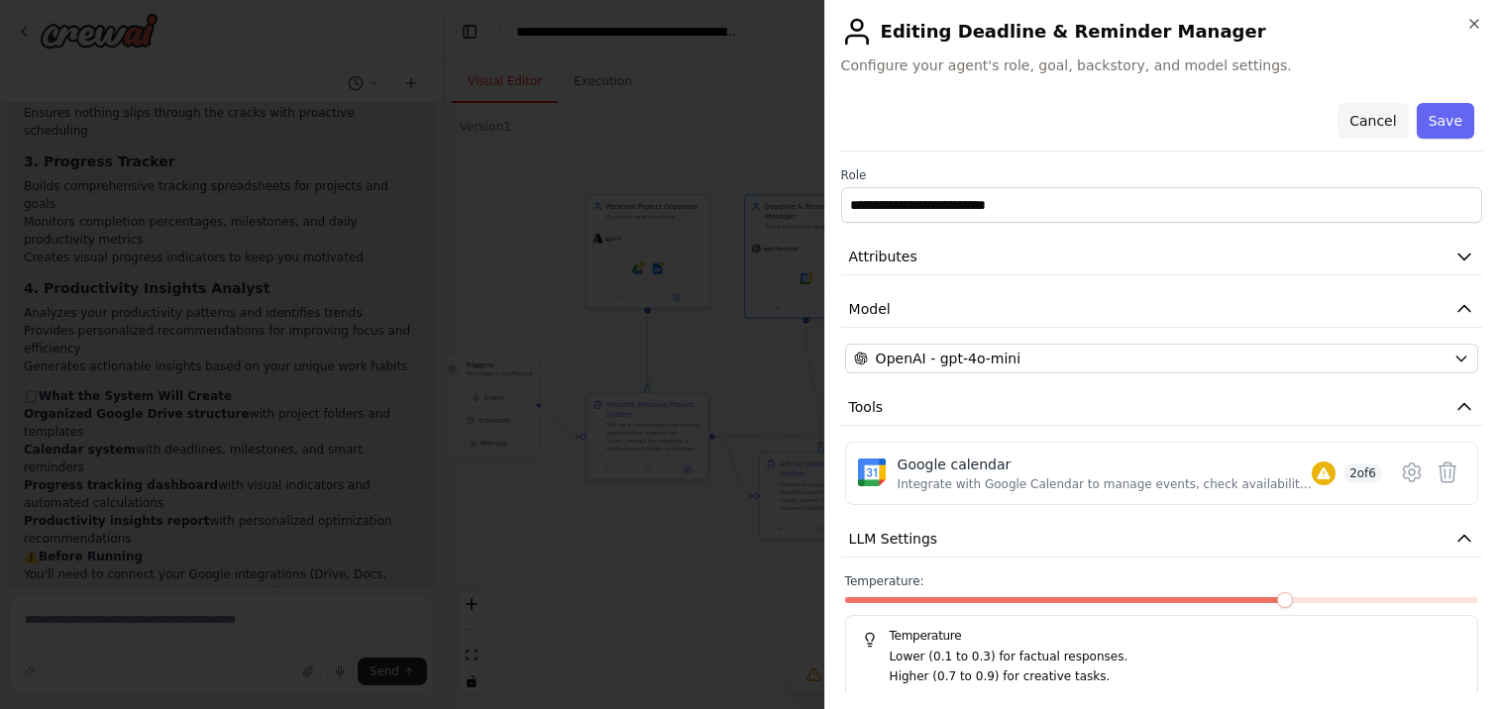
click at [1366, 118] on button "Cancel" at bounding box center [1372, 121] width 70 height 36
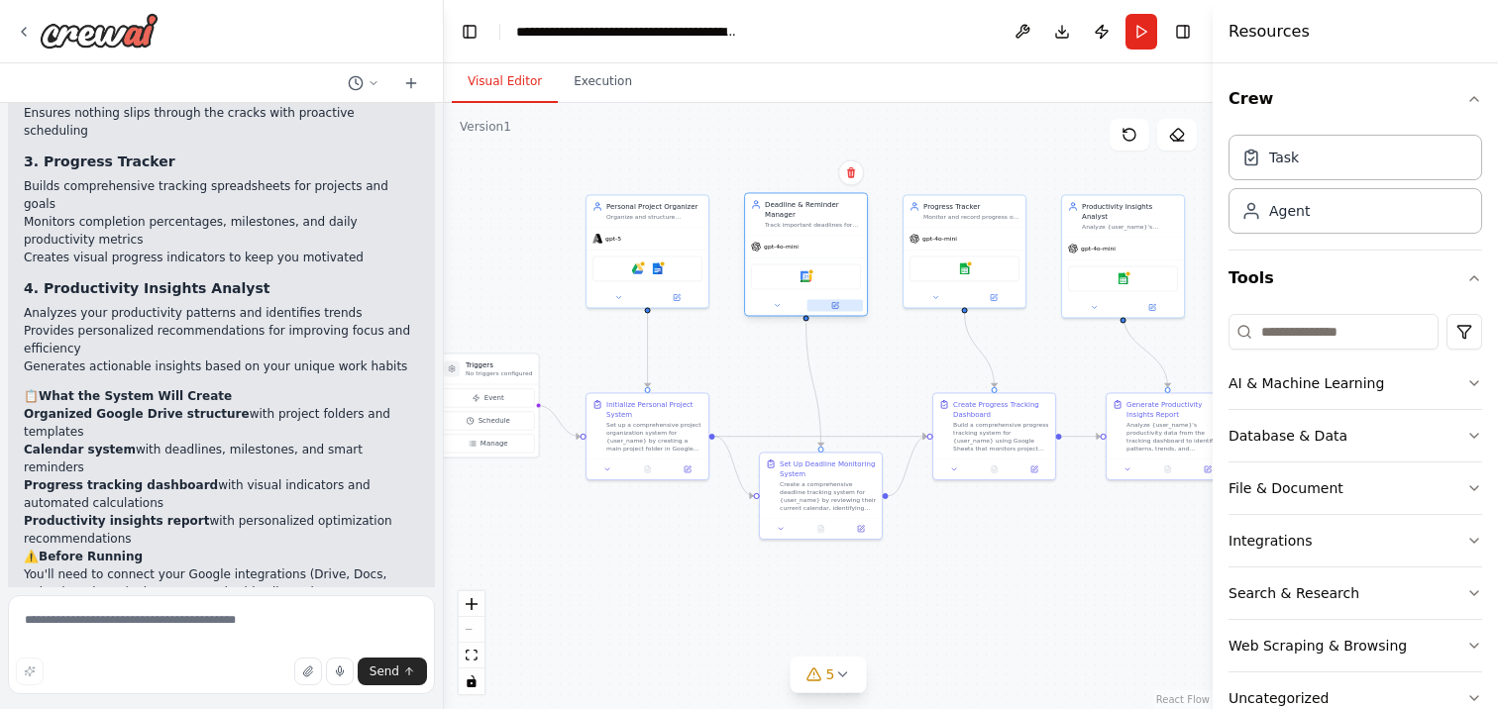
click at [847, 305] on button at bounding box center [835, 305] width 56 height 12
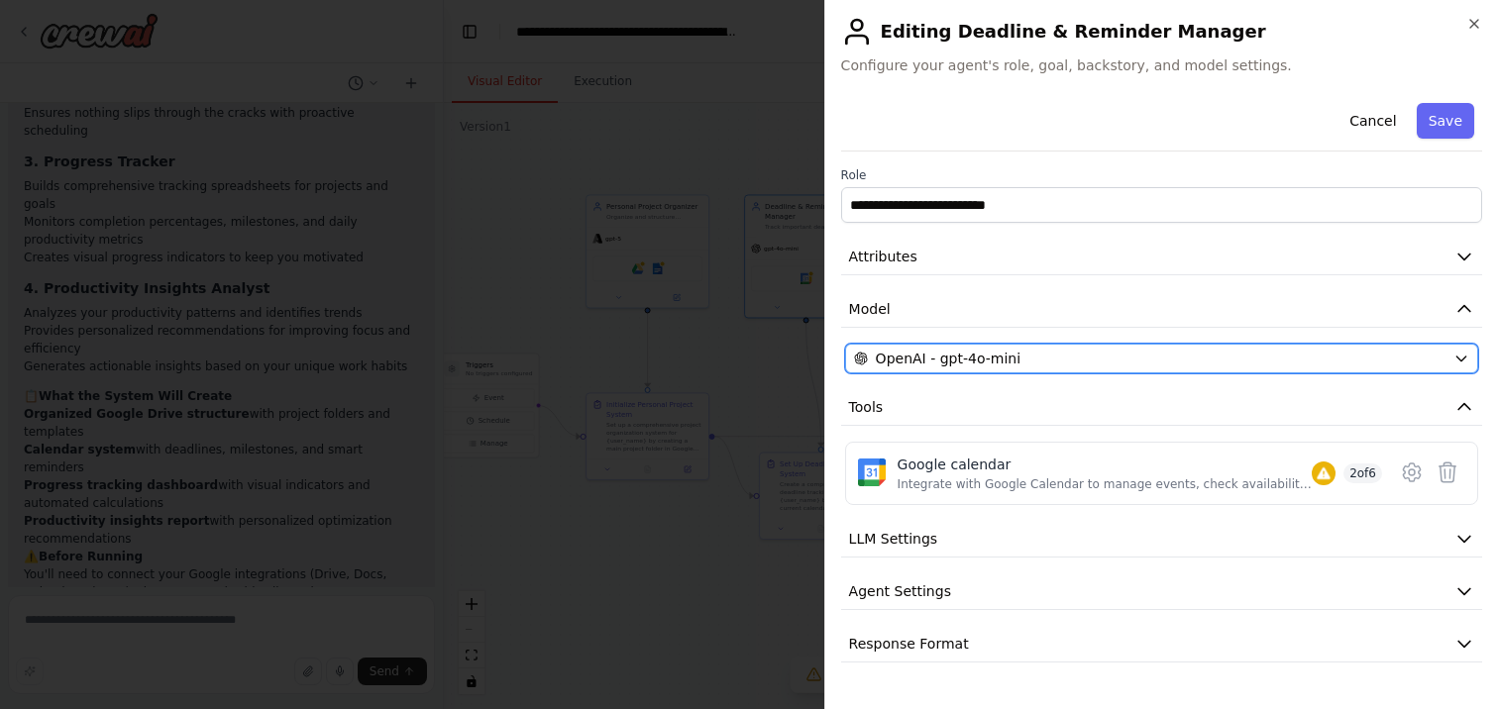
click at [1456, 361] on icon "button" at bounding box center [1461, 359] width 16 height 16
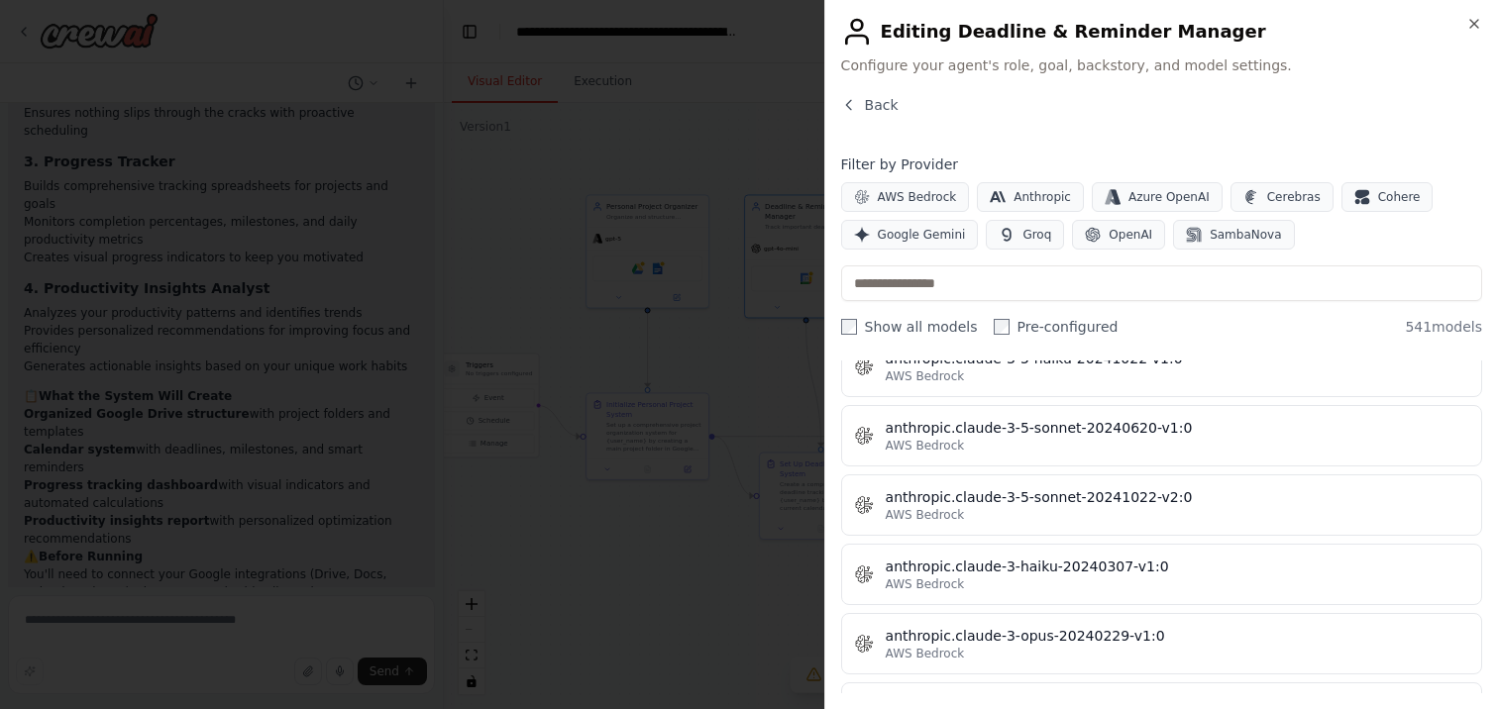
scroll to position [1841, 0]
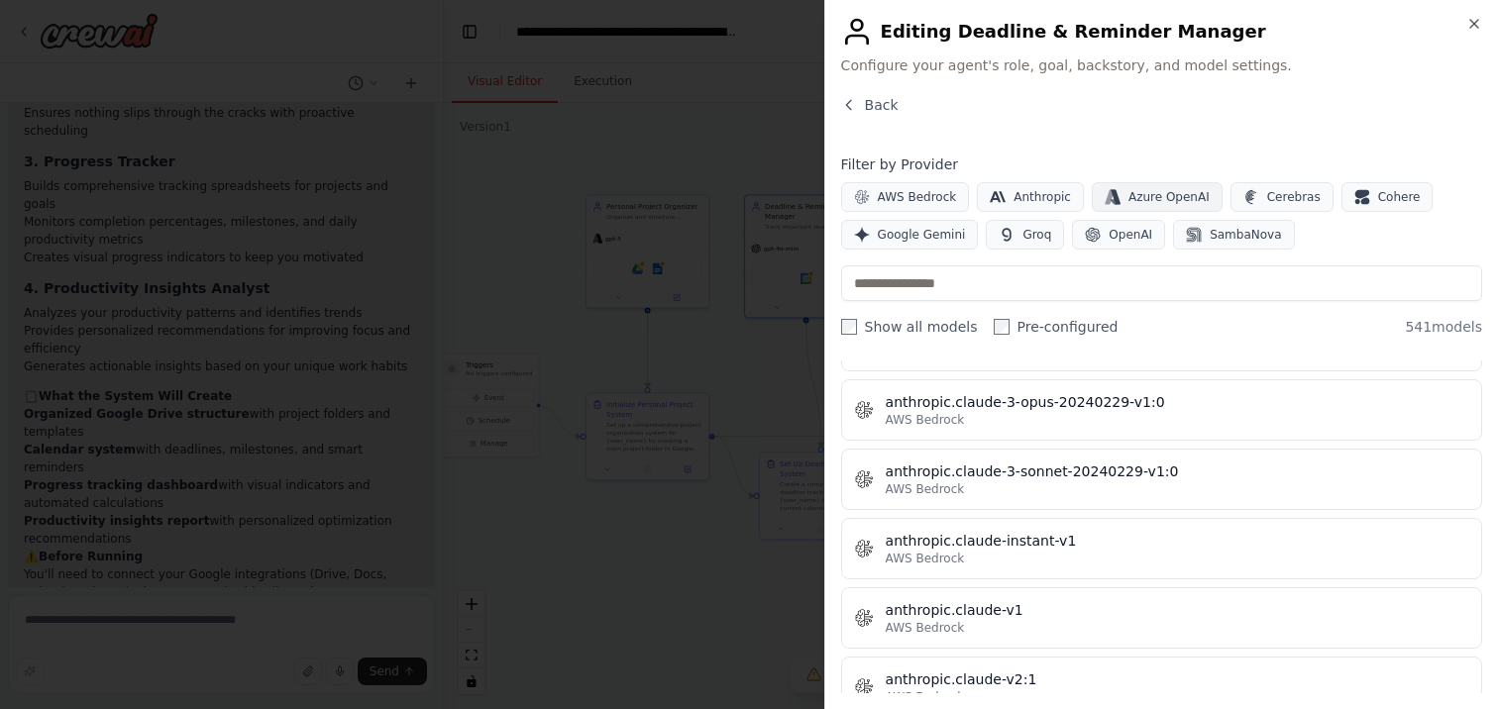
click at [1147, 191] on span "Azure OpenAI" at bounding box center [1168, 197] width 81 height 16
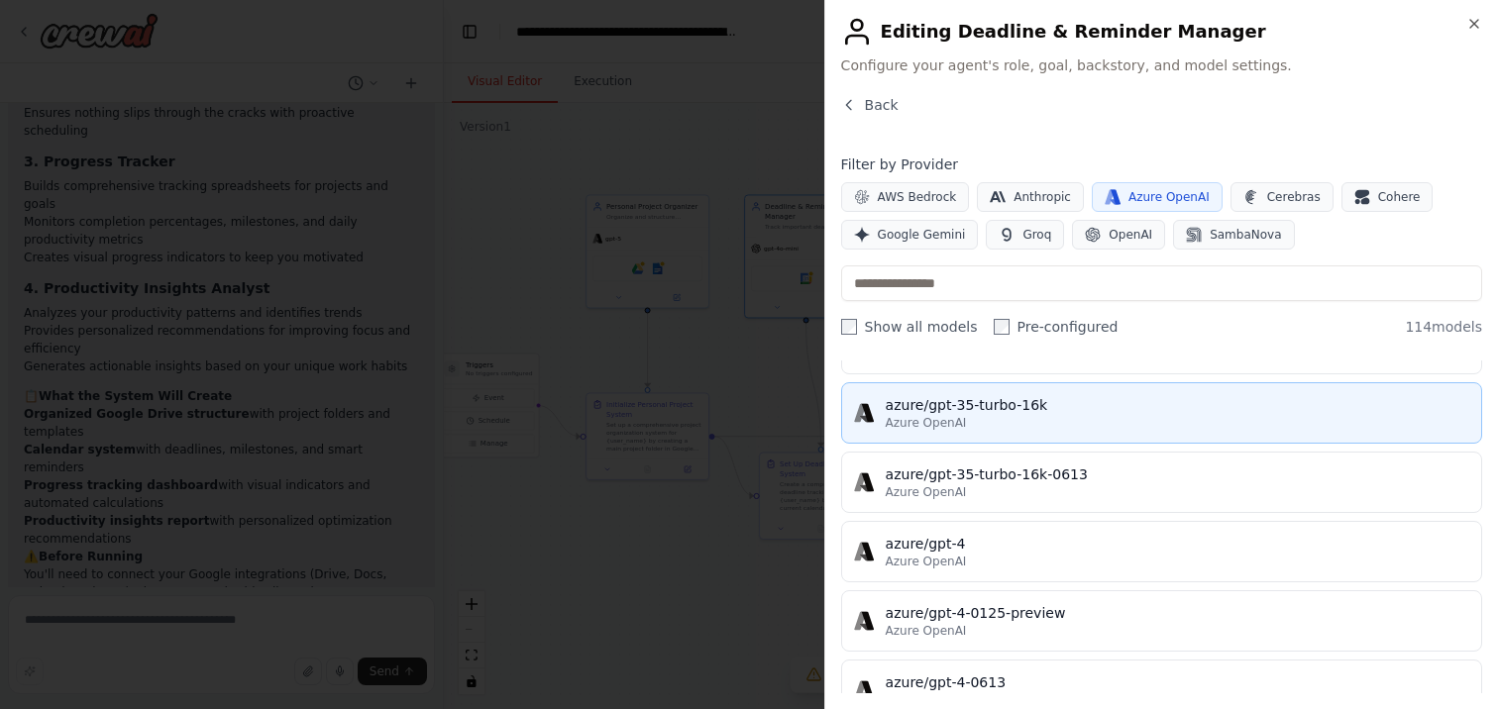
scroll to position [1980, 0]
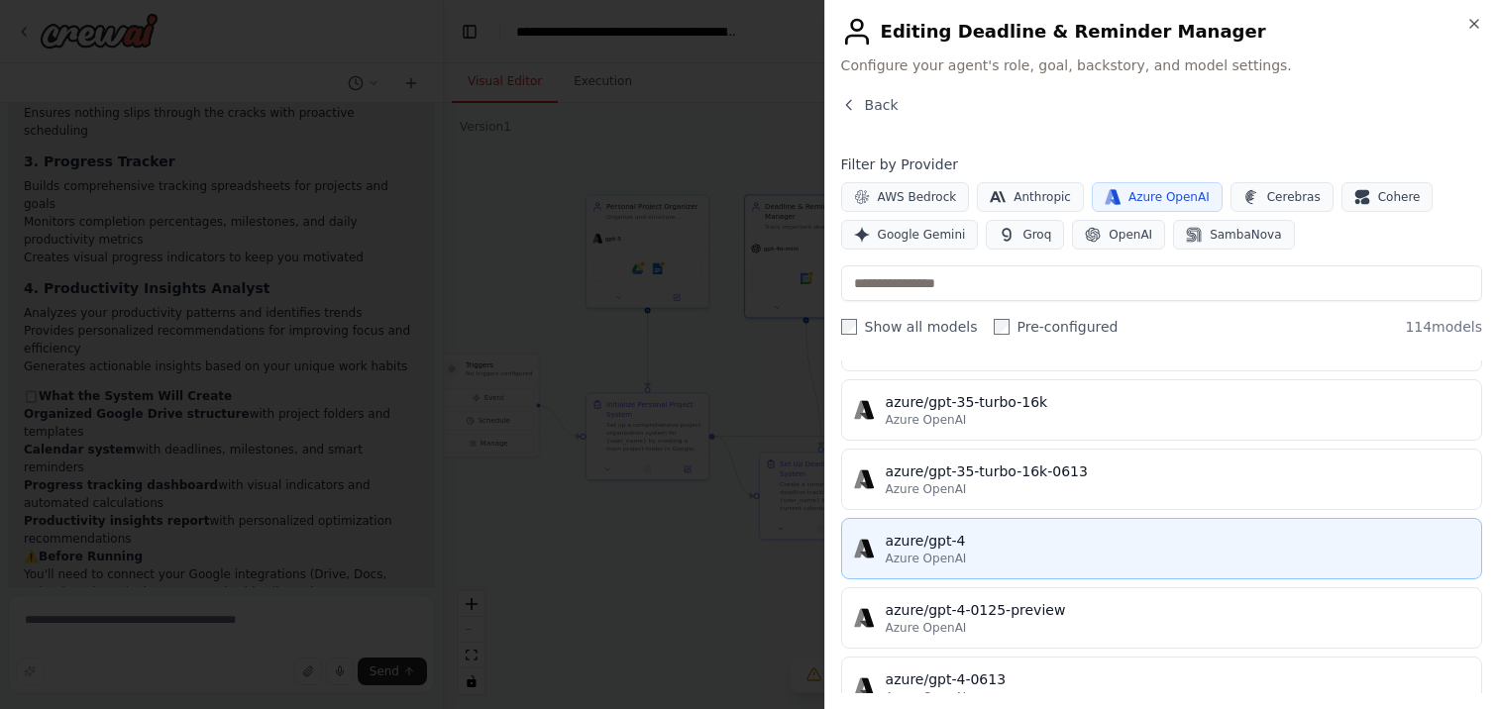
click at [1036, 553] on div "Azure OpenAI" at bounding box center [1177, 559] width 583 height 16
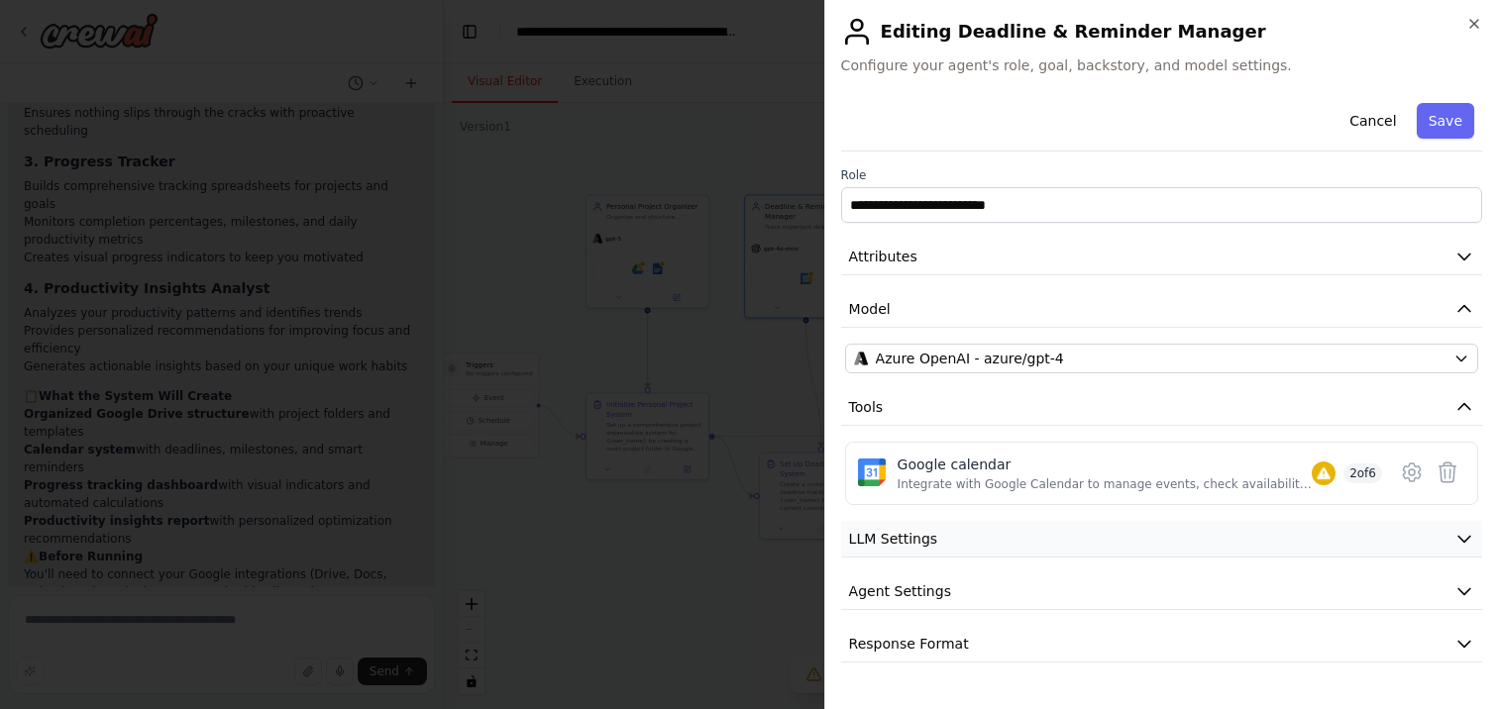
click at [1426, 530] on button "LLM Settings" at bounding box center [1161, 539] width 641 height 37
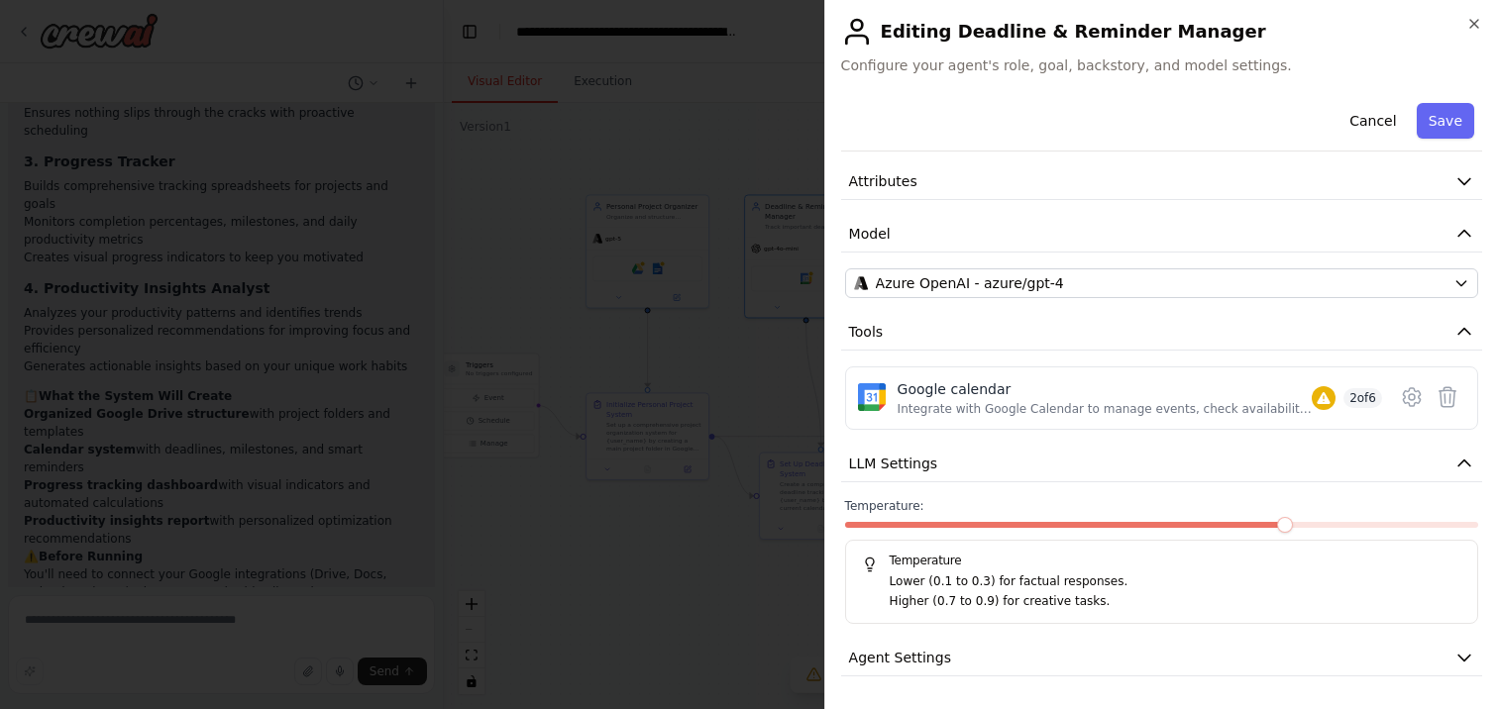
scroll to position [127, 0]
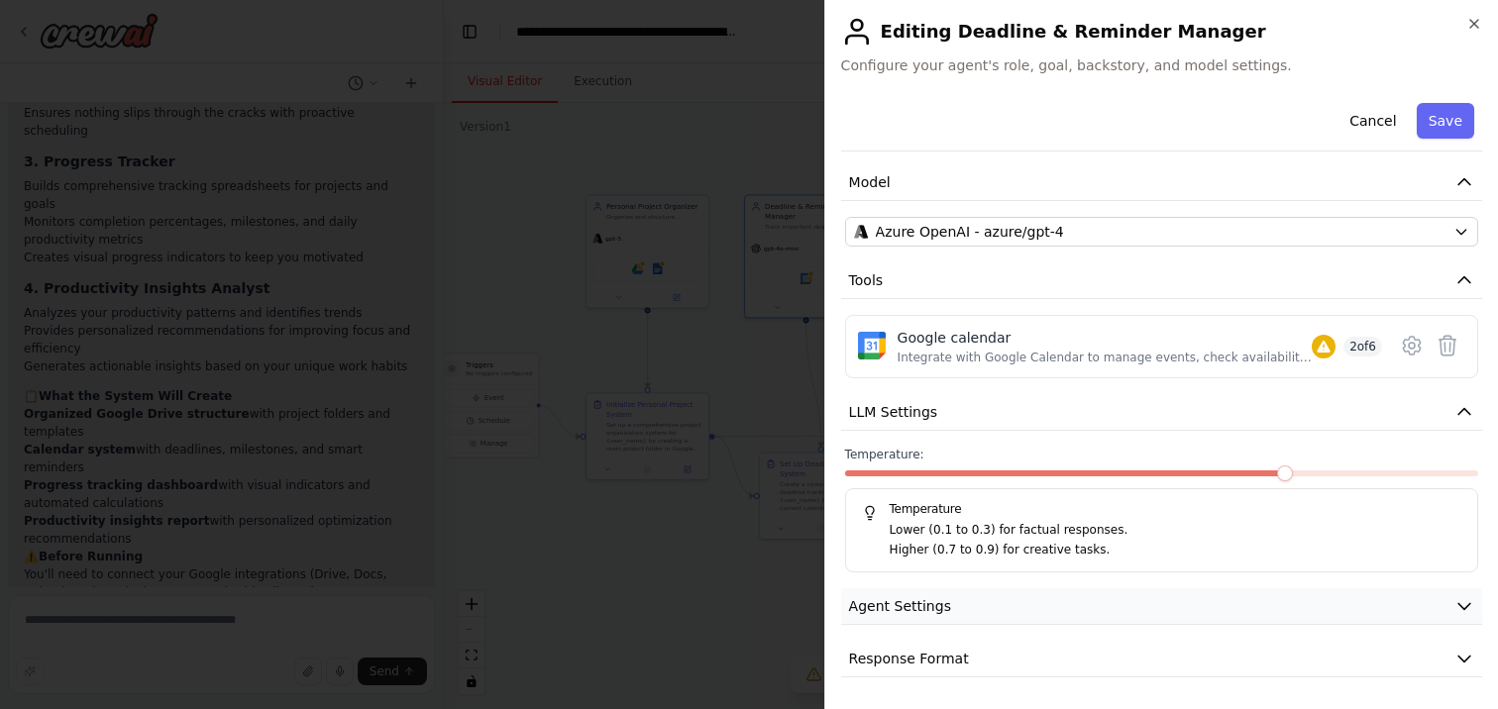
click at [1356, 607] on button "Agent Settings" at bounding box center [1161, 606] width 641 height 37
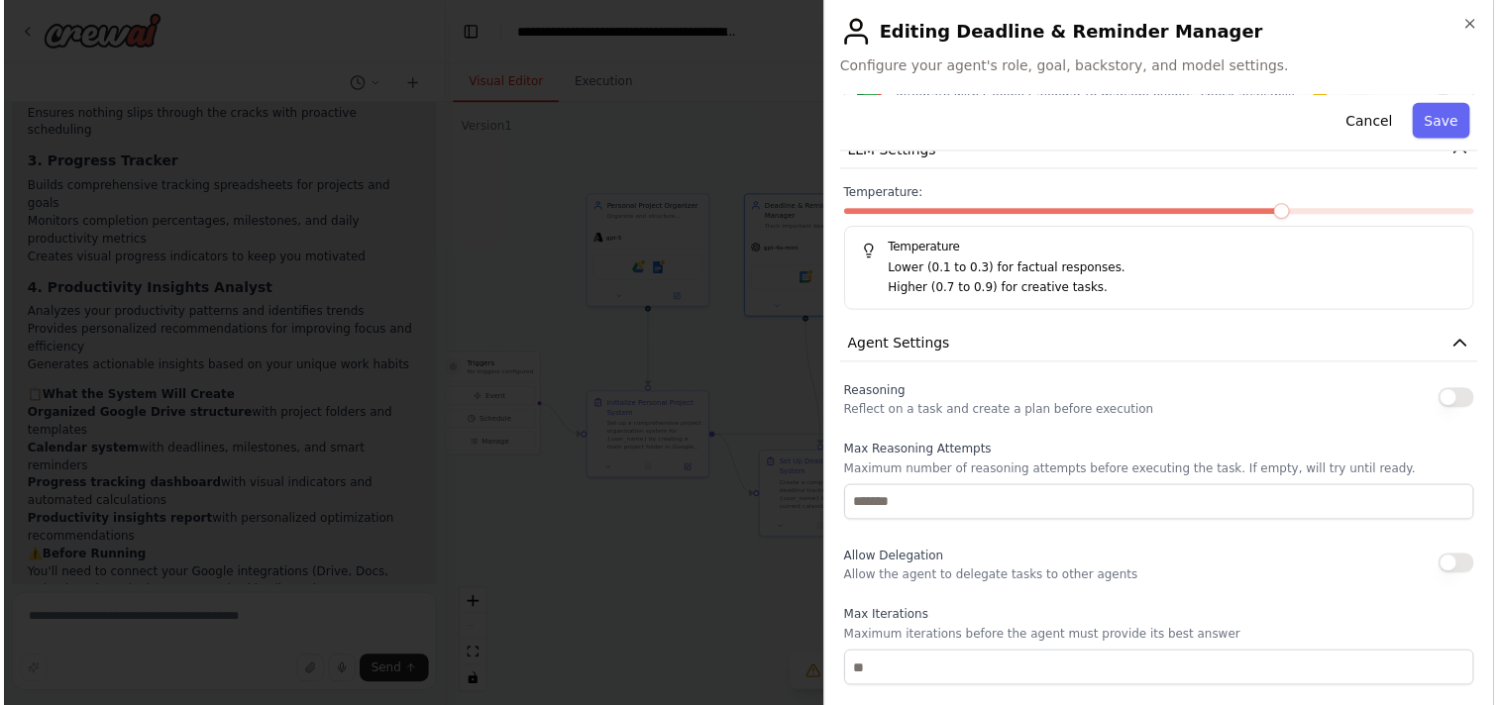
scroll to position [387, 0]
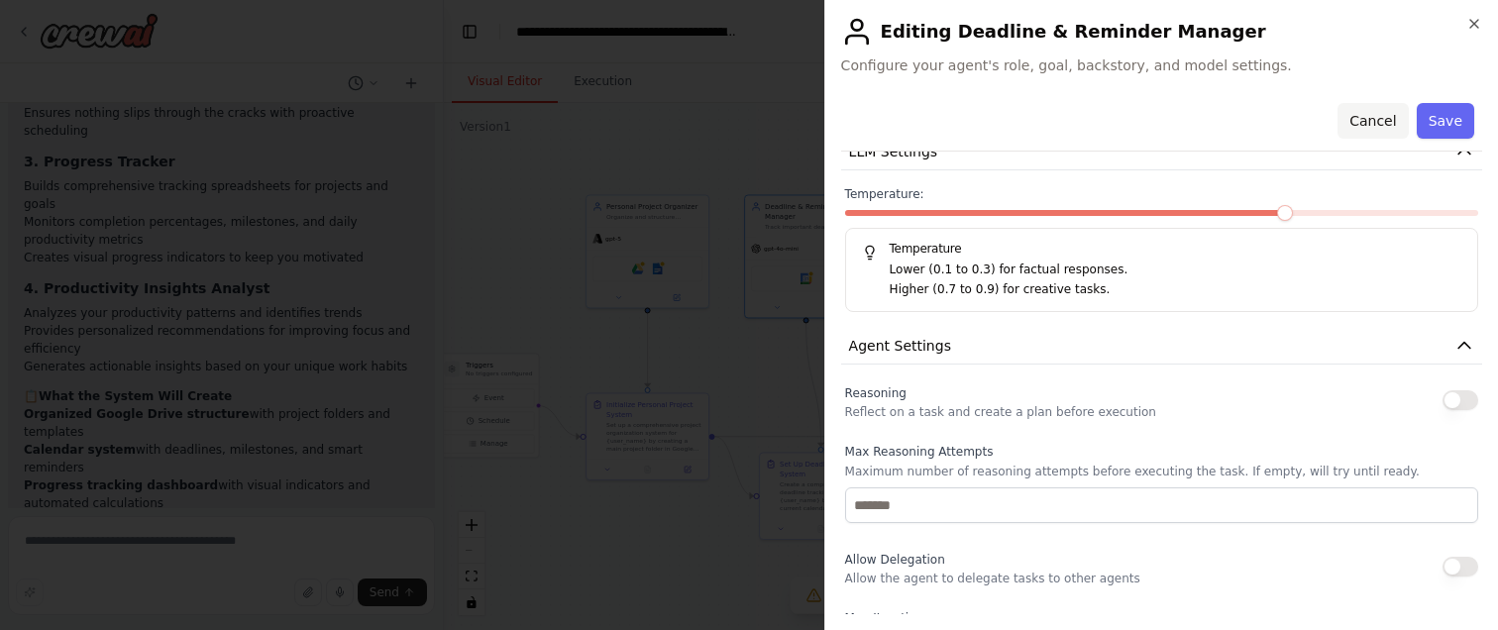
click at [1371, 123] on button "Cancel" at bounding box center [1372, 121] width 70 height 36
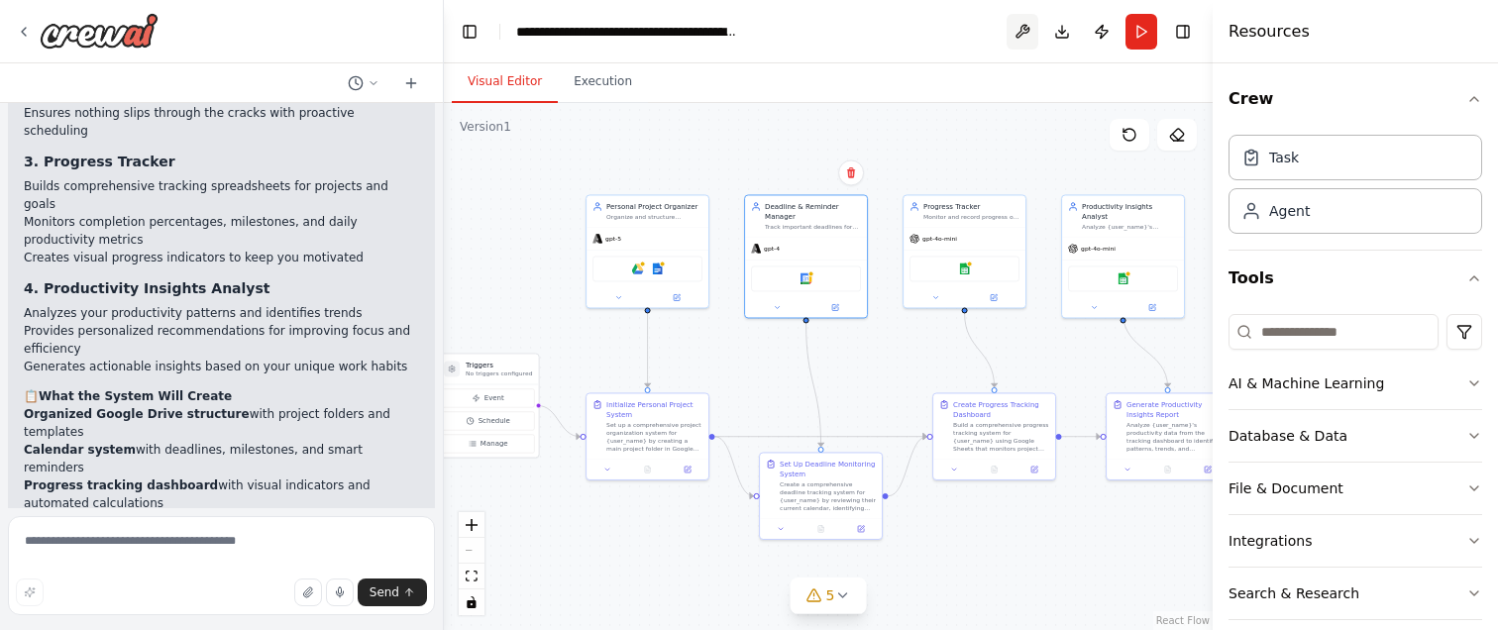
click at [1027, 28] on button at bounding box center [1022, 32] width 32 height 36
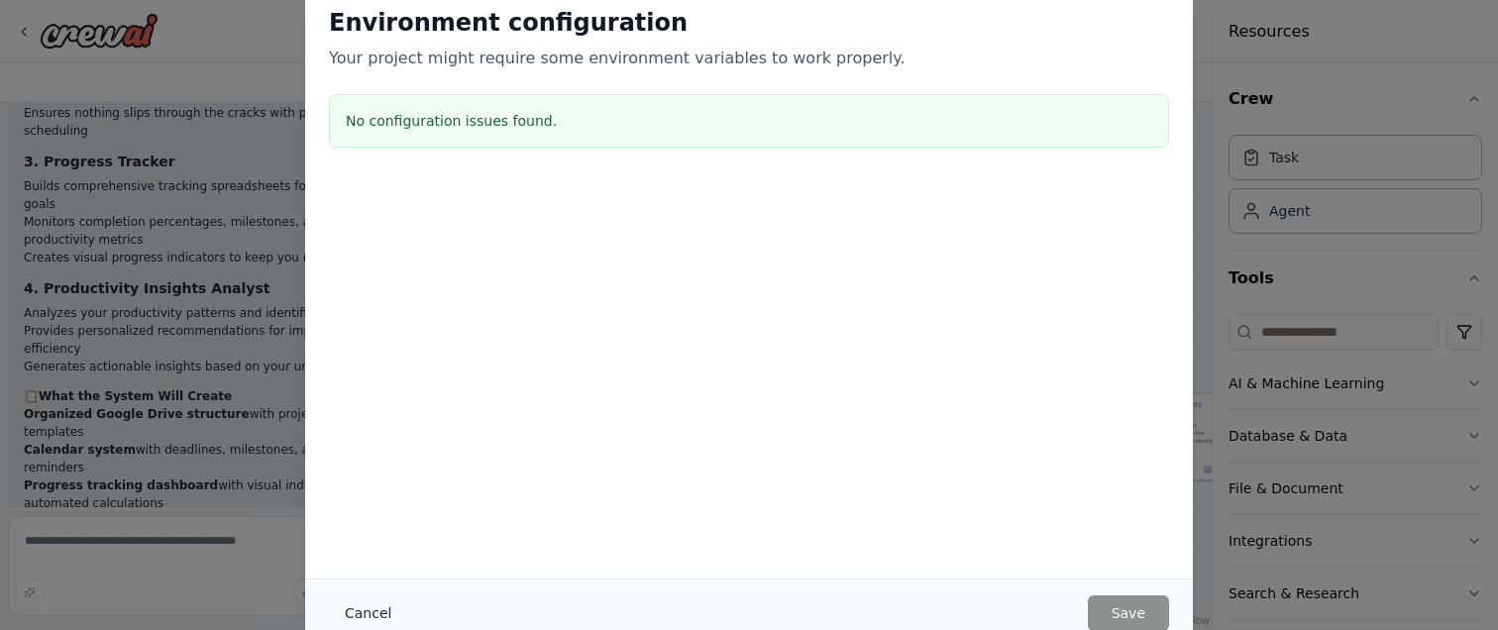
click at [376, 603] on button "Cancel" at bounding box center [368, 613] width 78 height 36
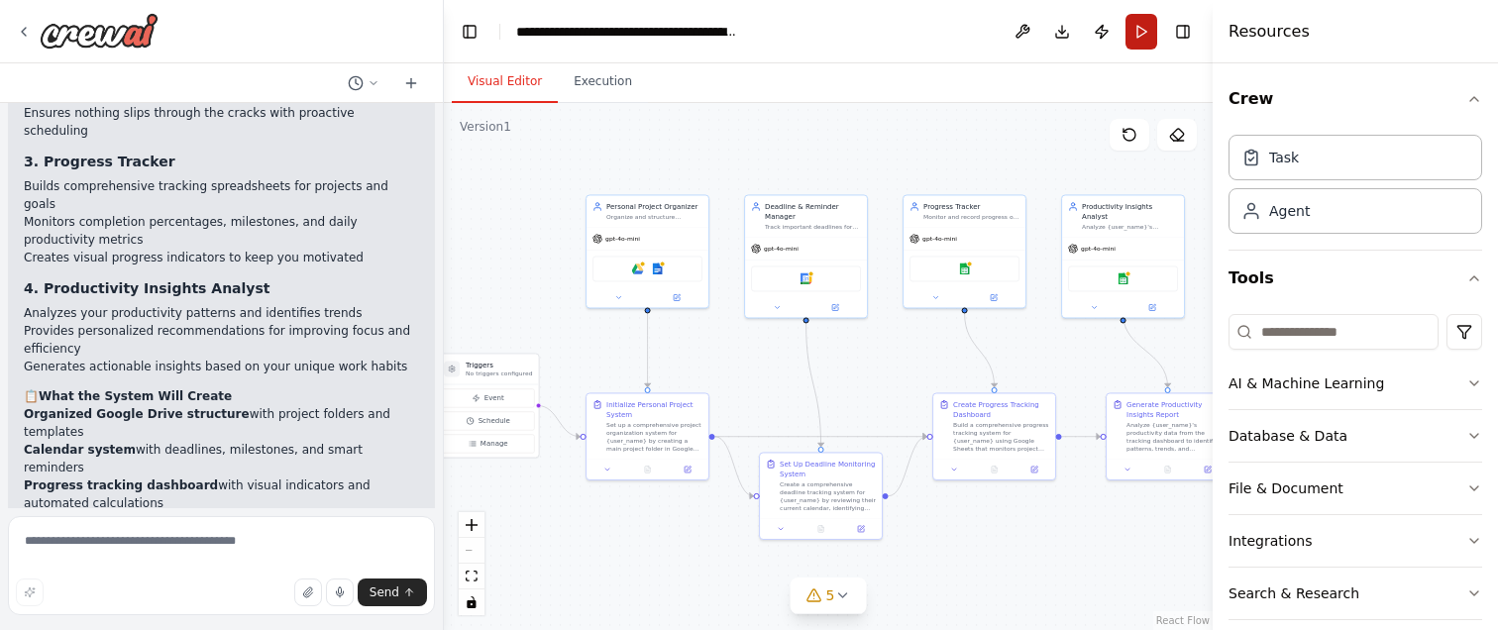
click at [1137, 34] on button "Run" at bounding box center [1141, 32] width 32 height 36
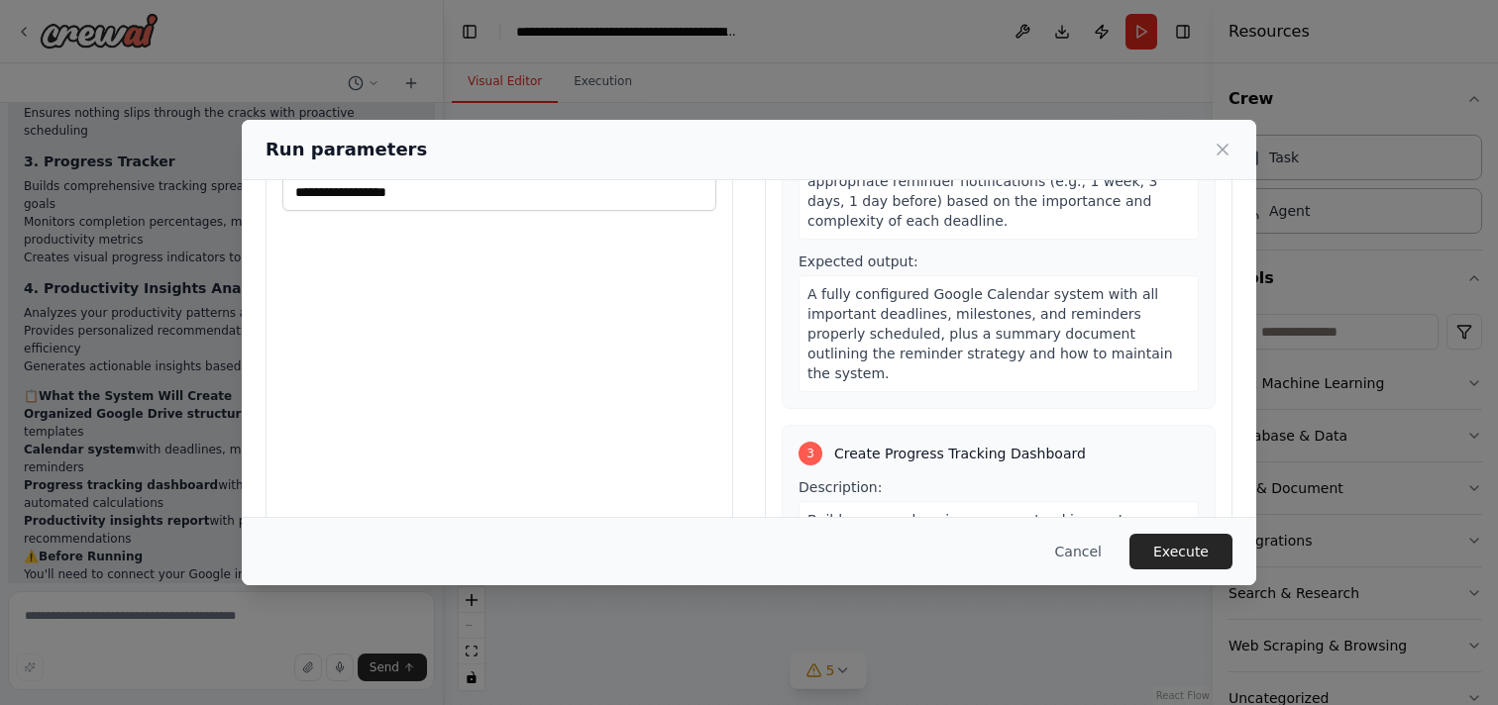
scroll to position [0, 0]
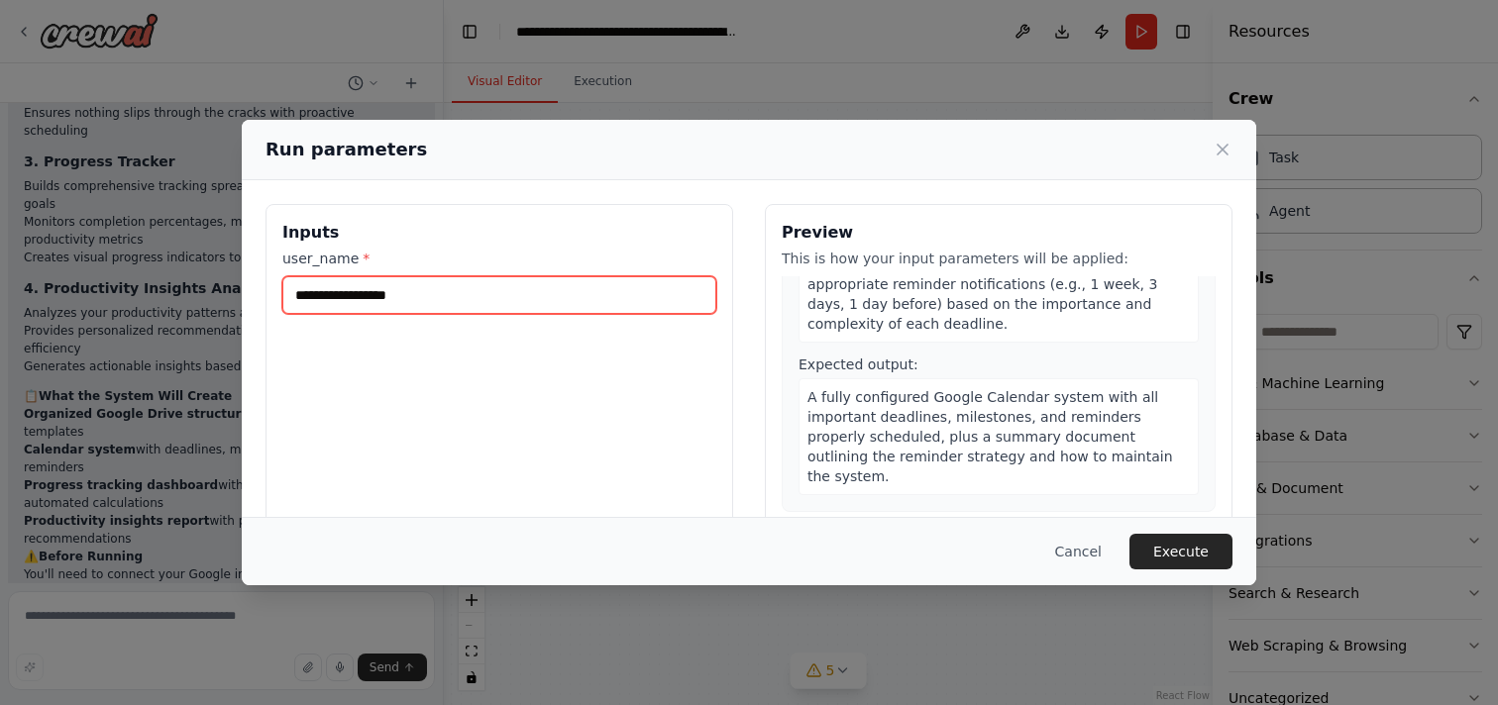
click at [378, 299] on input "user_name *" at bounding box center [499, 295] width 434 height 38
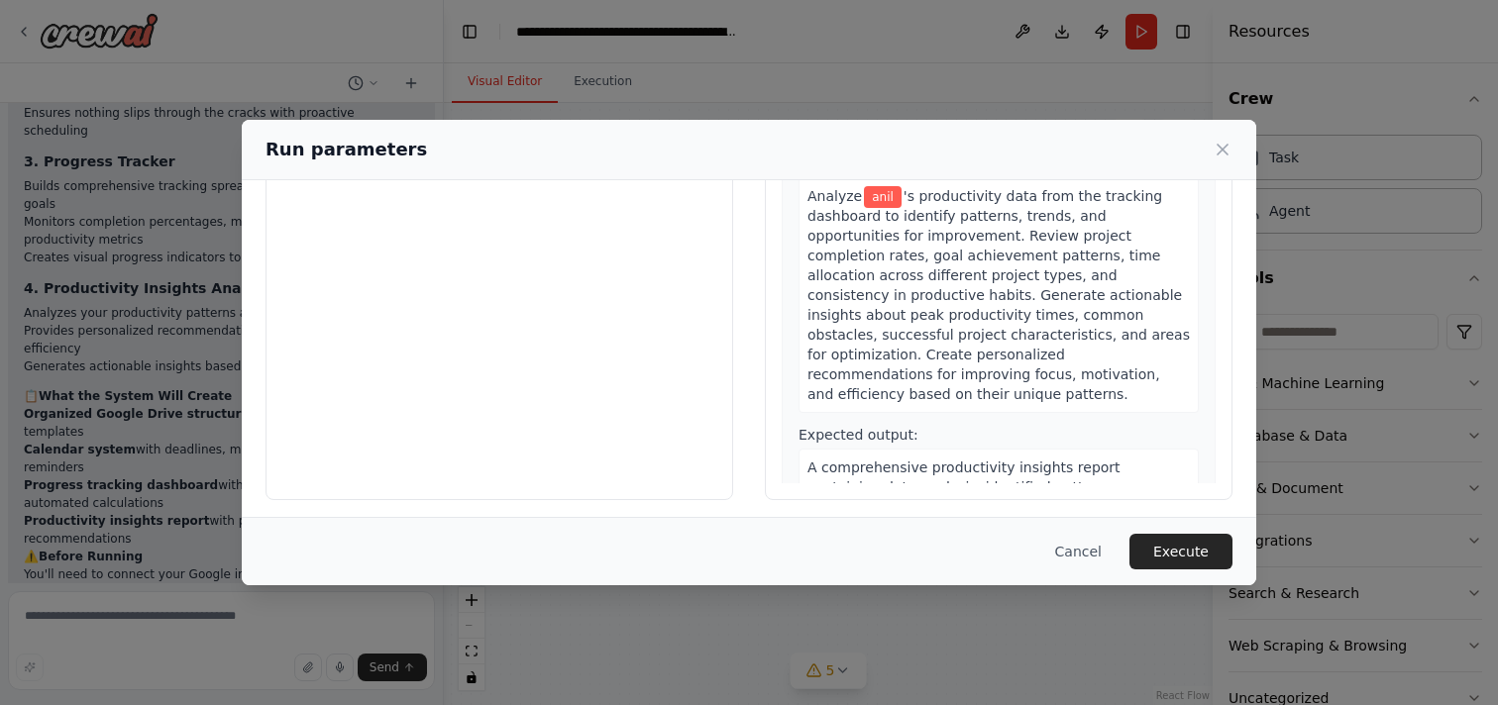
scroll to position [180, 0]
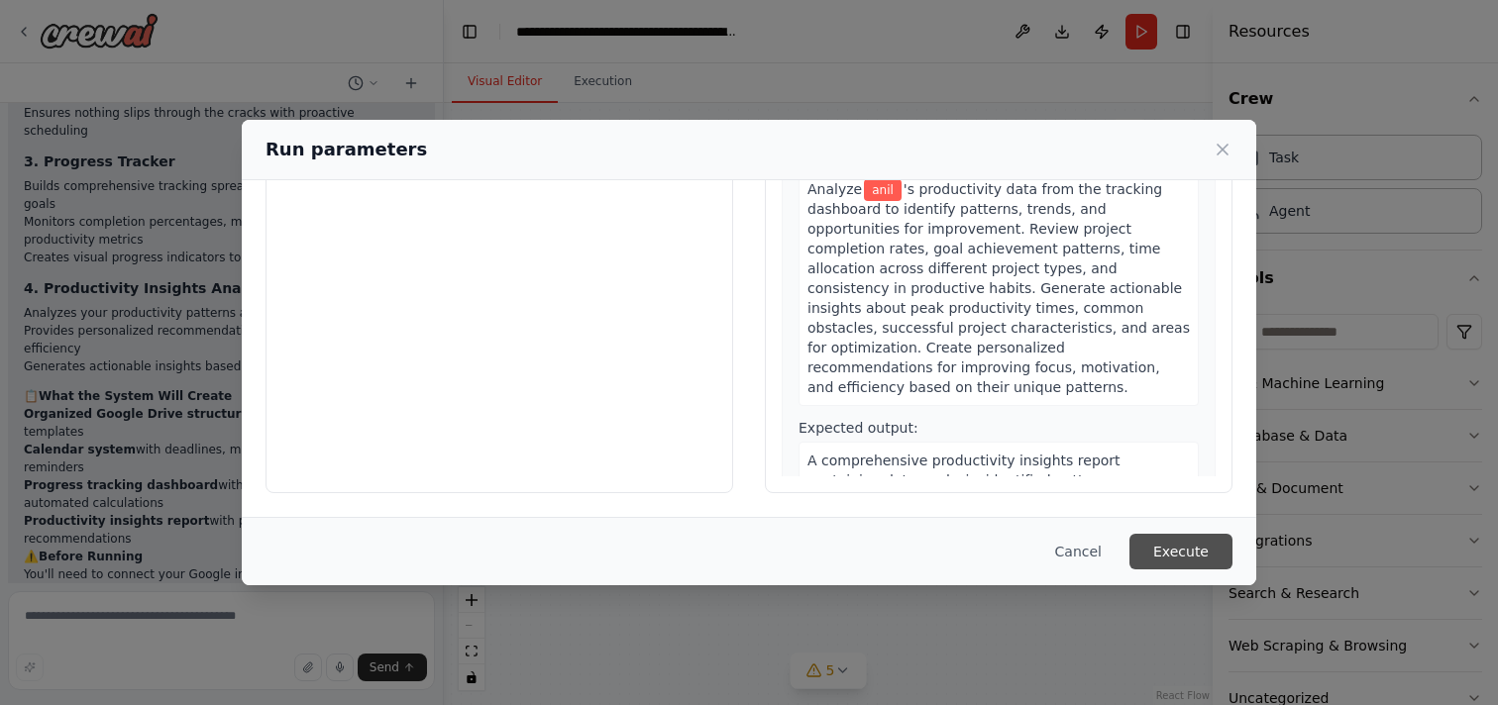
type input "****"
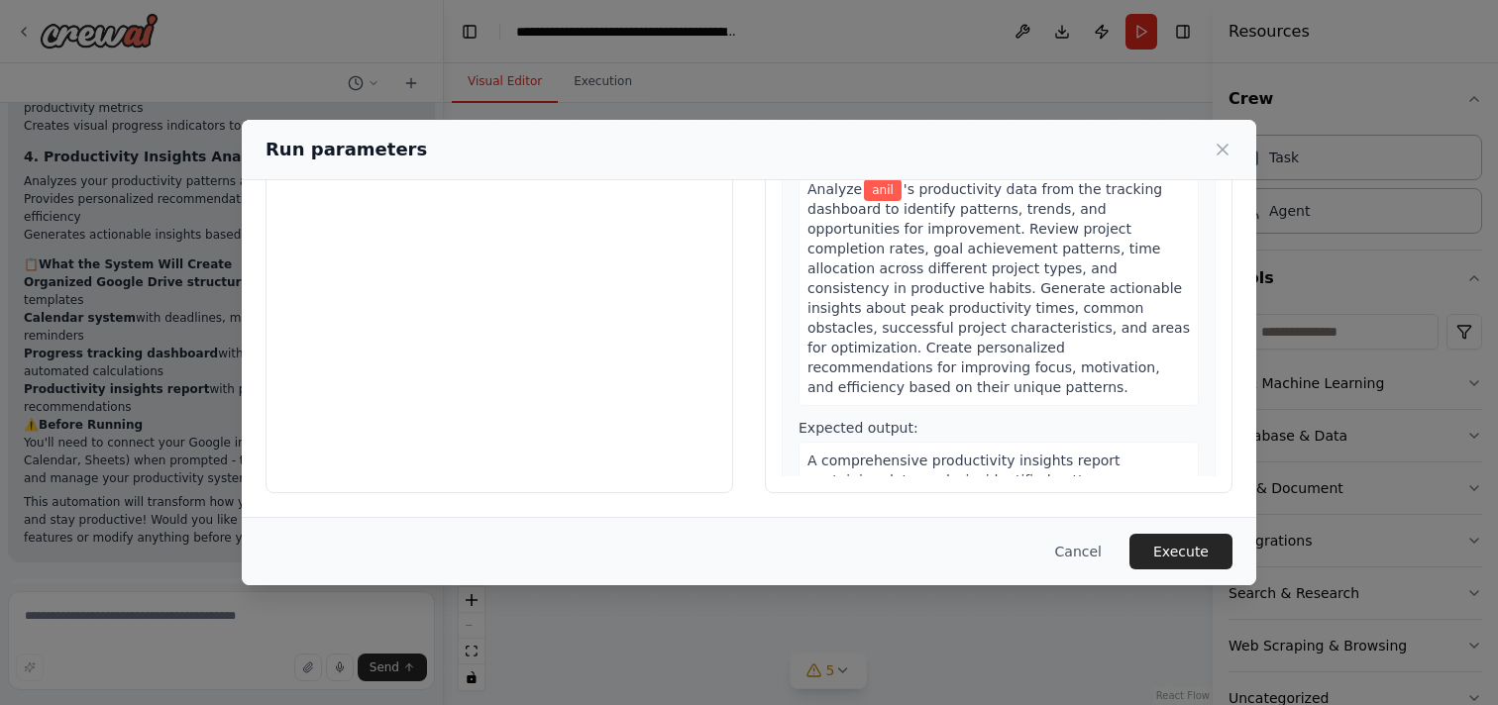
scroll to position [1987, 0]
